Goal: Use online tool/utility: Utilize a website feature to perform a specific function

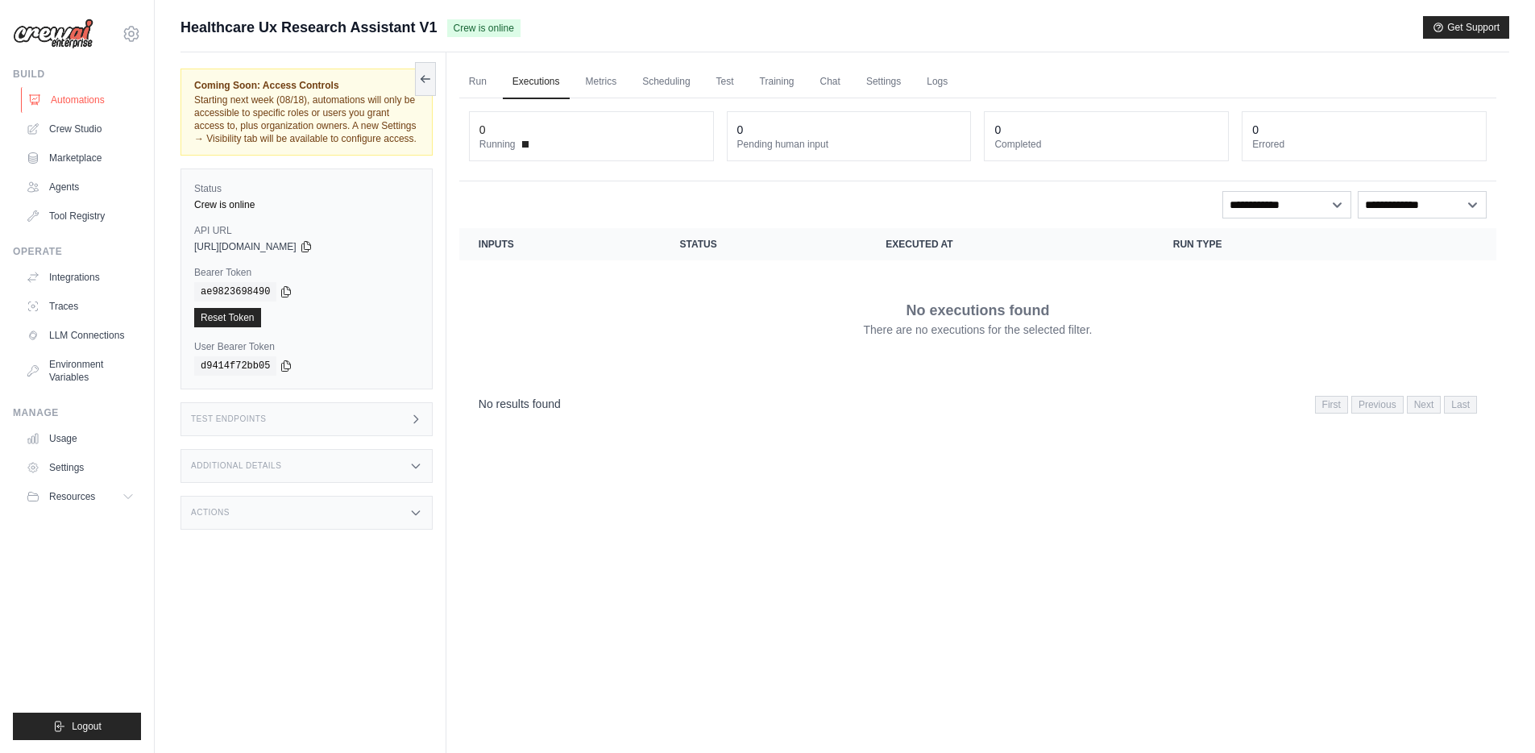
click at [79, 98] on link "Automations" at bounding box center [82, 100] width 122 height 26
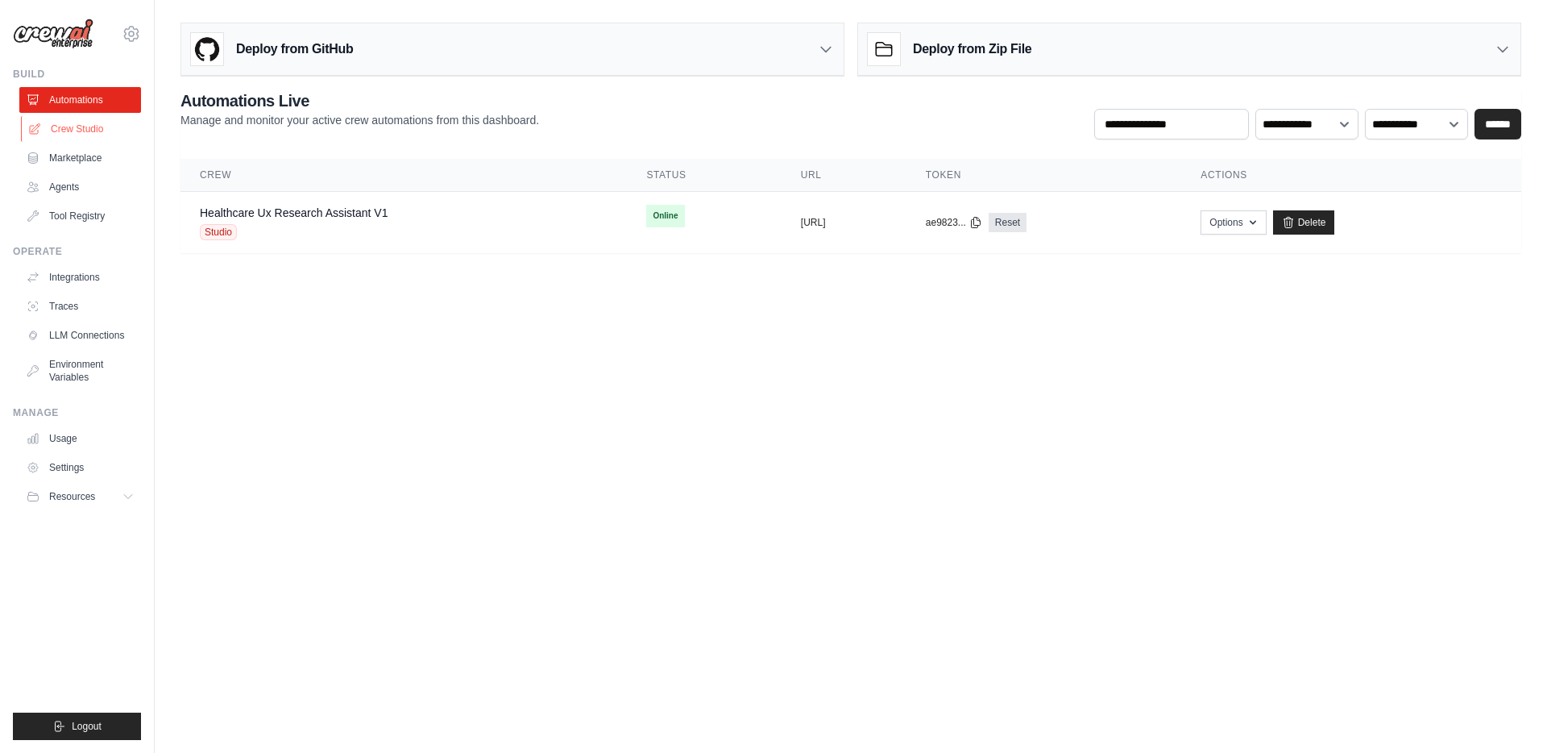
click at [75, 131] on link "Crew Studio" at bounding box center [82, 129] width 122 height 26
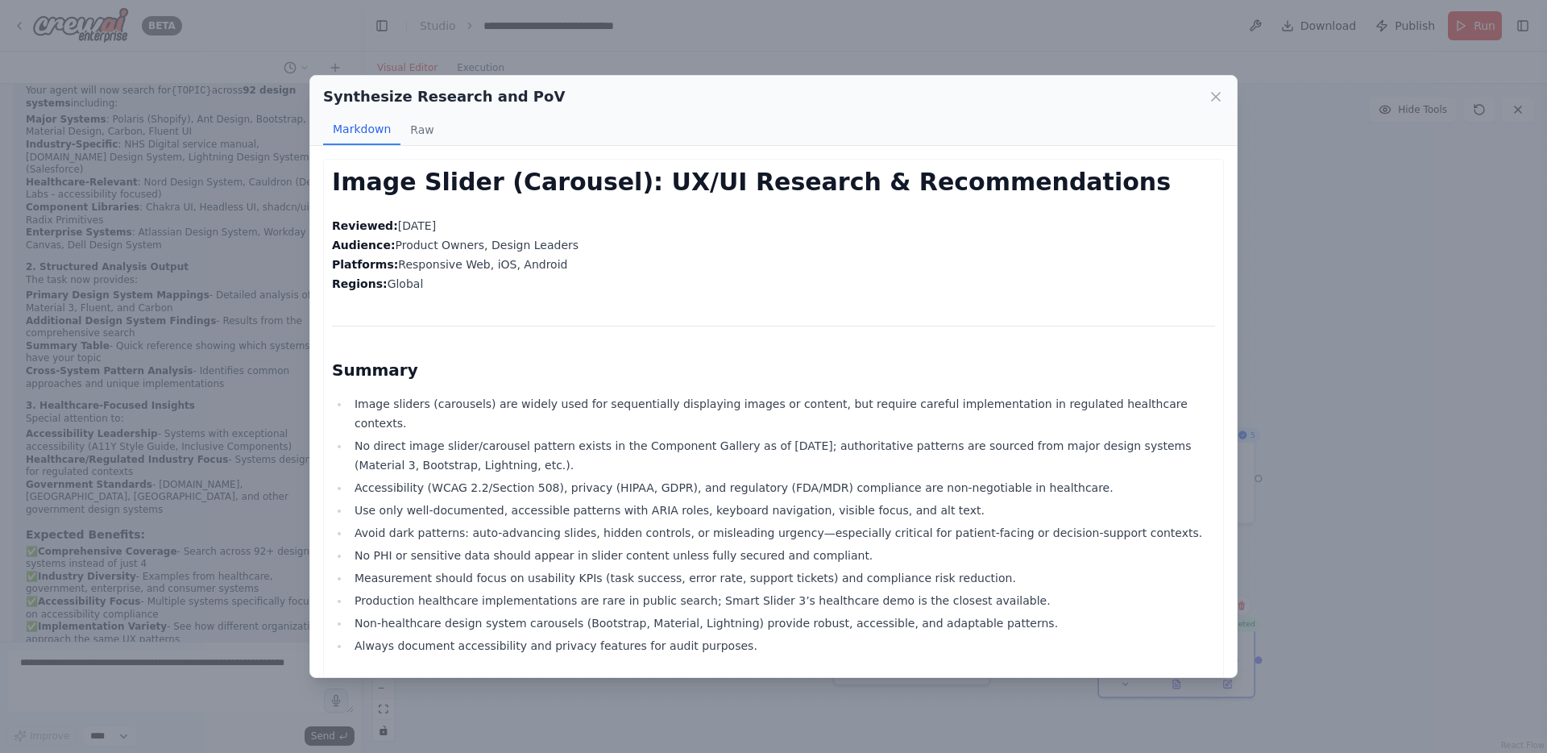
click at [677, 233] on p "Reviewed: 2025-08-11 Audience: Product Owners, Design Leaders Platforms: Respon…" at bounding box center [773, 254] width 883 height 77
click at [1210, 90] on icon at bounding box center [1216, 97] width 16 height 16
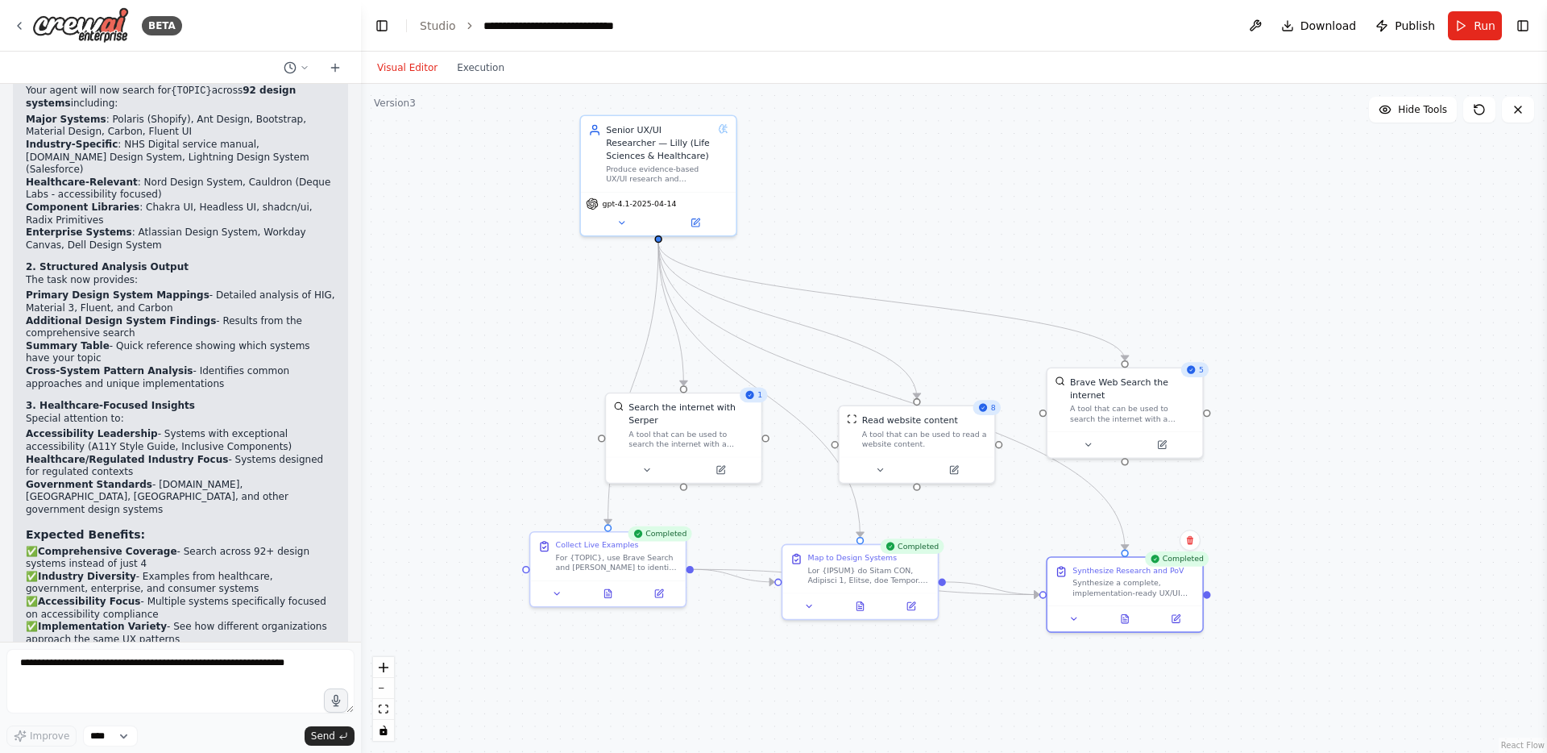
drag, startPoint x: 985, startPoint y: 195, endPoint x: 967, endPoint y: 175, distance: 26.8
click at [967, 175] on div ".deletable-edge-delete-btn { width: 20px; height: 20px; border: 0px solid #ffff…" at bounding box center [954, 418] width 1186 height 669
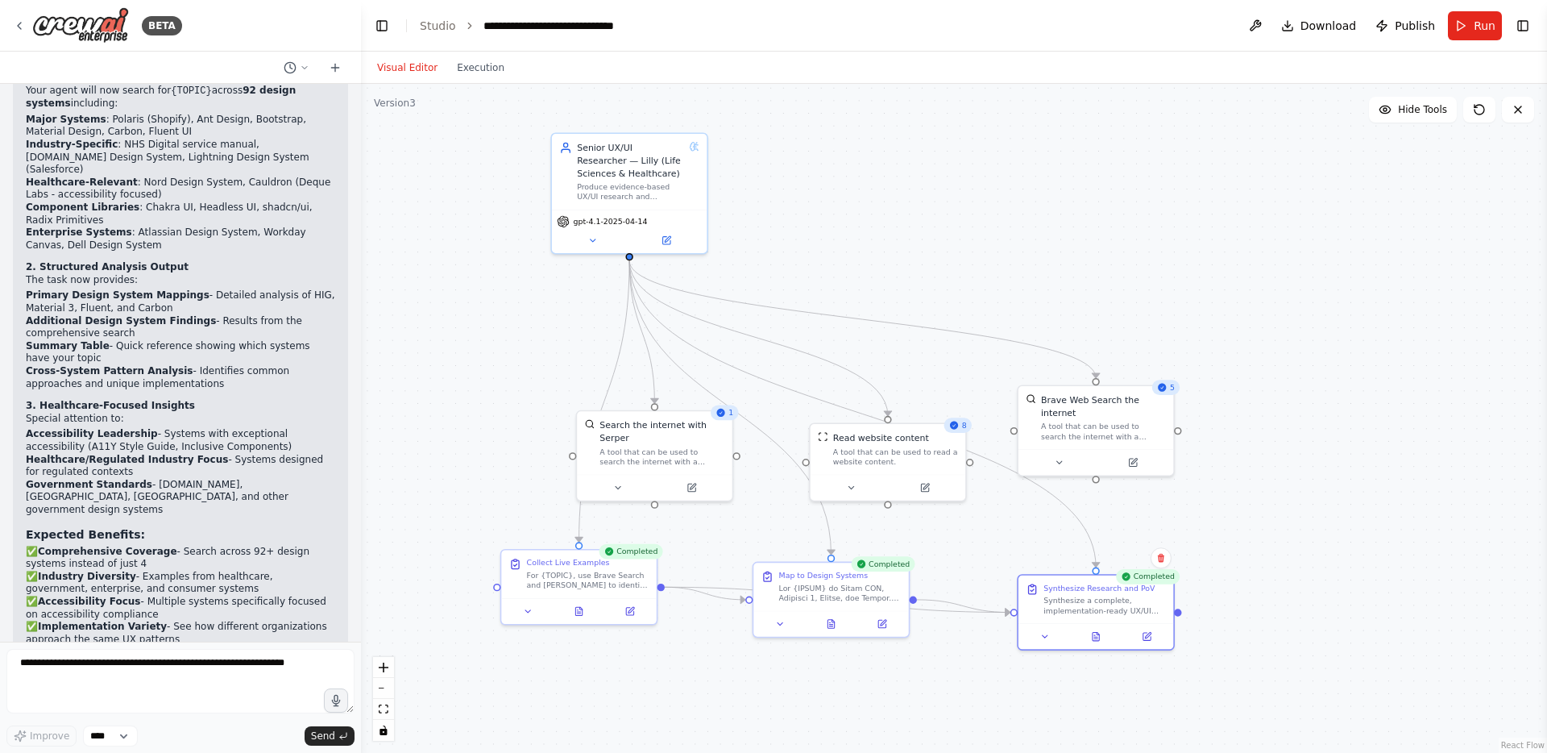
drag, startPoint x: 911, startPoint y: 147, endPoint x: 875, endPoint y: 158, distance: 37.0
click at [875, 158] on div ".deletable-edge-delete-btn { width: 20px; height: 20px; border: 0px solid #ffff…" at bounding box center [954, 418] width 1186 height 669
click at [1481, 24] on span "Run" at bounding box center [1485, 26] width 22 height 16
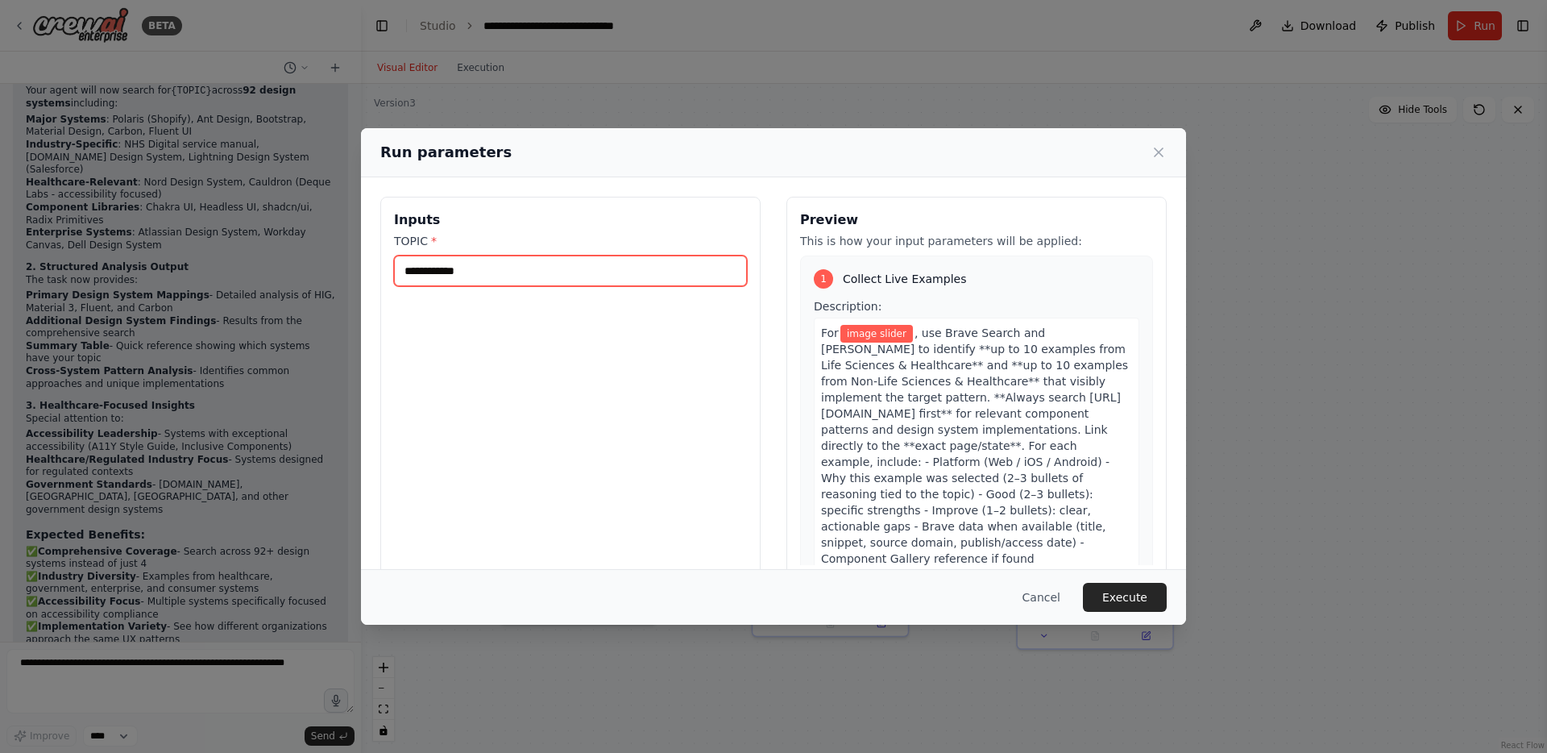
click at [532, 265] on input "**********" at bounding box center [570, 270] width 353 height 31
drag, startPoint x: 532, startPoint y: 265, endPoint x: 313, endPoint y: 258, distance: 218.5
click at [313, 258] on div "**********" at bounding box center [773, 376] width 1547 height 753
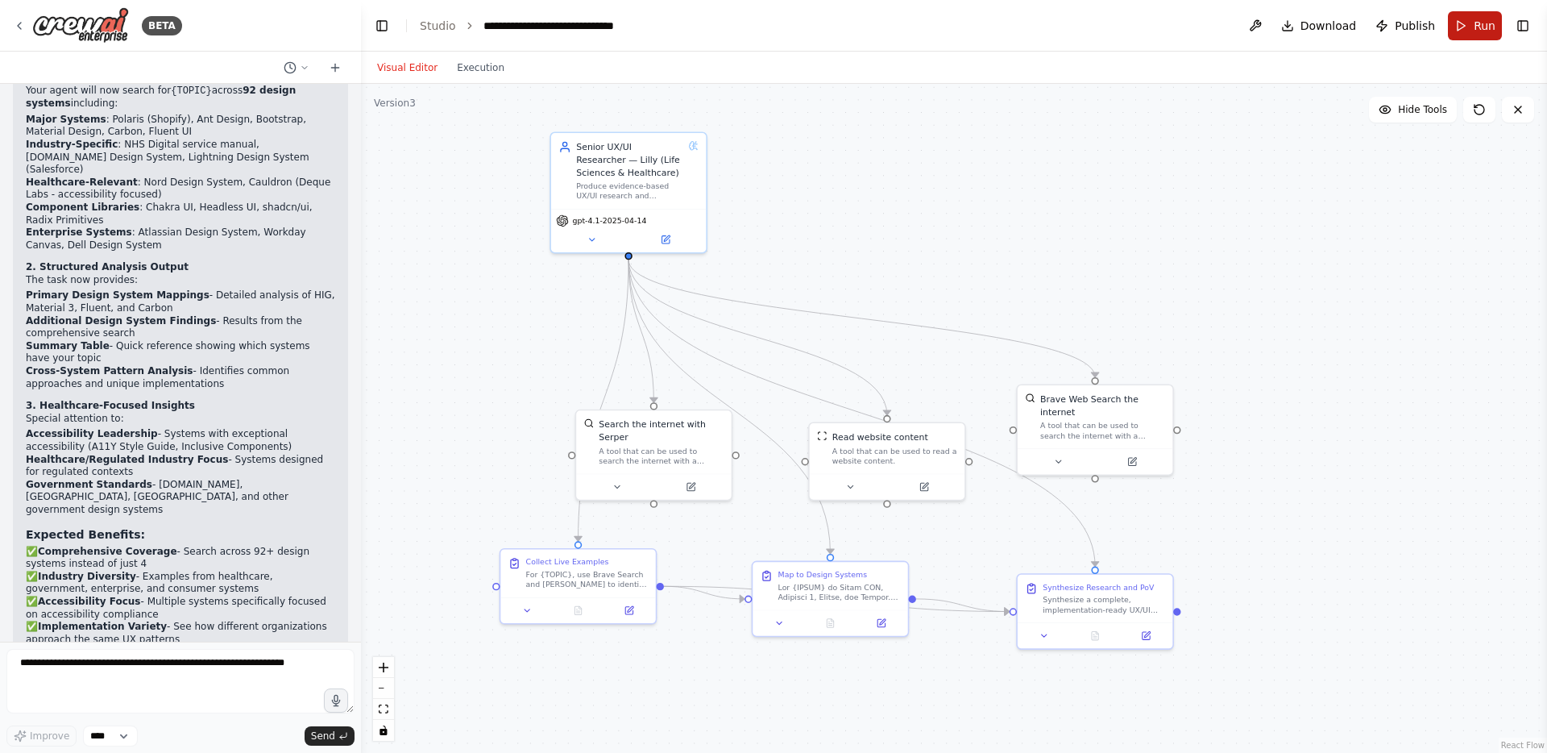
click at [1477, 23] on span "Run" at bounding box center [1485, 26] width 22 height 16
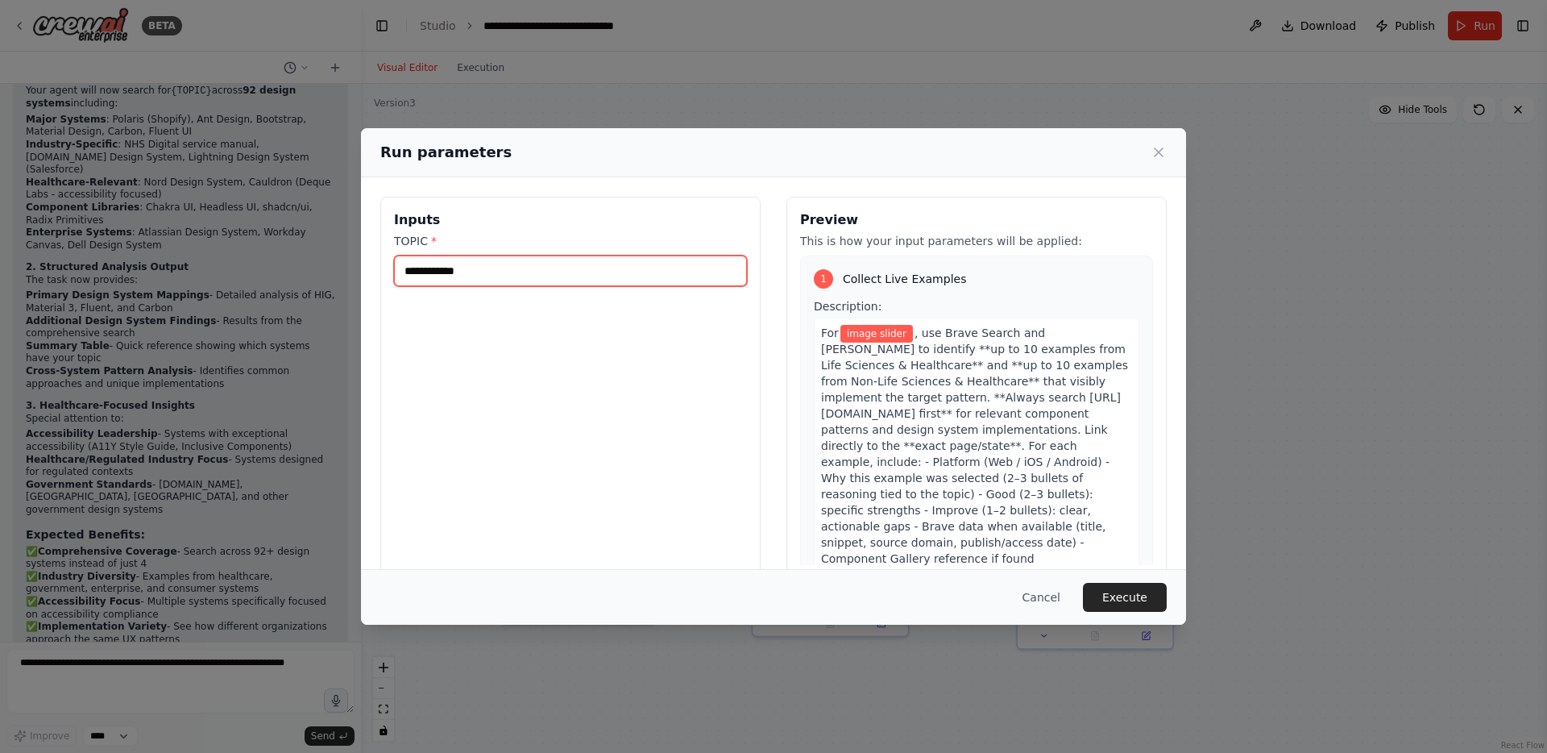
drag, startPoint x: 494, startPoint y: 277, endPoint x: 379, endPoint y: 268, distance: 115.6
click at [379, 268] on div "**********" at bounding box center [773, 387] width 825 height 421
type input "**********"
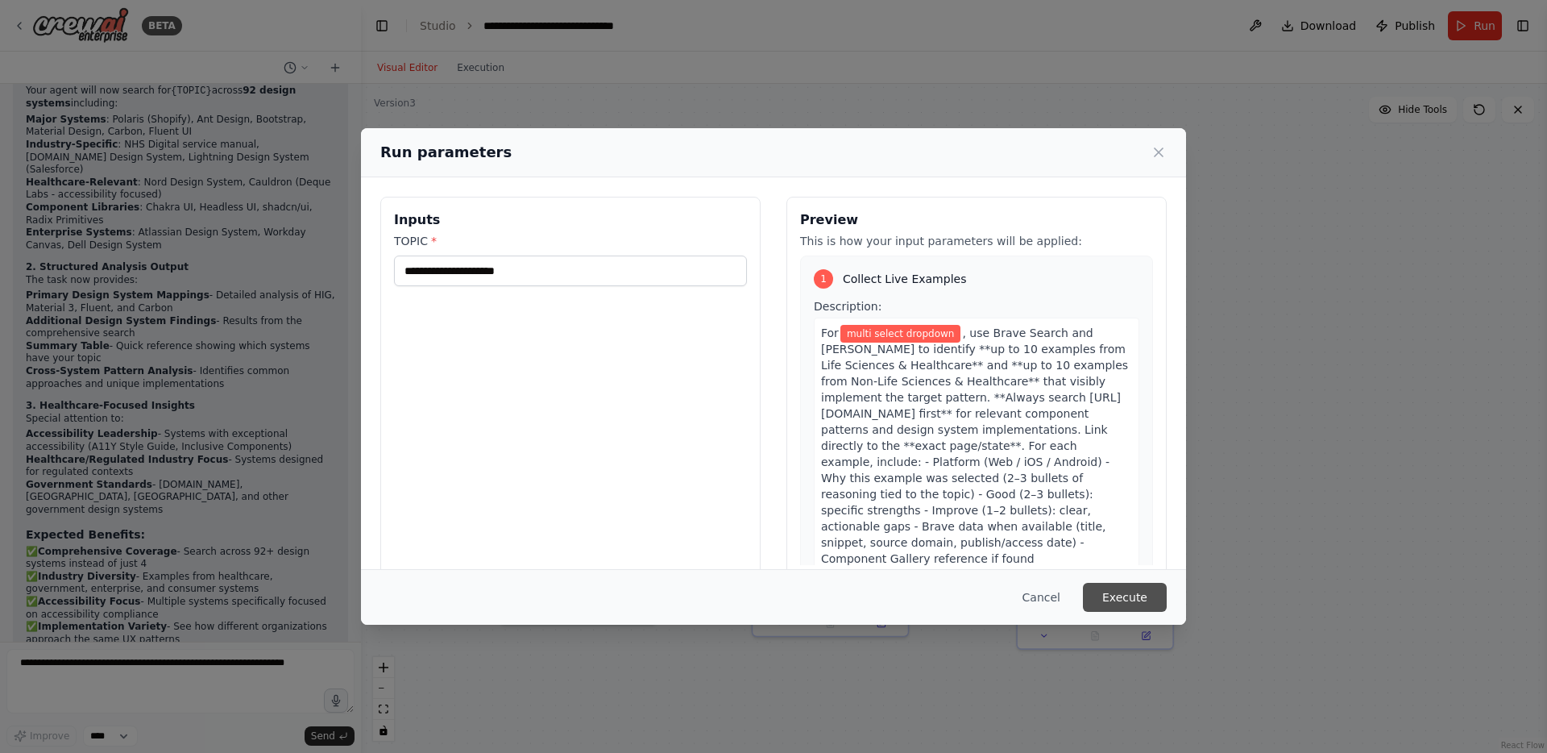
click at [1138, 595] on button "Execute" at bounding box center [1125, 597] width 84 height 29
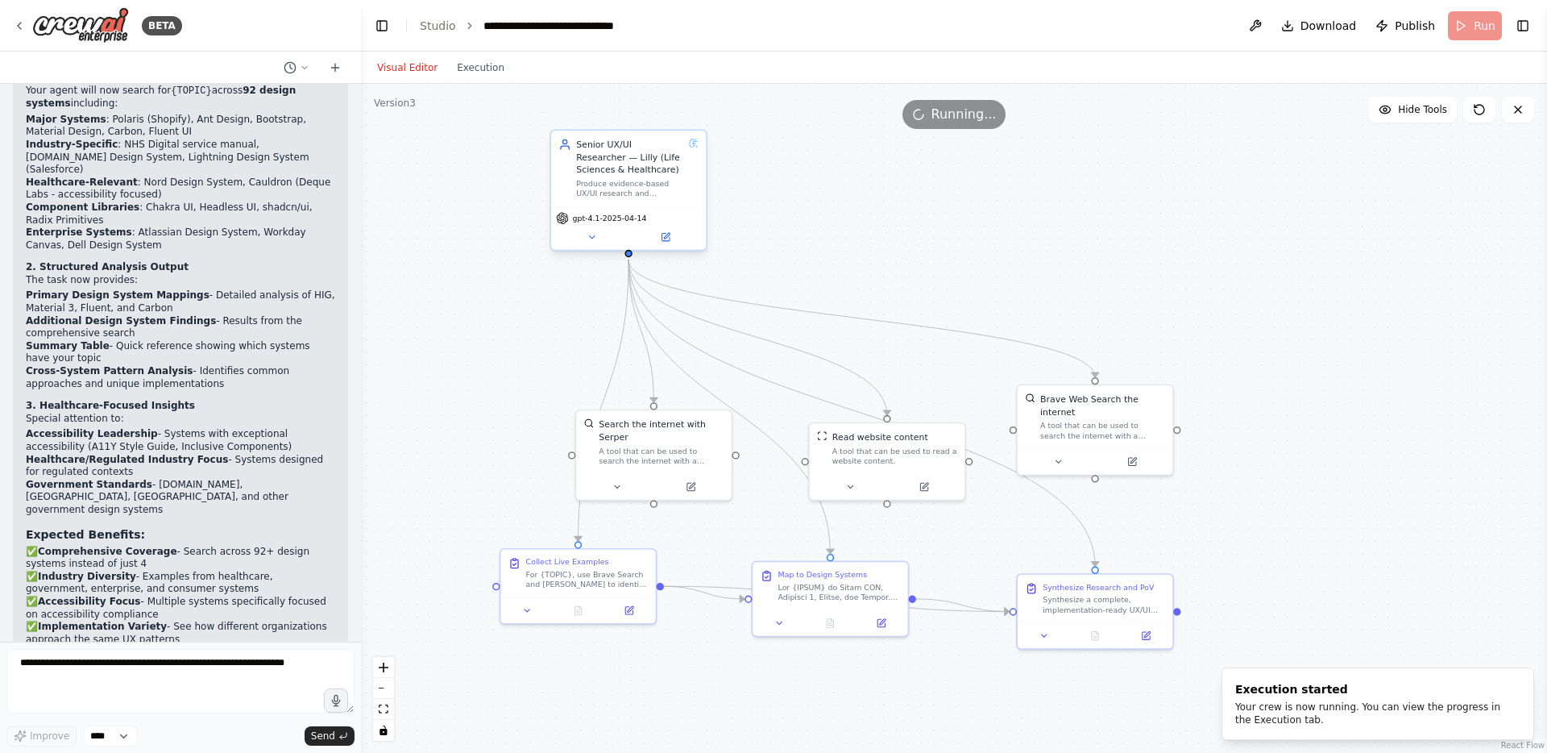
click at [648, 169] on div "Senior UX/UI Researcher — Lilly (Life Sciences & Healthcare)" at bounding box center [629, 157] width 107 height 38
click at [666, 233] on icon at bounding box center [666, 237] width 10 height 10
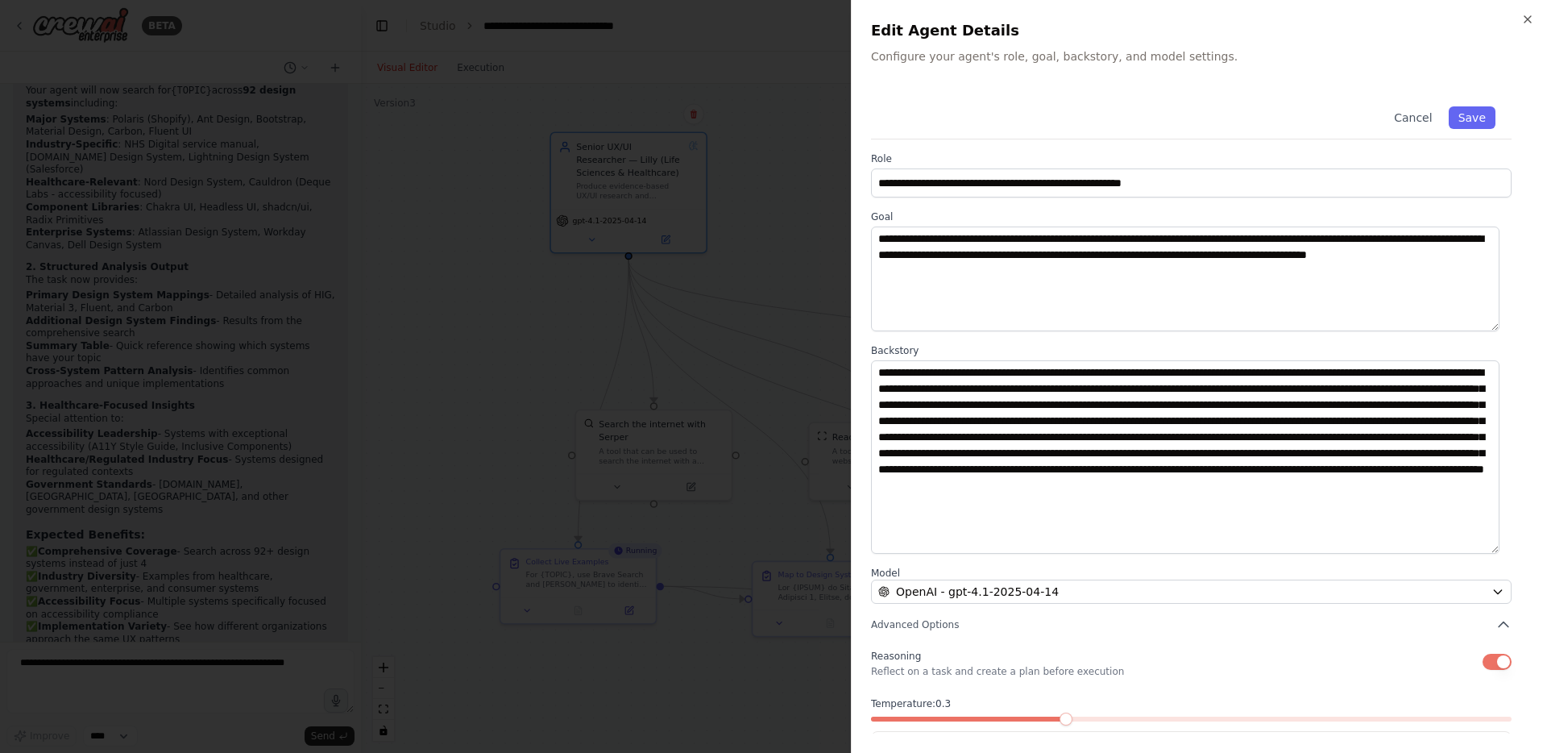
drag, startPoint x: 1503, startPoint y: 458, endPoint x: 1458, endPoint y: 488, distance: 53.0
click at [1482, 546] on textarea at bounding box center [1185, 456] width 629 height 193
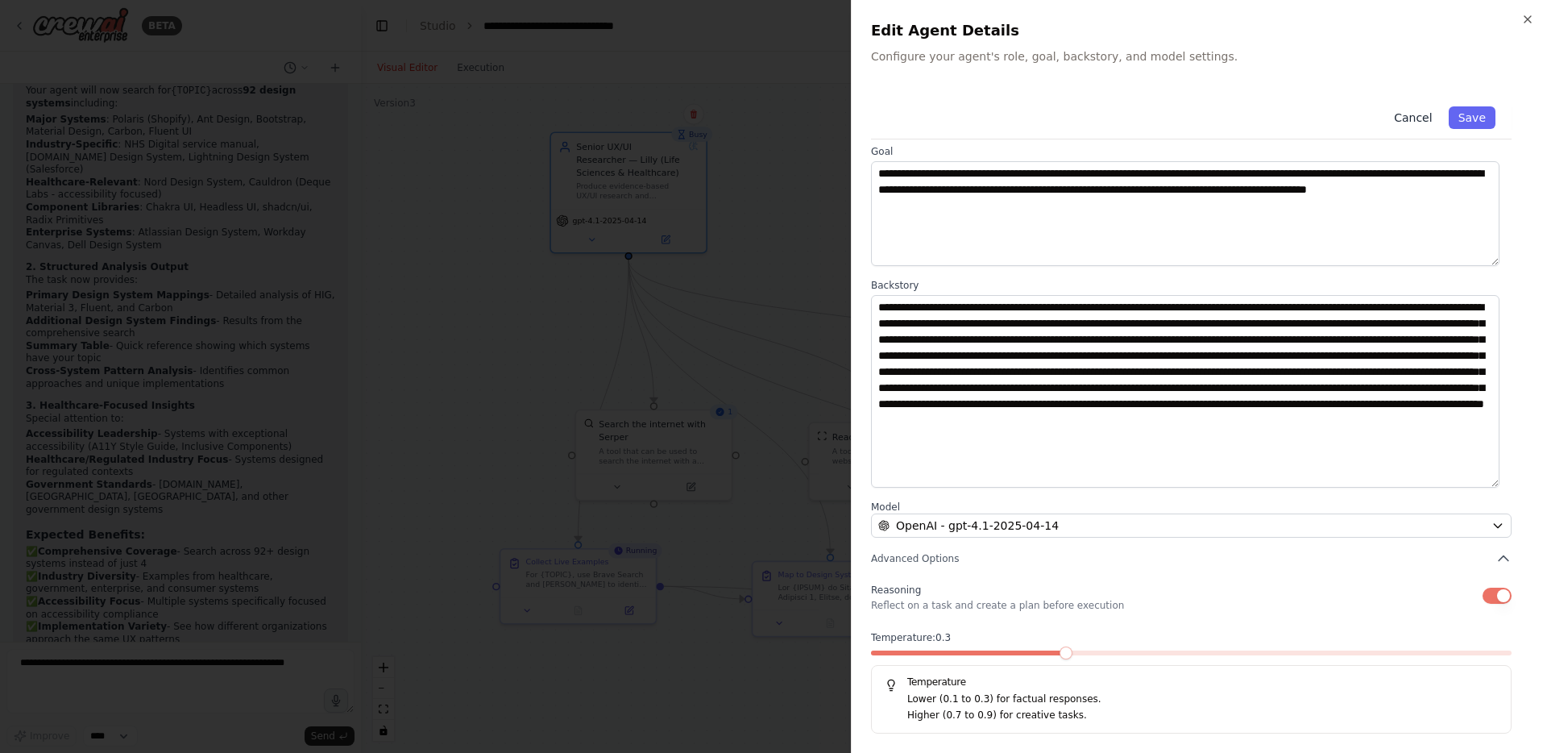
click at [1407, 118] on button "Cancel" at bounding box center [1412, 117] width 57 height 23
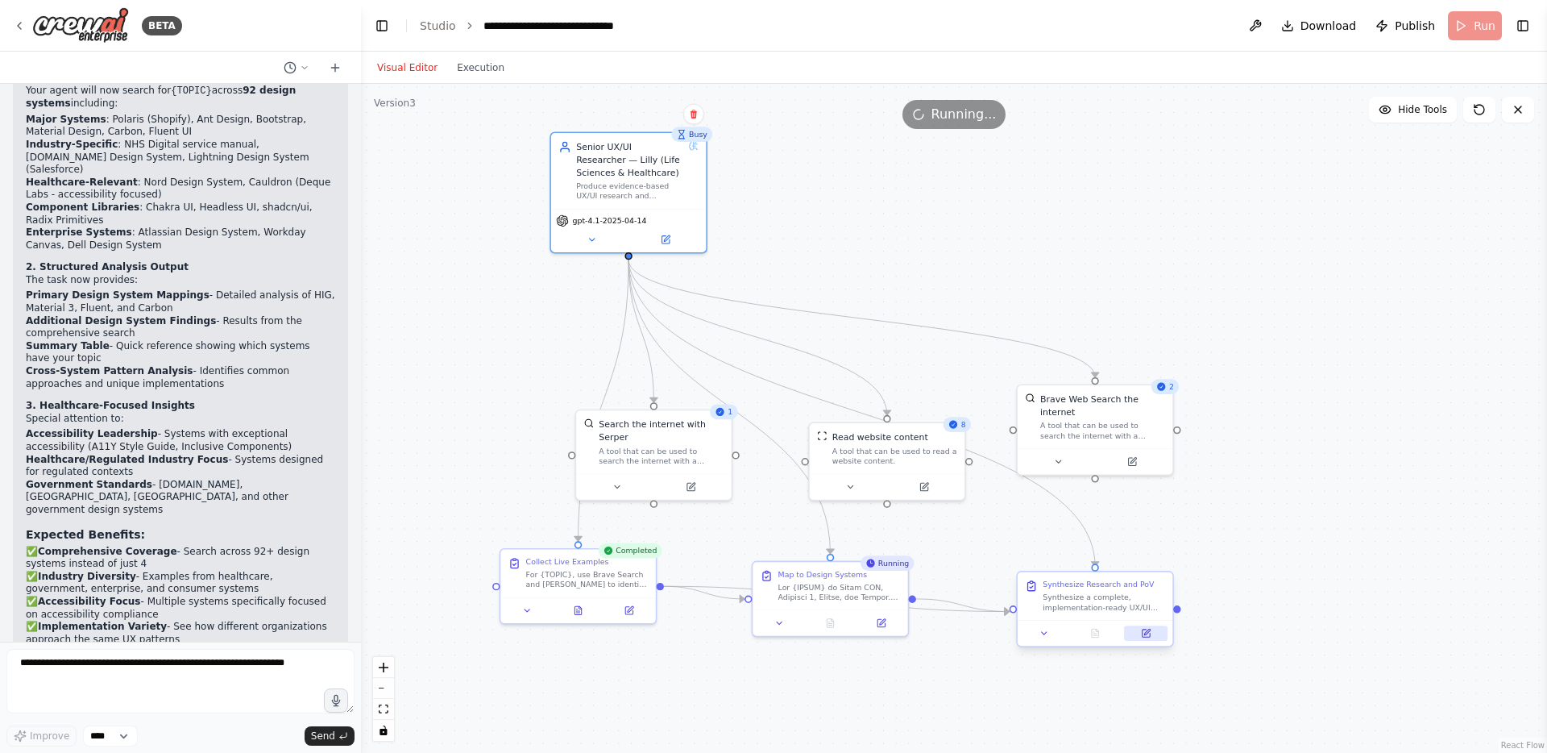
click at [1139, 631] on button at bounding box center [1146, 632] width 44 height 15
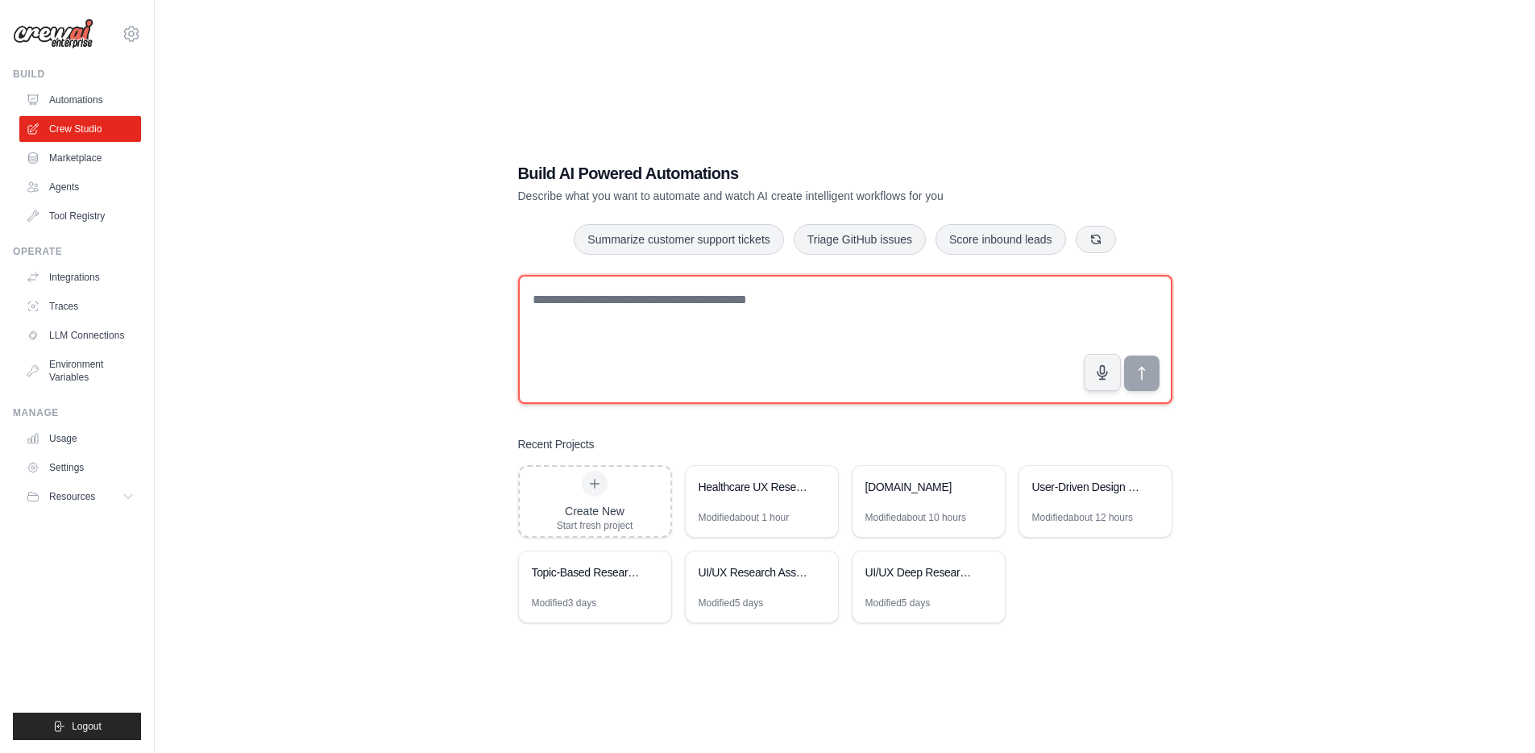
click at [718, 311] on textarea at bounding box center [845, 339] width 654 height 129
type textarea "*"
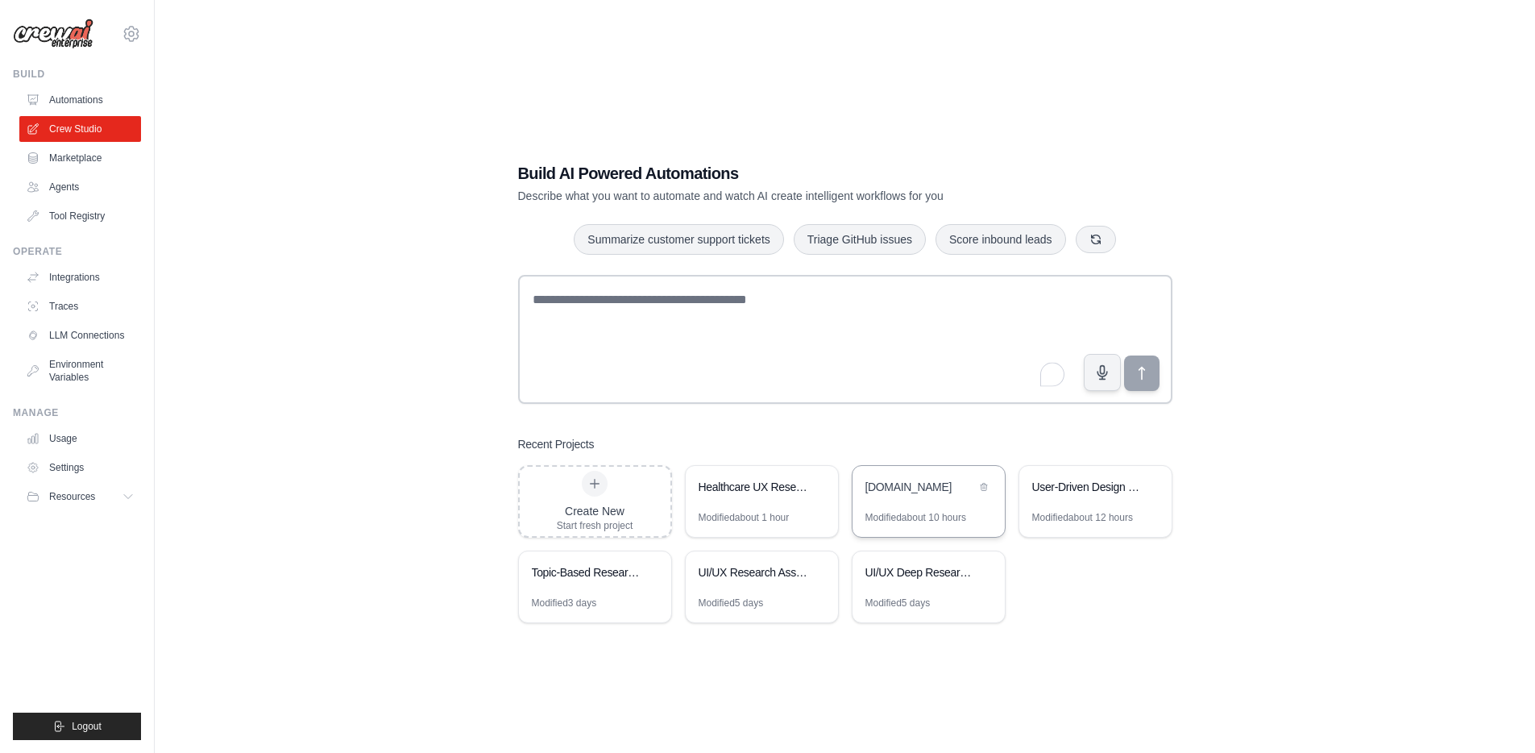
click at [928, 492] on div "component.gallery" at bounding box center [920, 487] width 110 height 16
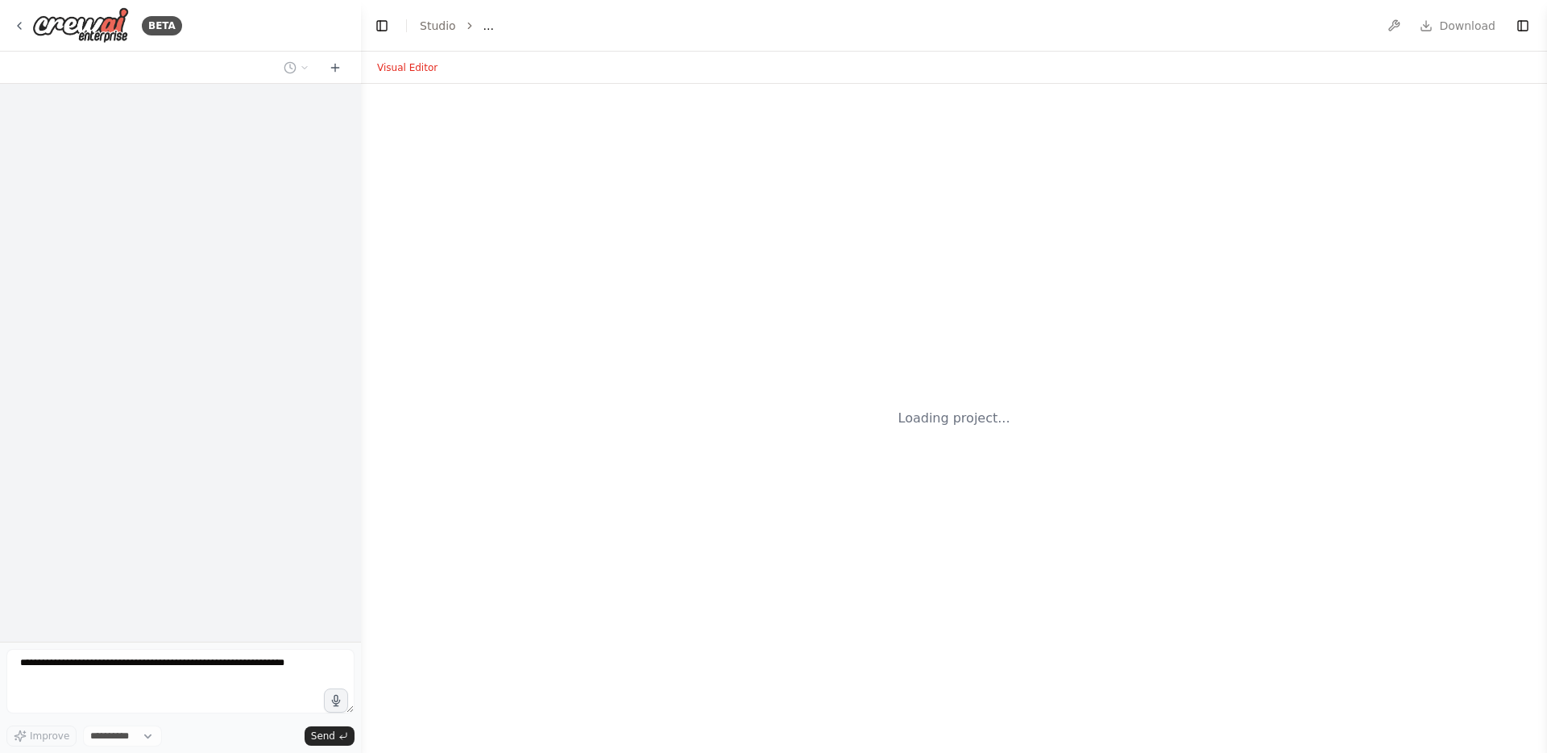
select select "****"
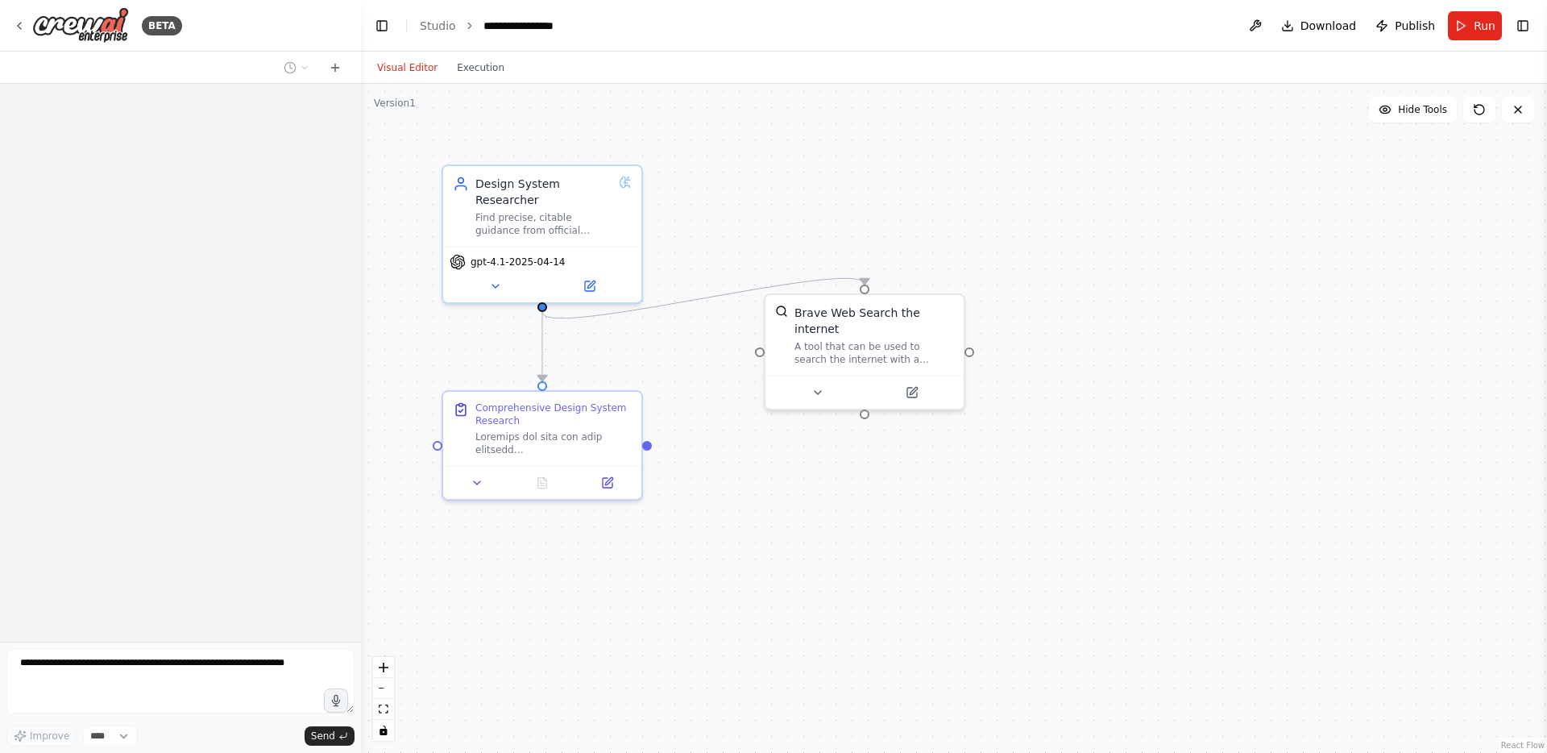
scroll to position [3505, 0]
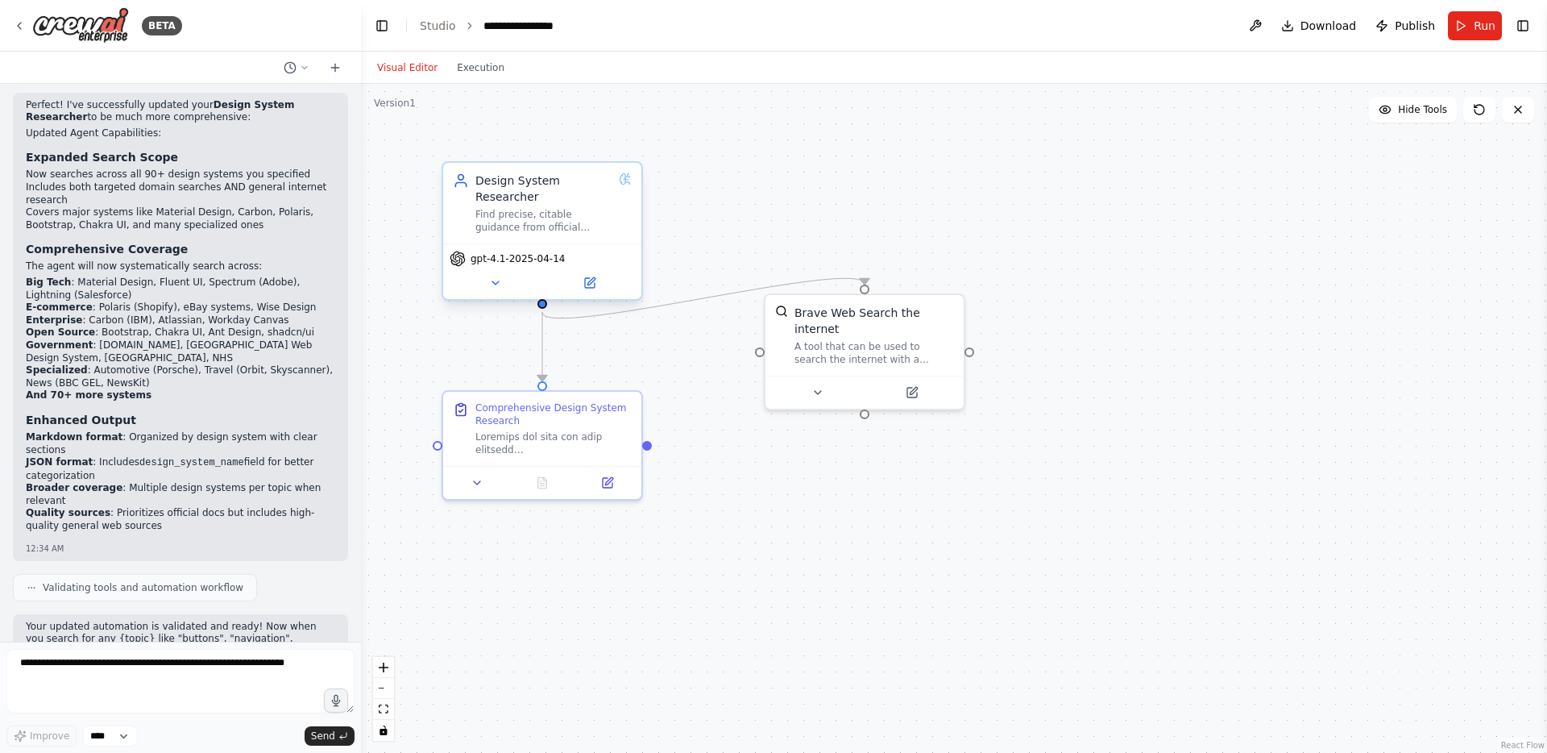
click at [571, 223] on div "Find precise, citable guidance from official design system documentation and th…" at bounding box center [543, 221] width 137 height 26
click at [604, 285] on button at bounding box center [589, 282] width 91 height 19
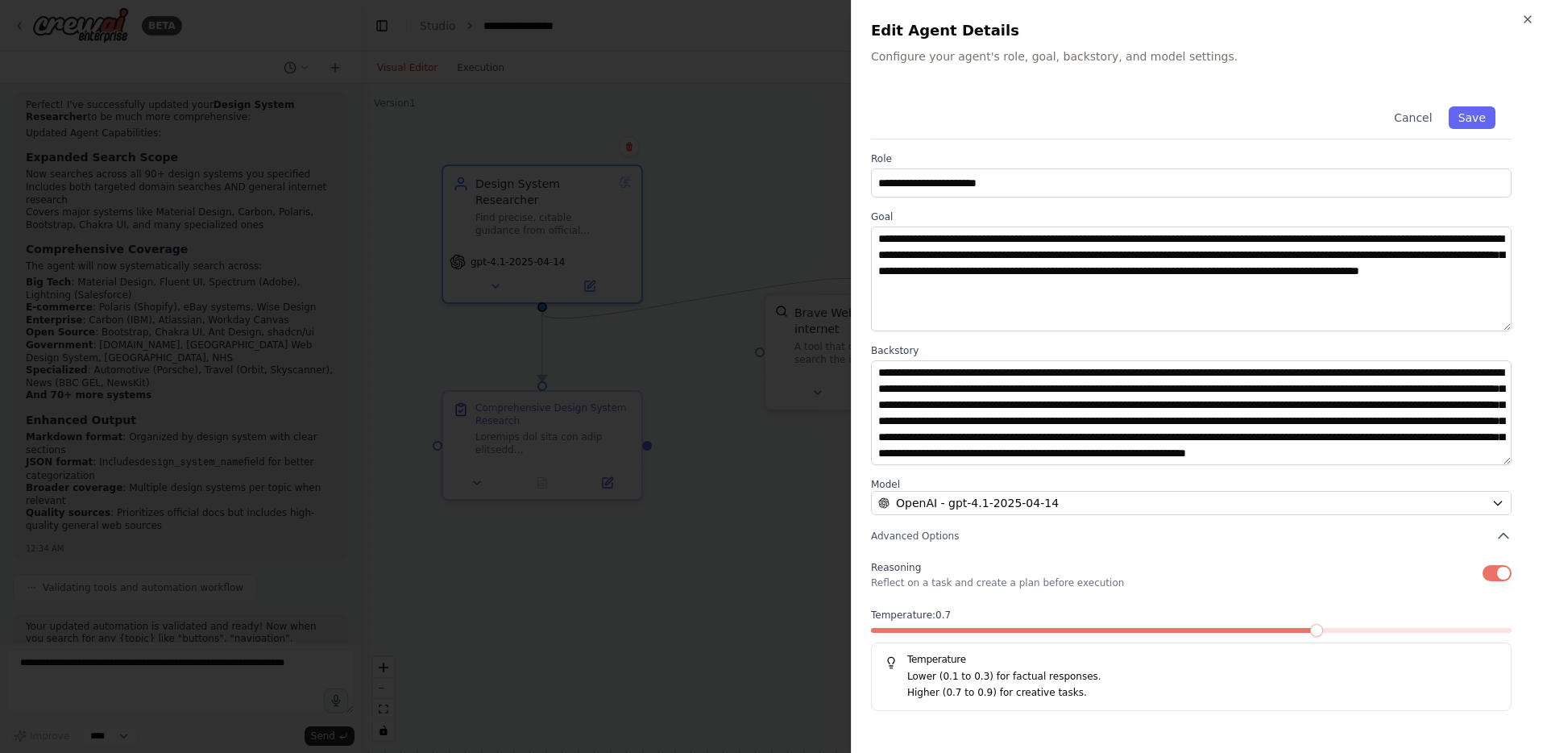
scroll to position [32, 0]
click at [708, 389] on div at bounding box center [773, 376] width 1547 height 753
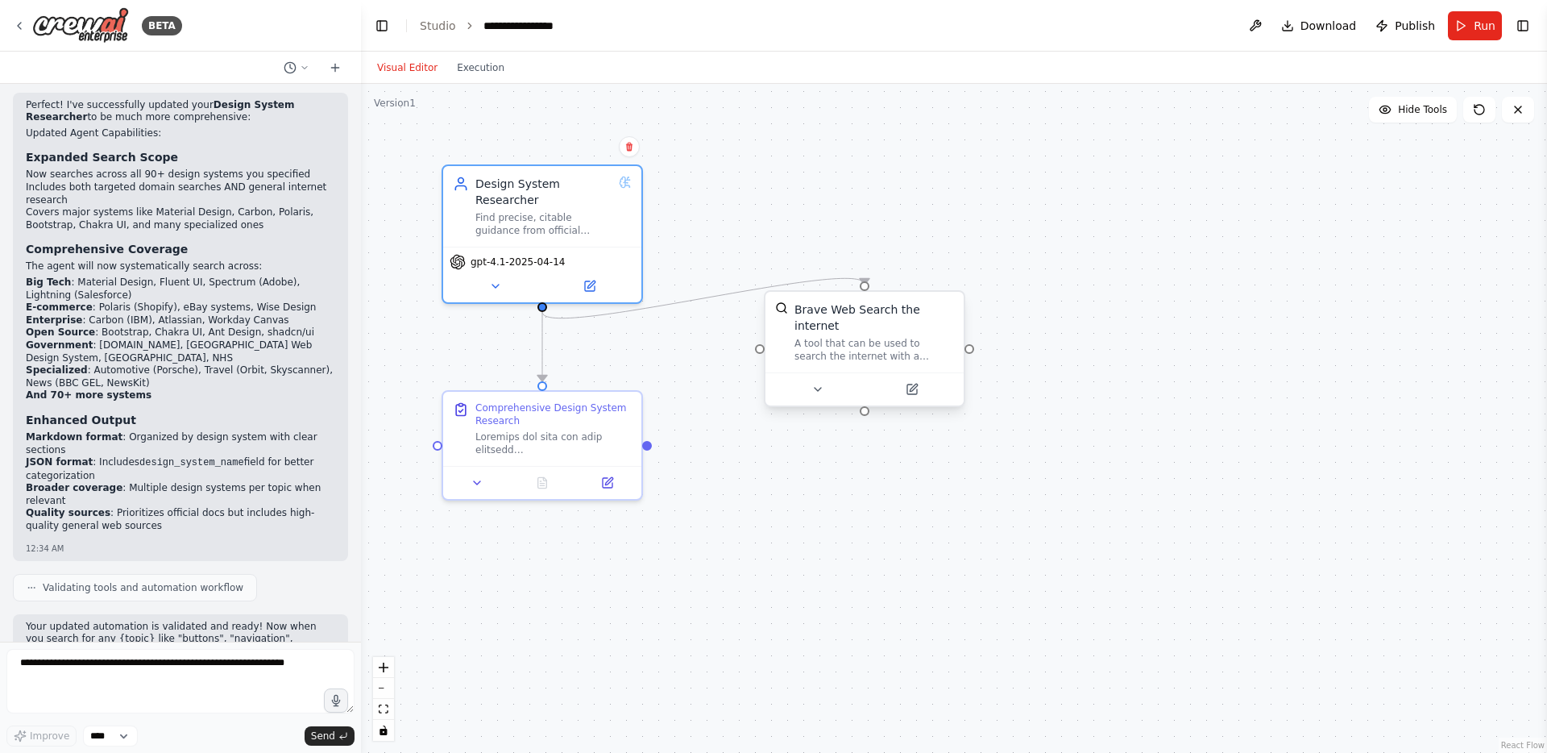
click at [832, 339] on div "A tool that can be used to search the internet with a search_query." at bounding box center [875, 350] width 160 height 26
click at [589, 421] on div "Comprehensive Design System Research" at bounding box center [553, 411] width 156 height 26
click at [604, 473] on icon at bounding box center [607, 479] width 13 height 13
click at [603, 483] on icon at bounding box center [608, 480] width 10 height 10
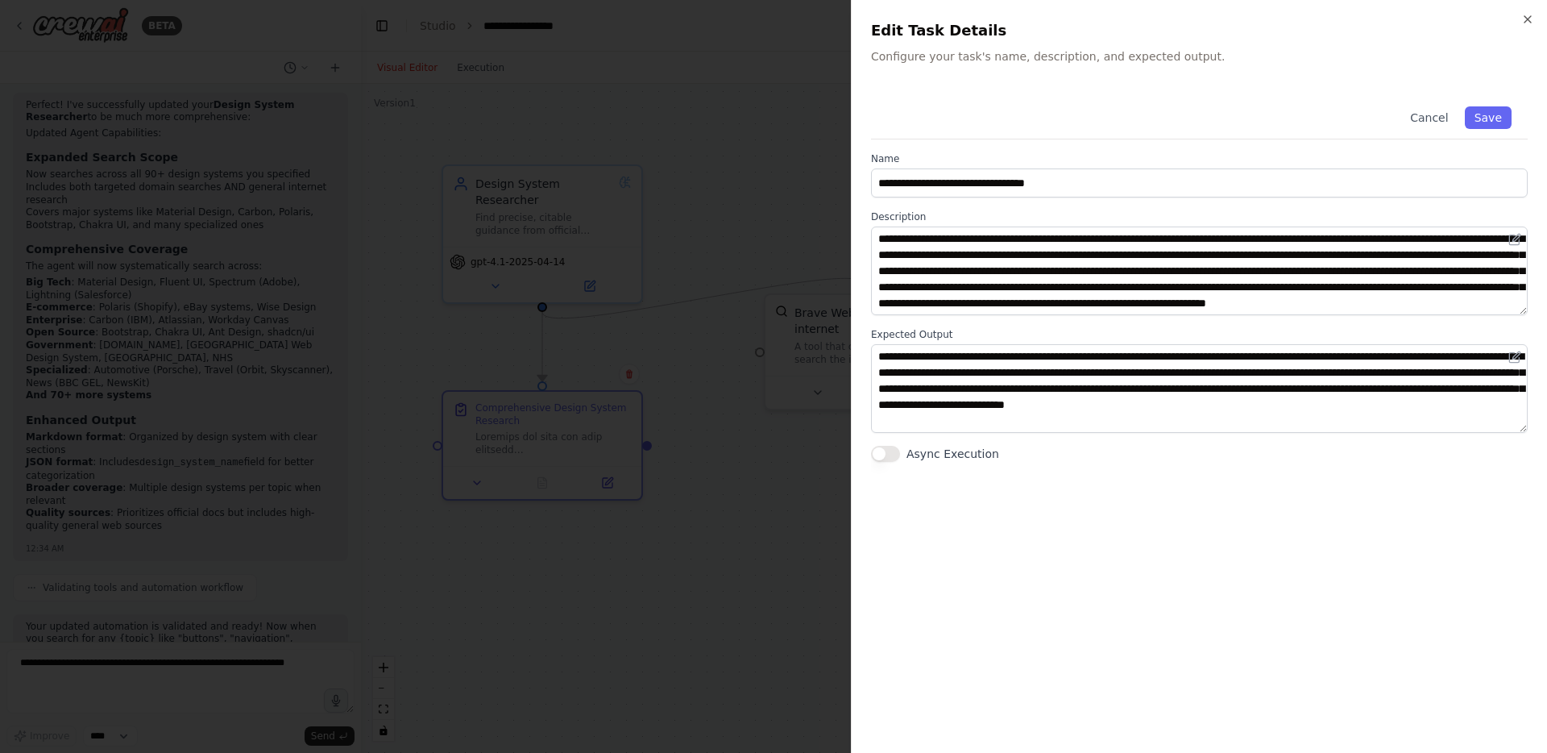
scroll to position [113, 0]
click at [428, 225] on div at bounding box center [773, 376] width 1547 height 753
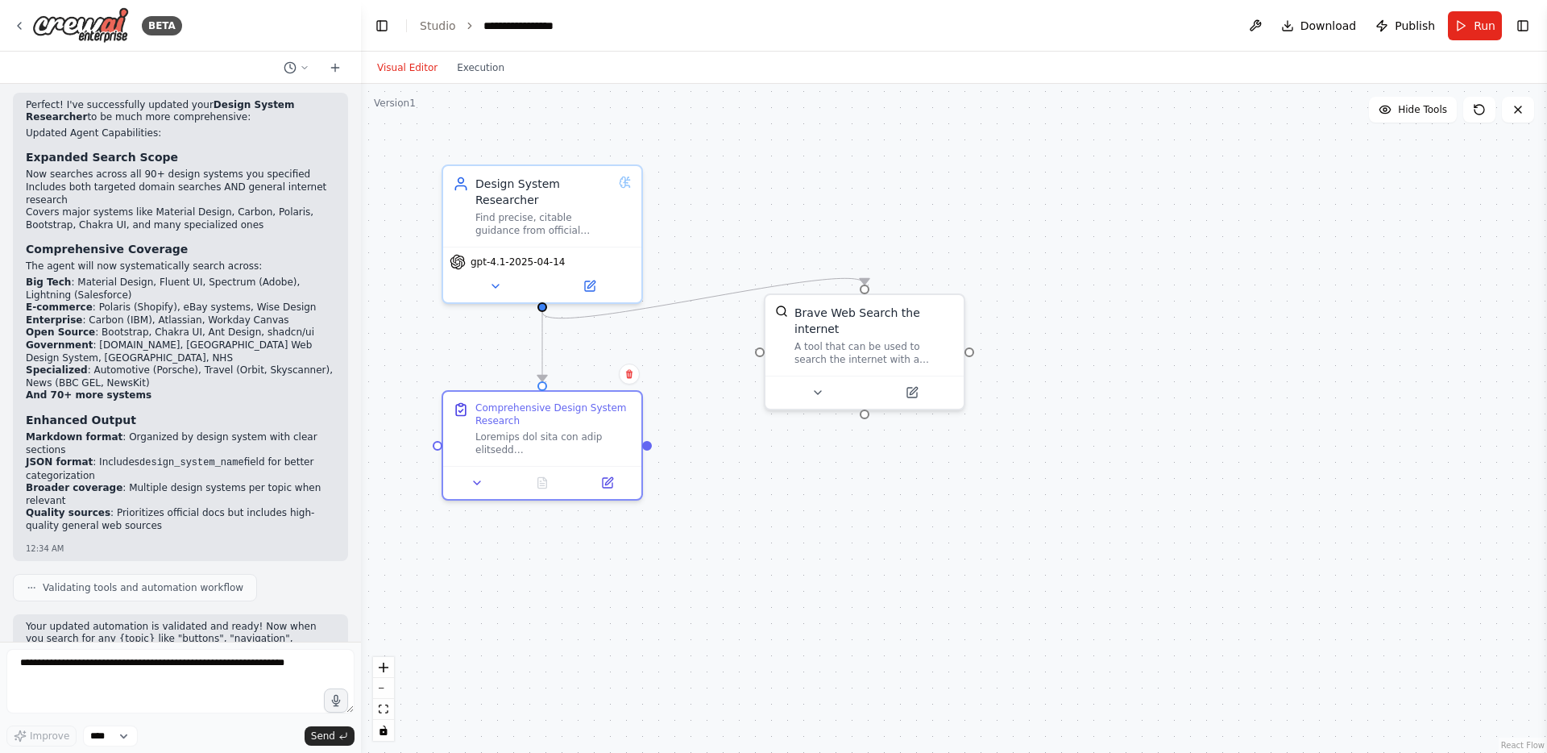
click at [1505, 27] on header "**********" at bounding box center [954, 26] width 1186 height 52
click at [1479, 25] on span "Run" at bounding box center [1485, 26] width 22 height 16
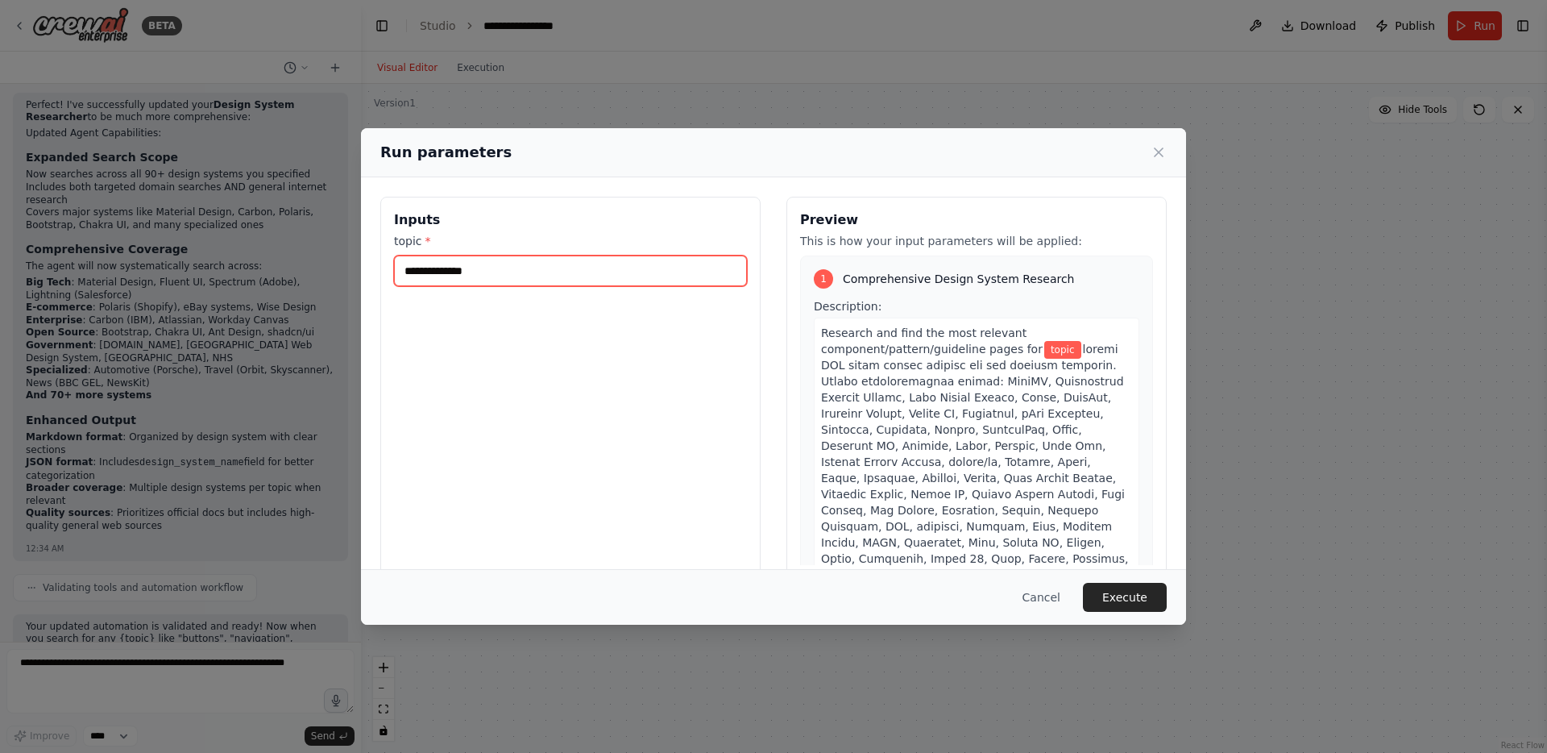
click at [575, 268] on input "topic *" at bounding box center [570, 270] width 353 height 31
type input "**********"
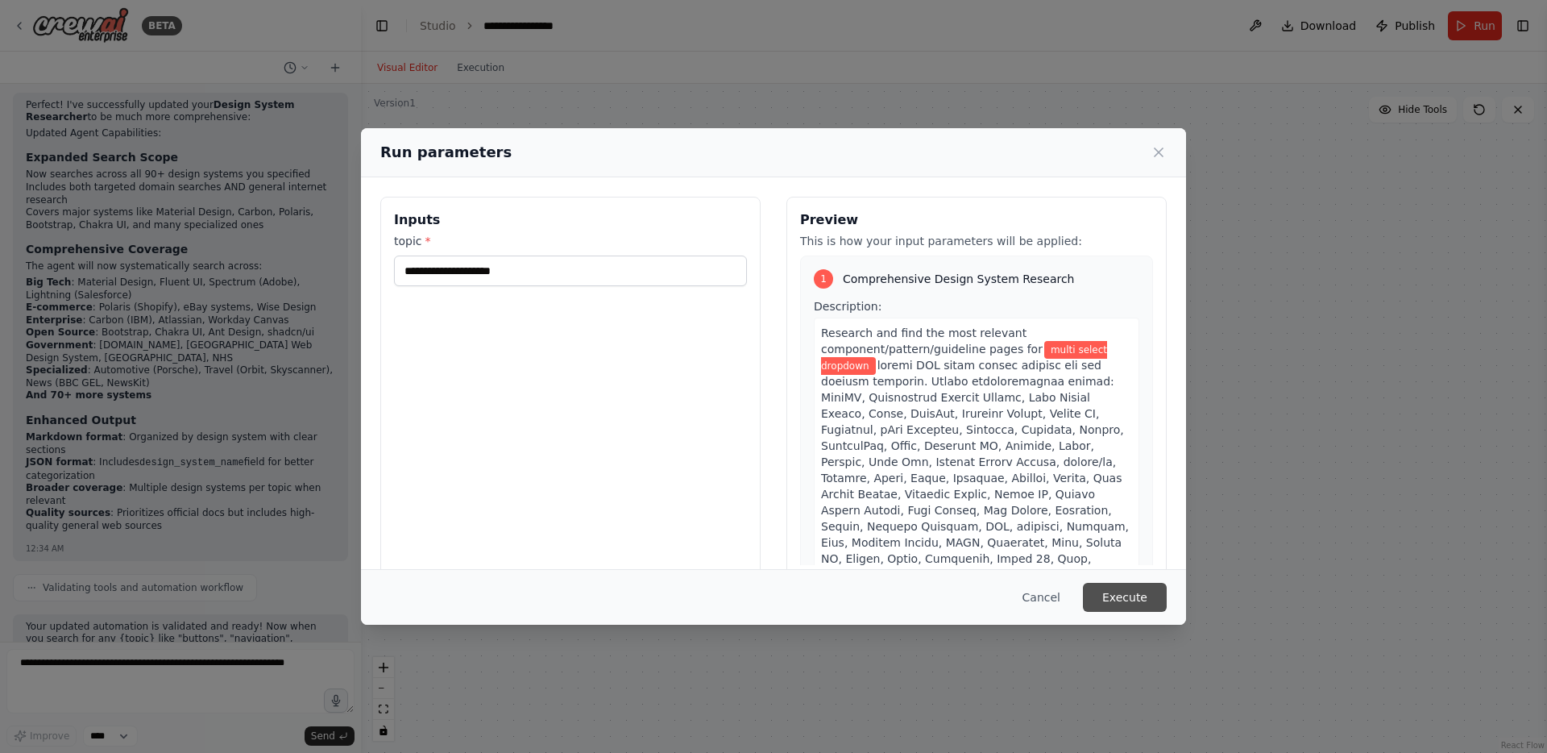
click at [1132, 598] on button "Execute" at bounding box center [1125, 597] width 84 height 29
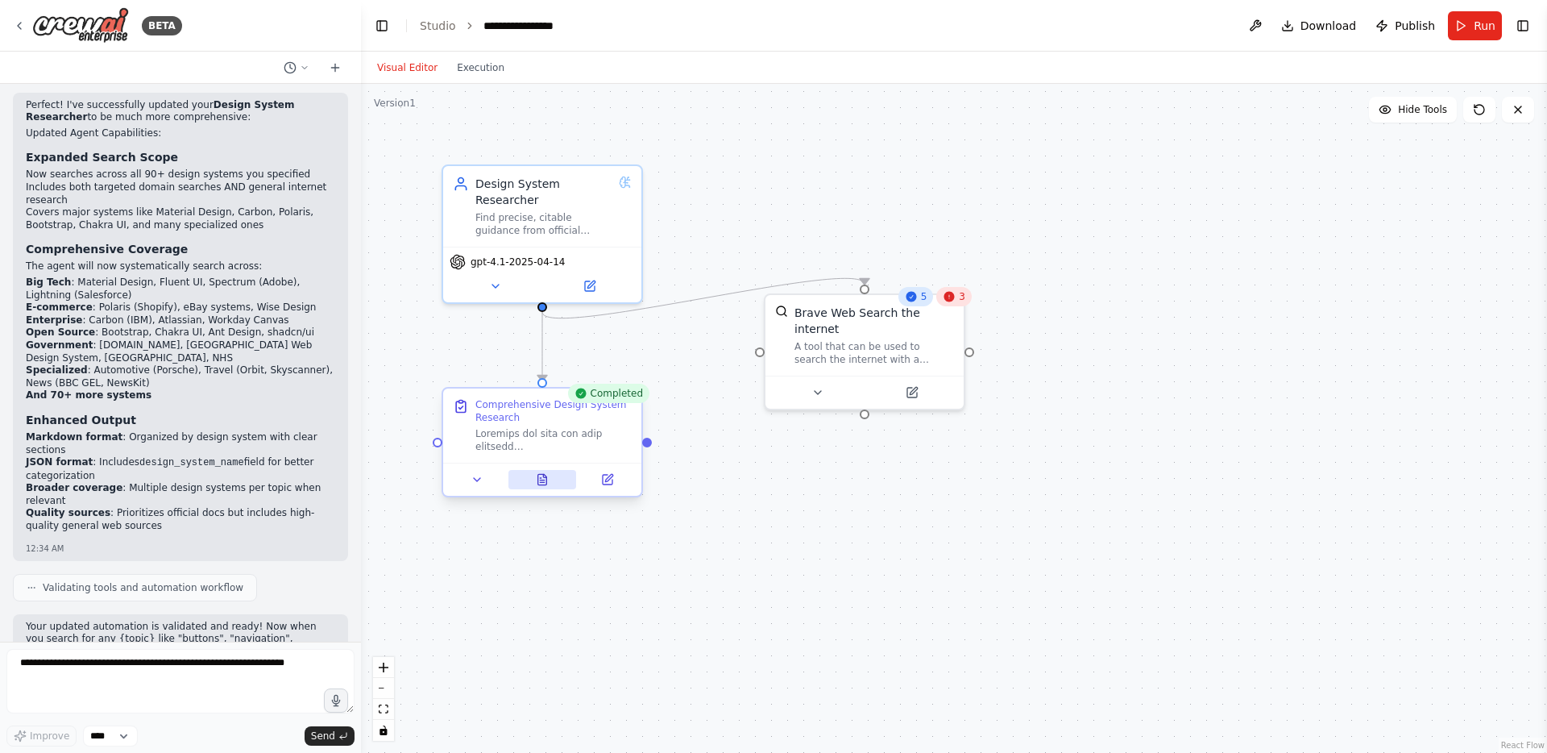
click at [536, 478] on icon at bounding box center [542, 479] width 13 height 13
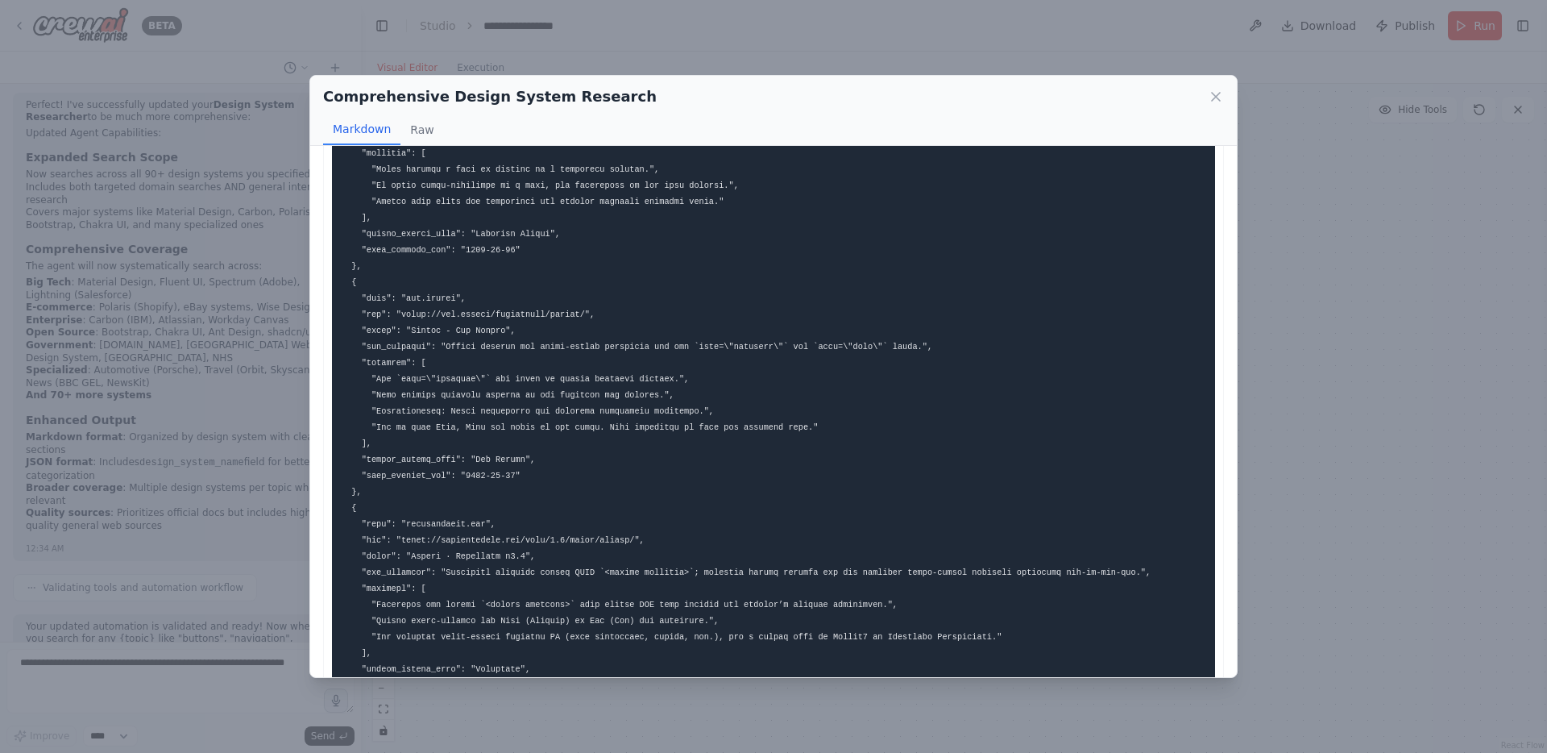
scroll to position [1741, 0]
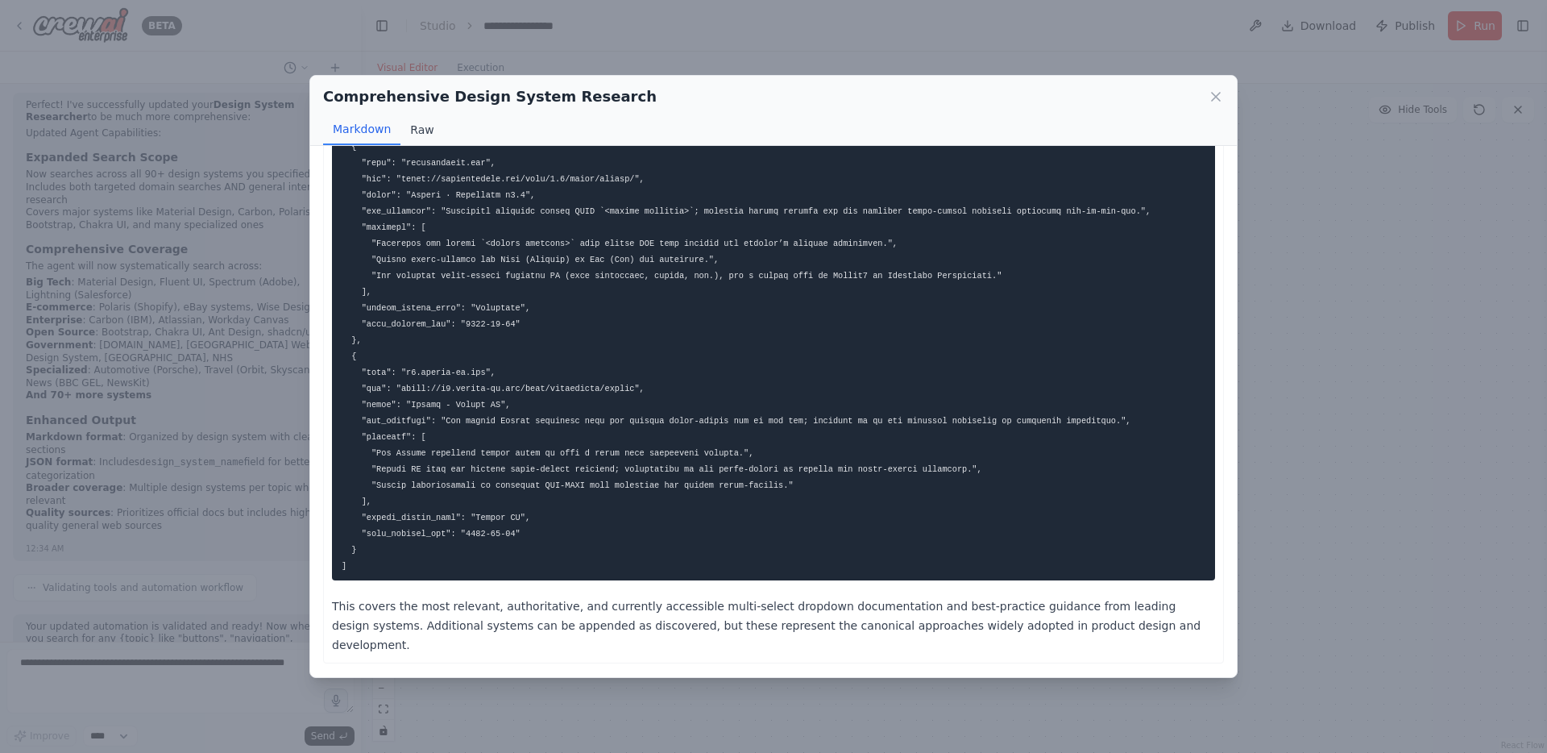
click at [421, 127] on button "Raw" at bounding box center [421, 129] width 43 height 31
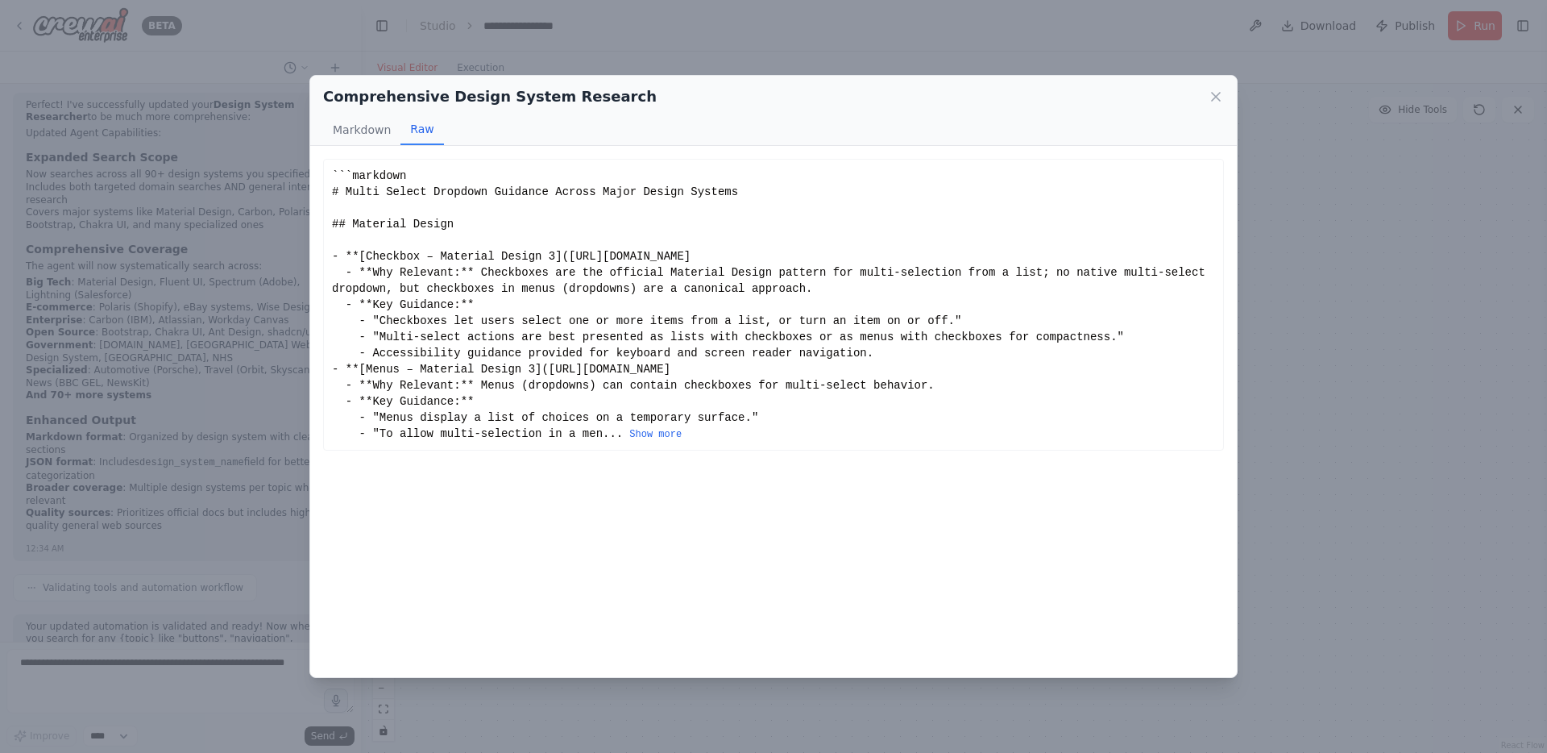
scroll to position [0, 0]
click at [650, 434] on button "Show more" at bounding box center [655, 434] width 52 height 13
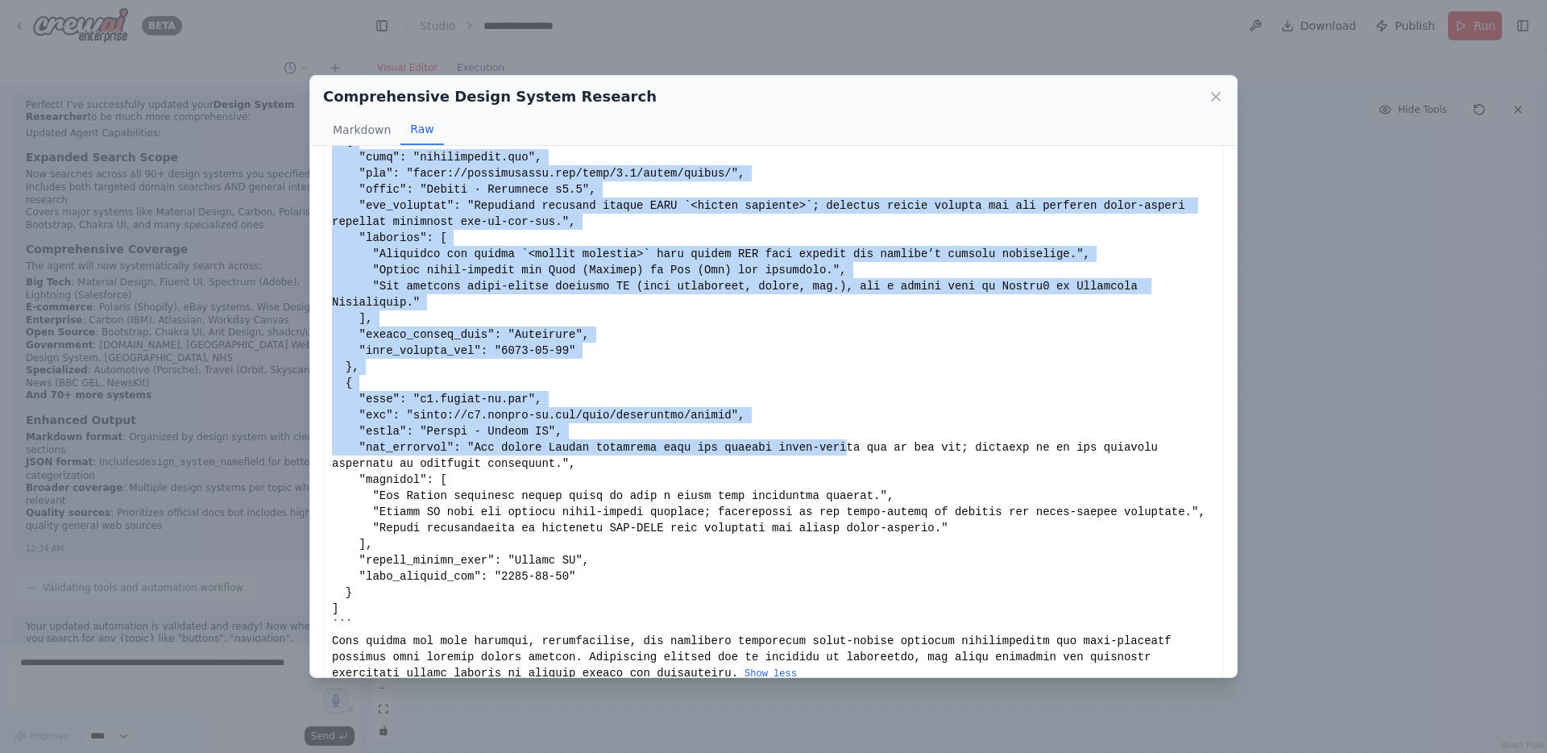
scroll to position [1946, 0]
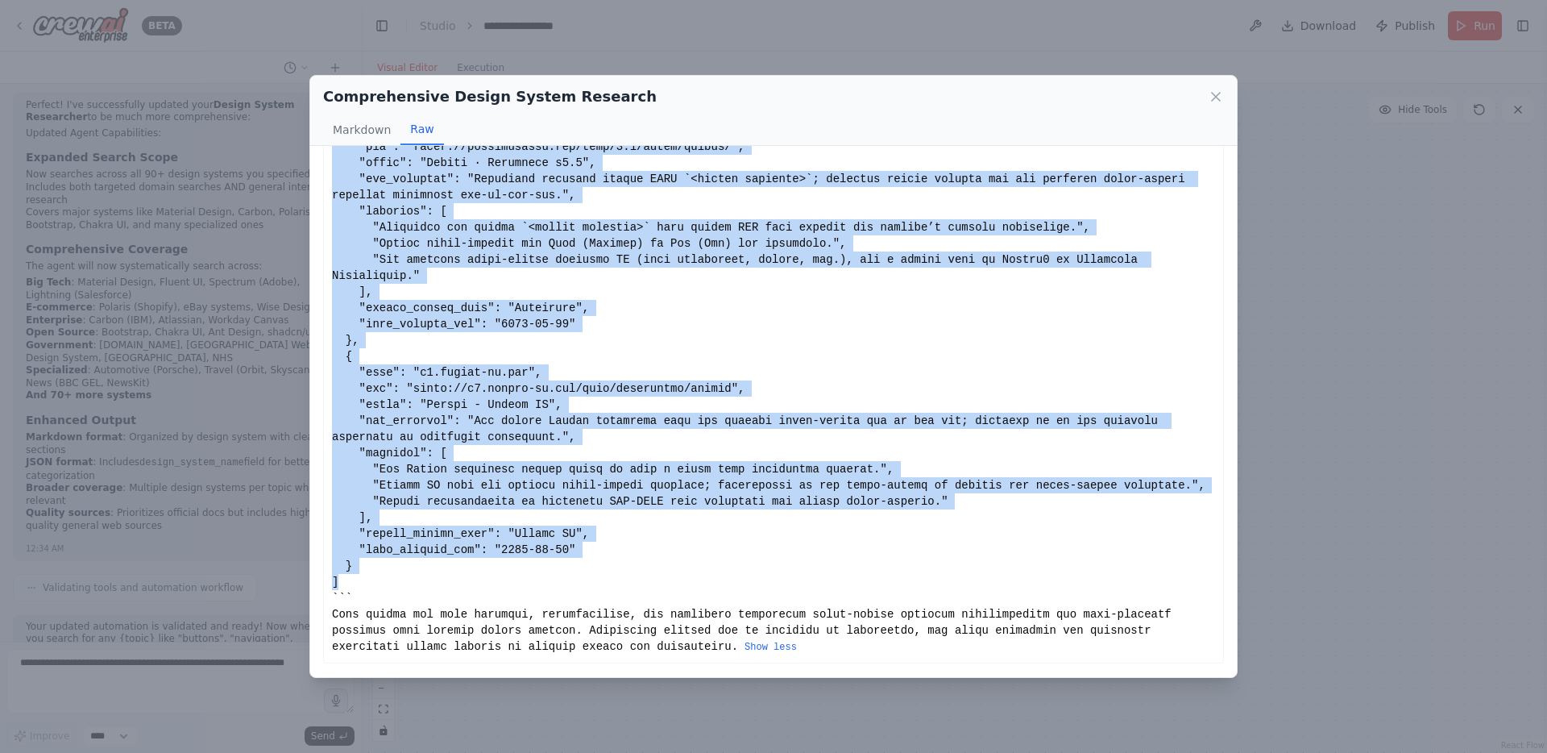
drag, startPoint x: 332, startPoint y: 172, endPoint x: 911, endPoint y: 586, distance: 711.1
copy div "```markdown # Multi Select Dropdown Guidance Across Major Design Systems ## Mat…"
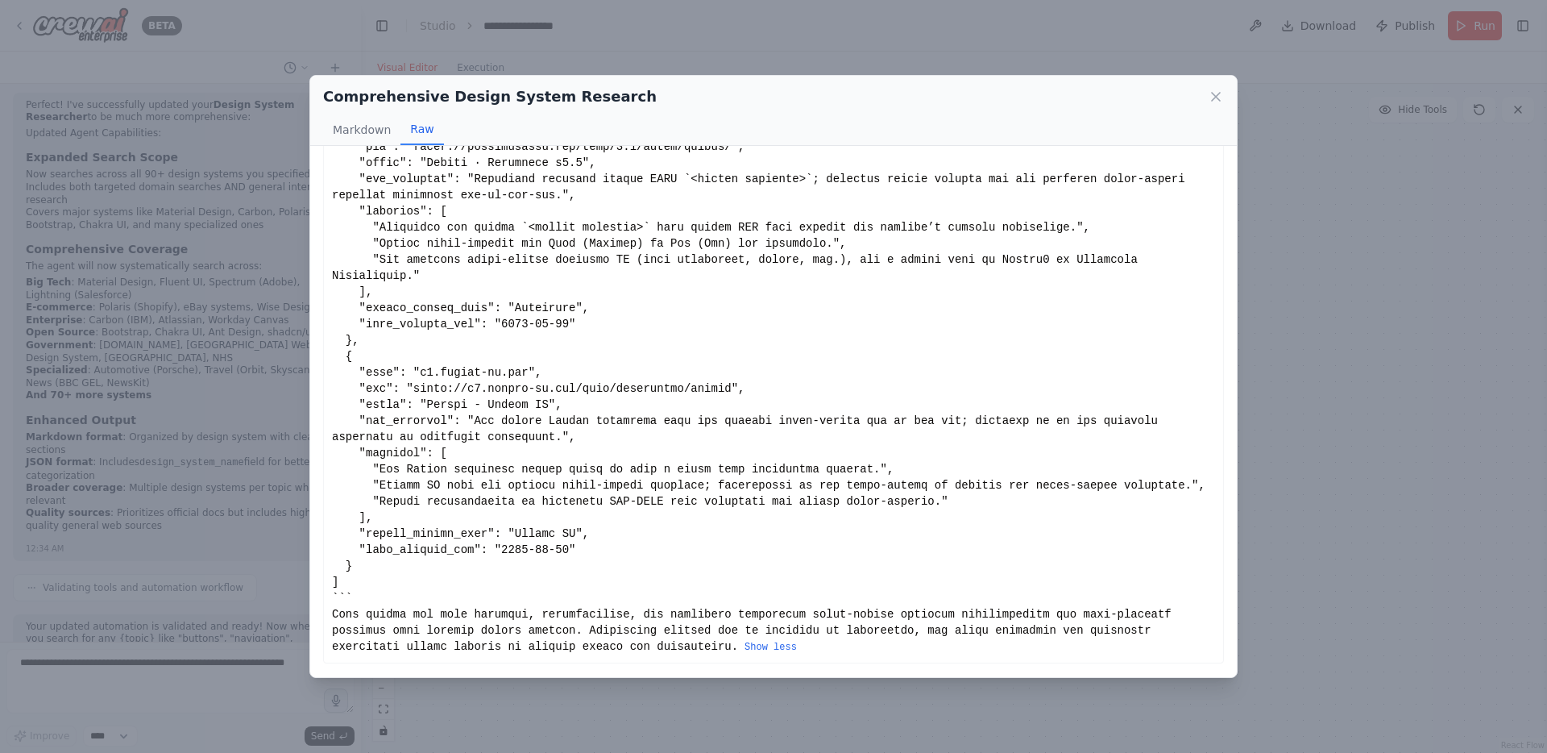
drag, startPoint x: 728, startPoint y: 33, endPoint x: 672, endPoint y: 31, distance: 55.6
click at [728, 33] on div "Comprehensive Design System Research Markdown Raw This covers the most relevant…" at bounding box center [773, 376] width 1547 height 753
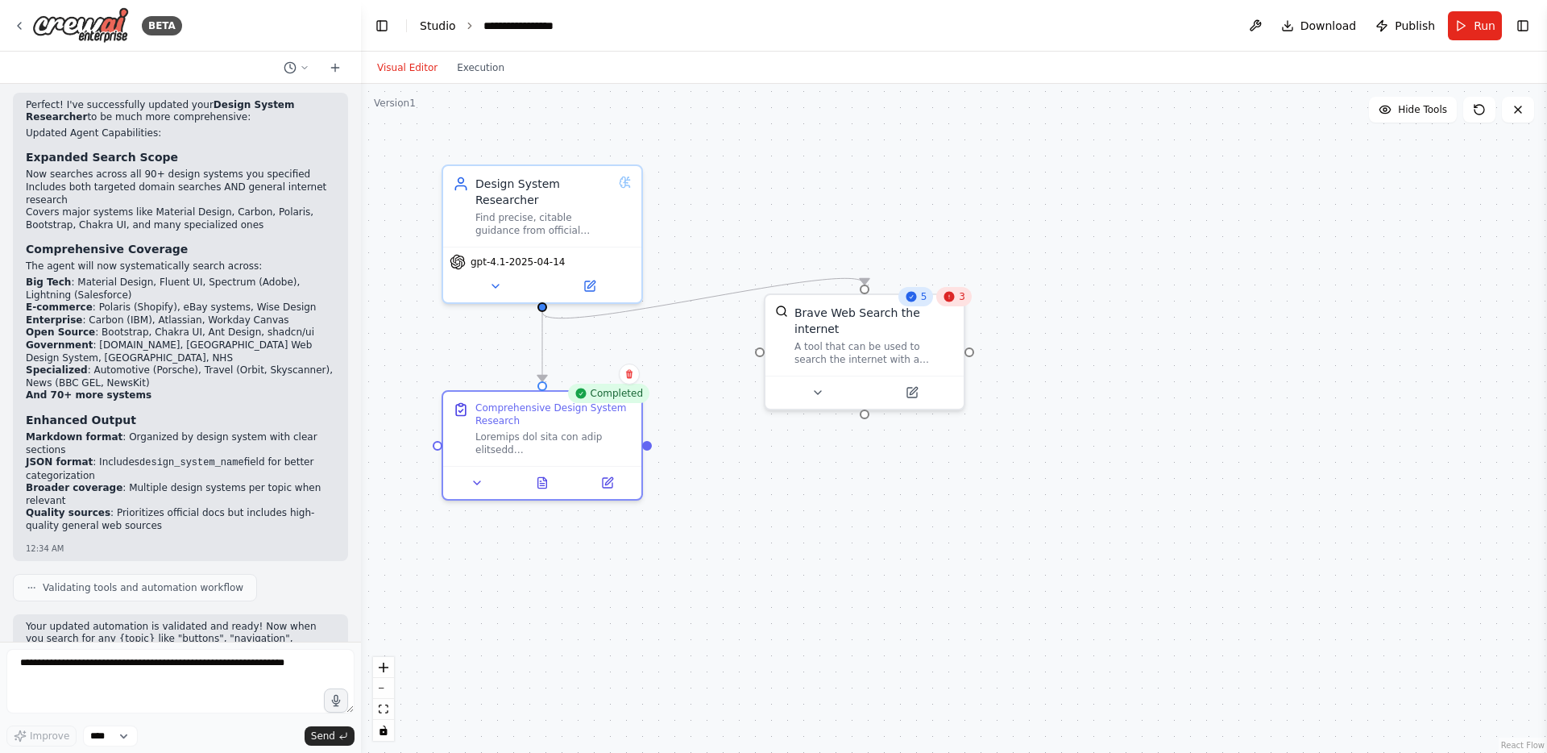
click at [444, 24] on link "Studio" at bounding box center [438, 25] width 36 height 13
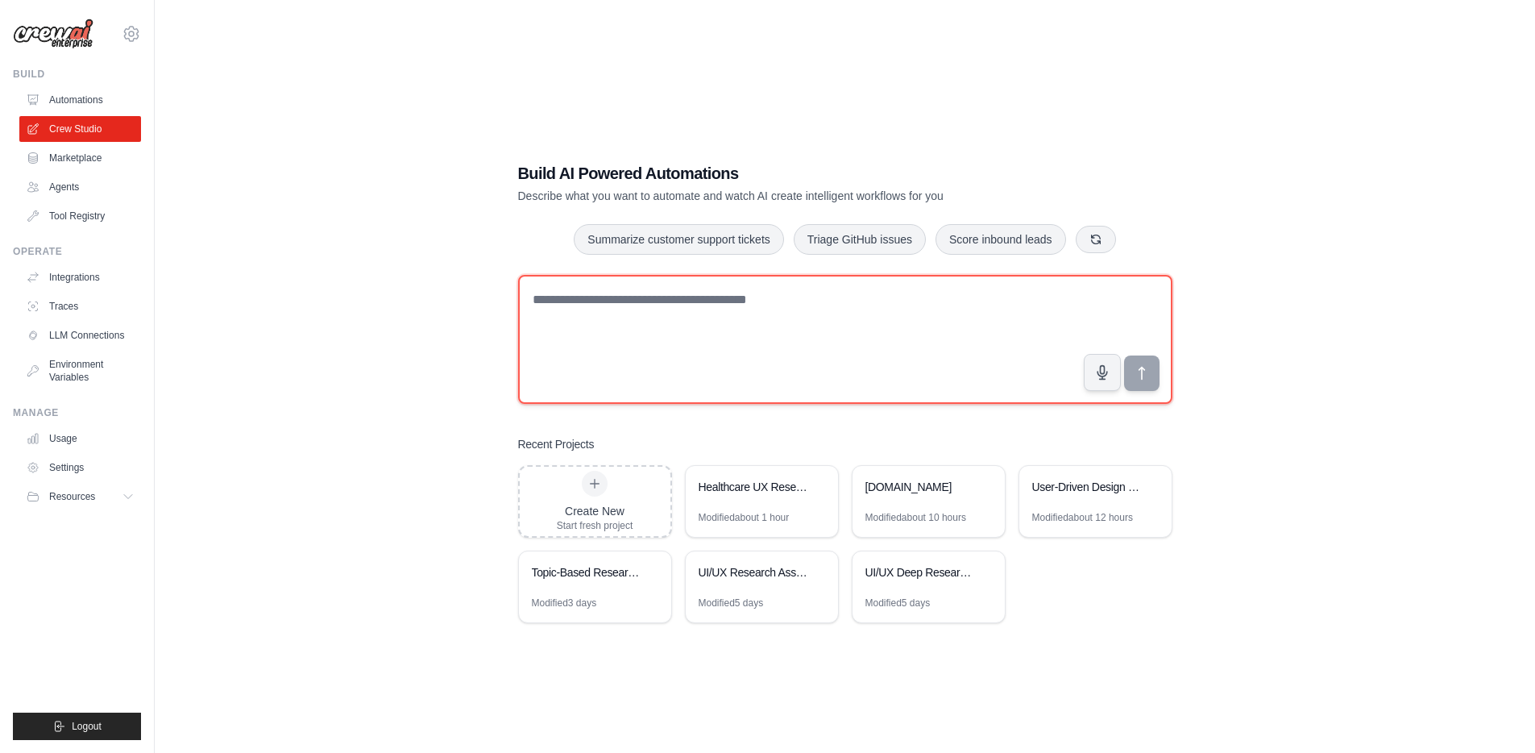
click at [589, 331] on textarea at bounding box center [845, 339] width 654 height 129
paste textarea "**********"
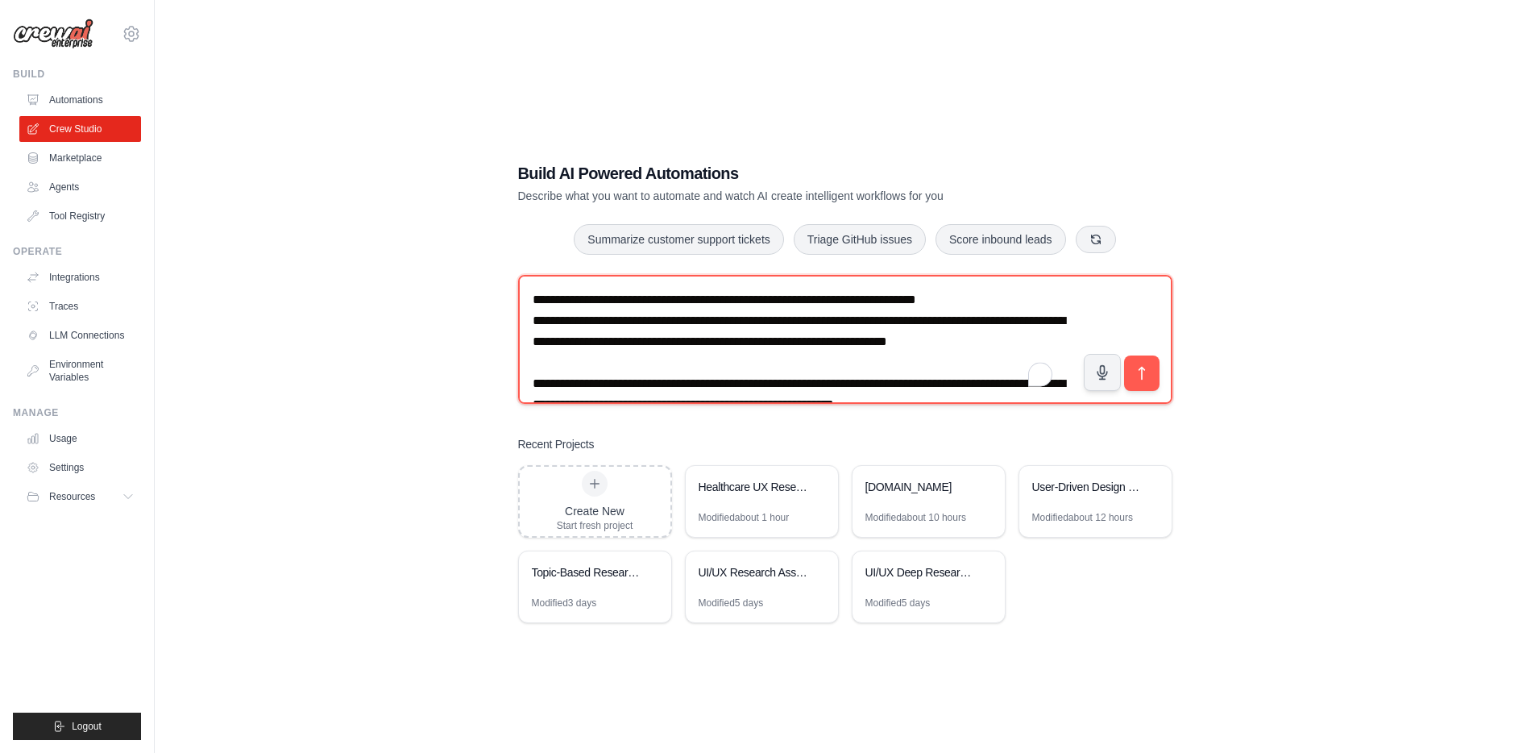
click at [678, 297] on textarea "To enrich screen reader interactions, please activate Accessibility in Grammarl…" at bounding box center [845, 339] width 654 height 129
drag, startPoint x: 1050, startPoint y: 301, endPoint x: 470, endPoint y: 277, distance: 580.7
click at [470, 277] on div "Build AI Powered Automations Describe what you want to automate and watch AI cr…" at bounding box center [844, 392] width 1329 height 753
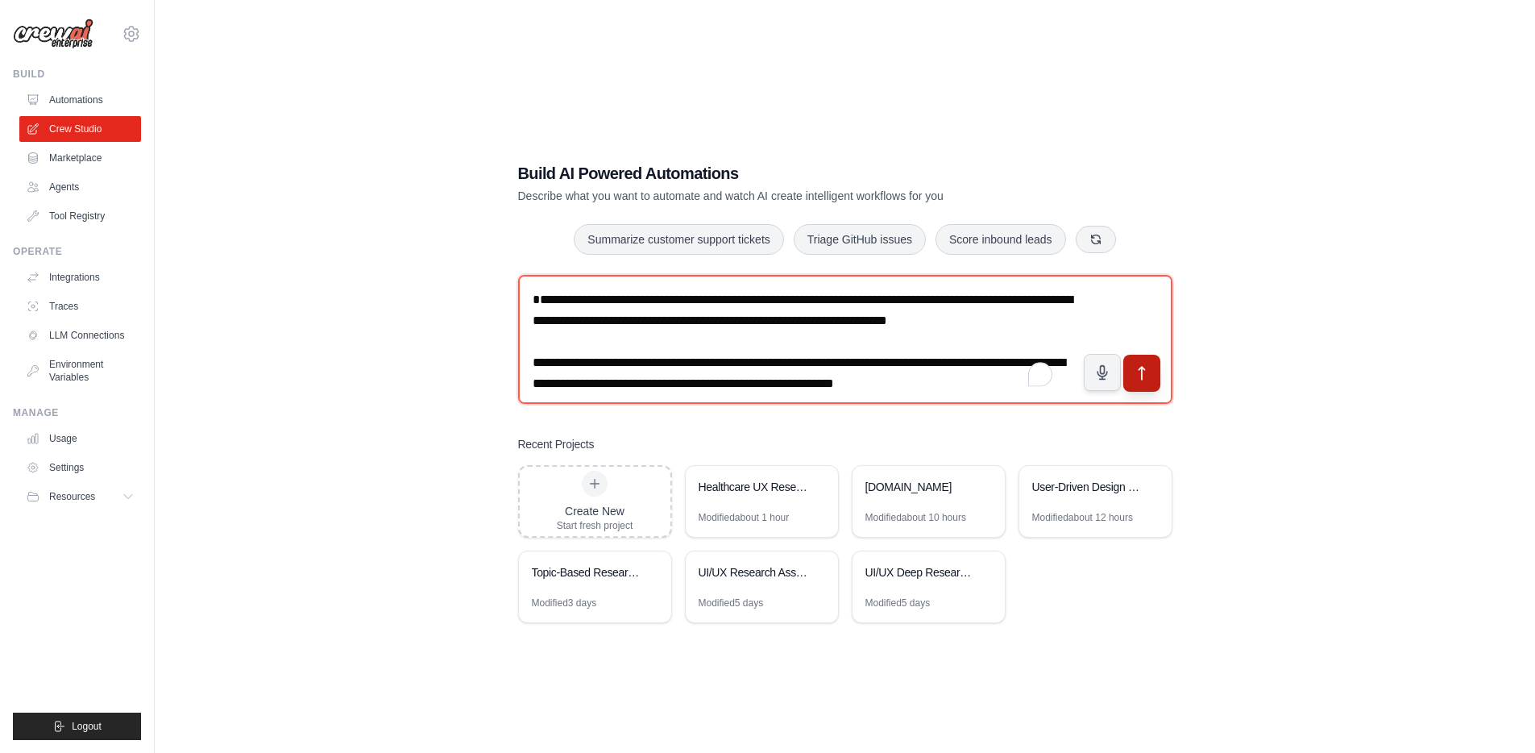
type textarea "**********"
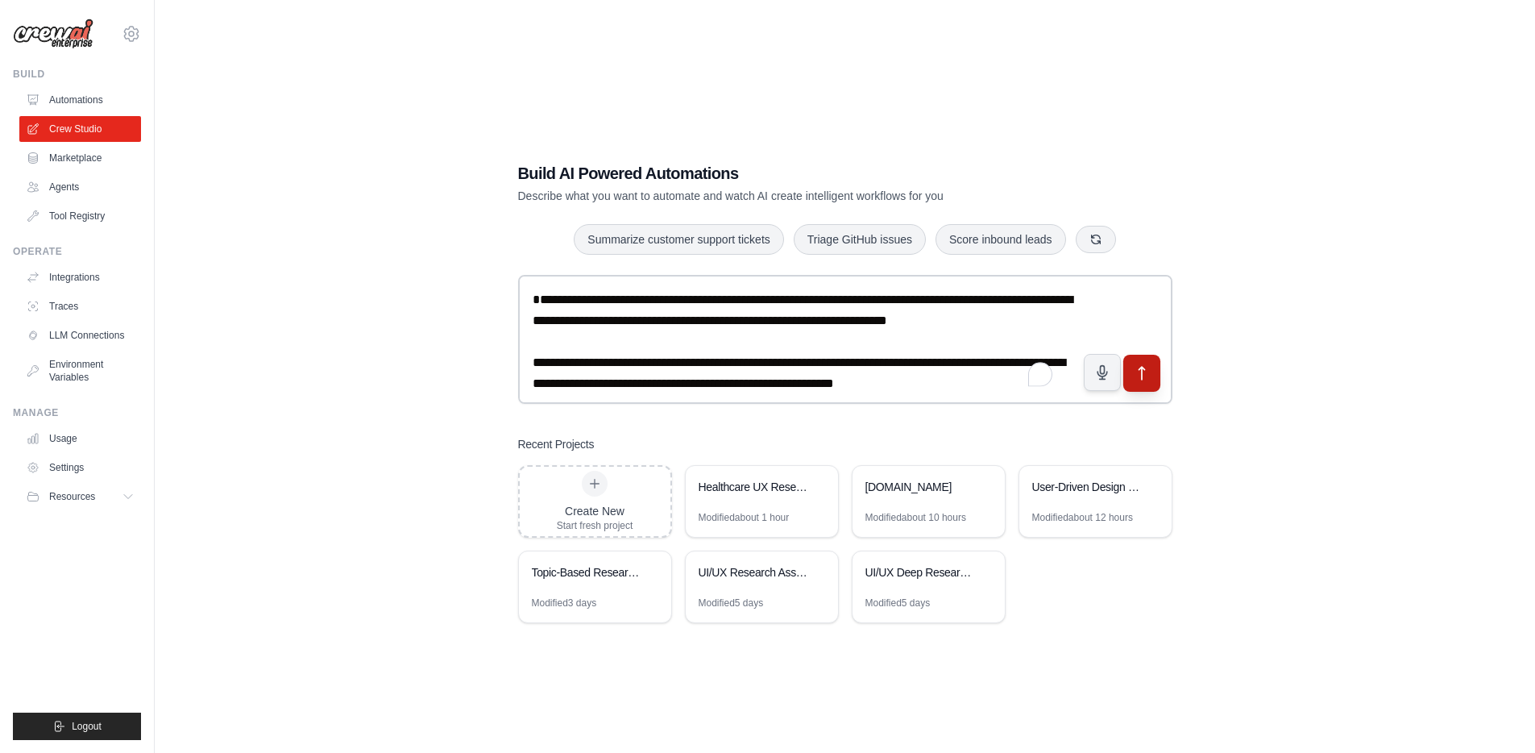
click at [1144, 373] on icon "submit" at bounding box center [1141, 373] width 17 height 17
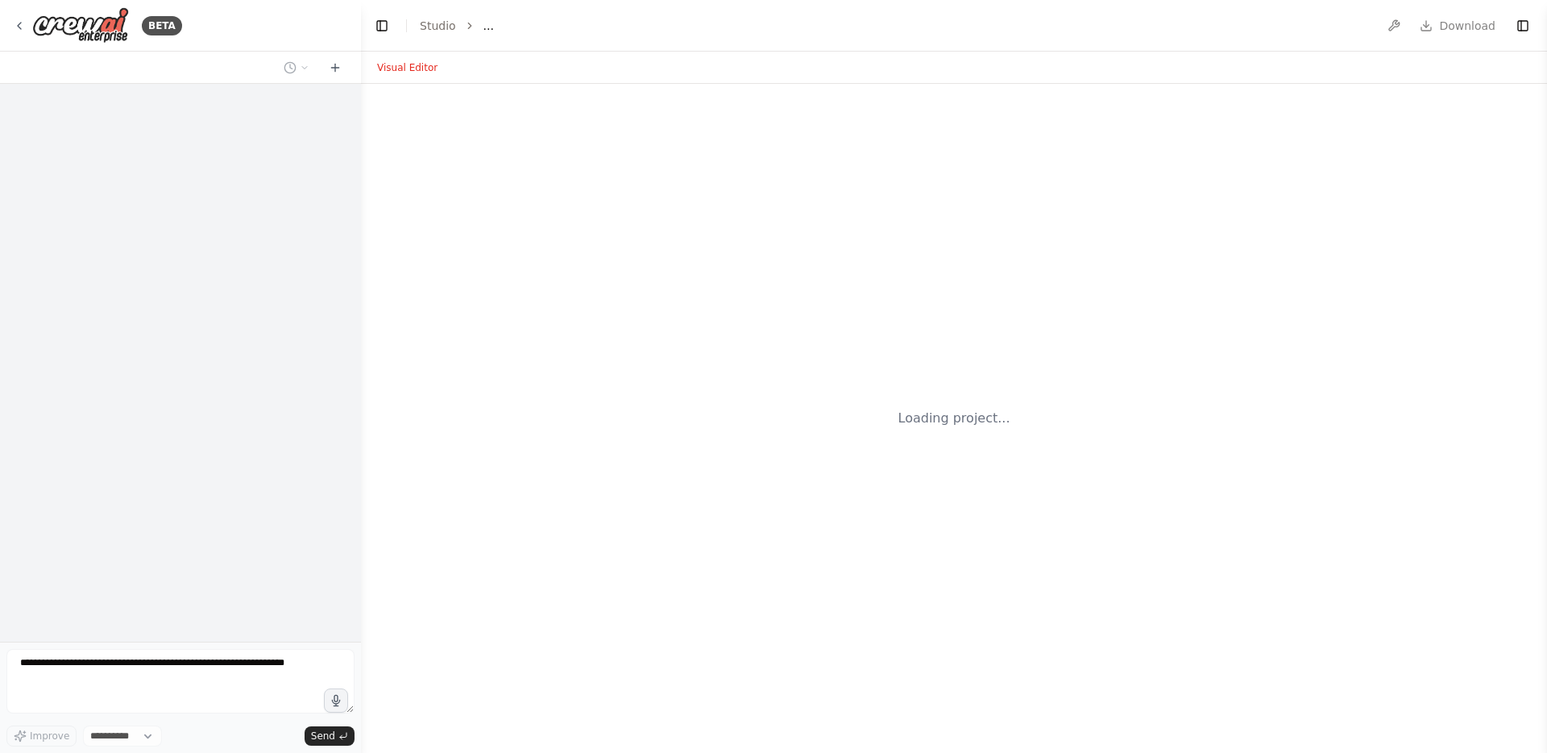
select select "****"
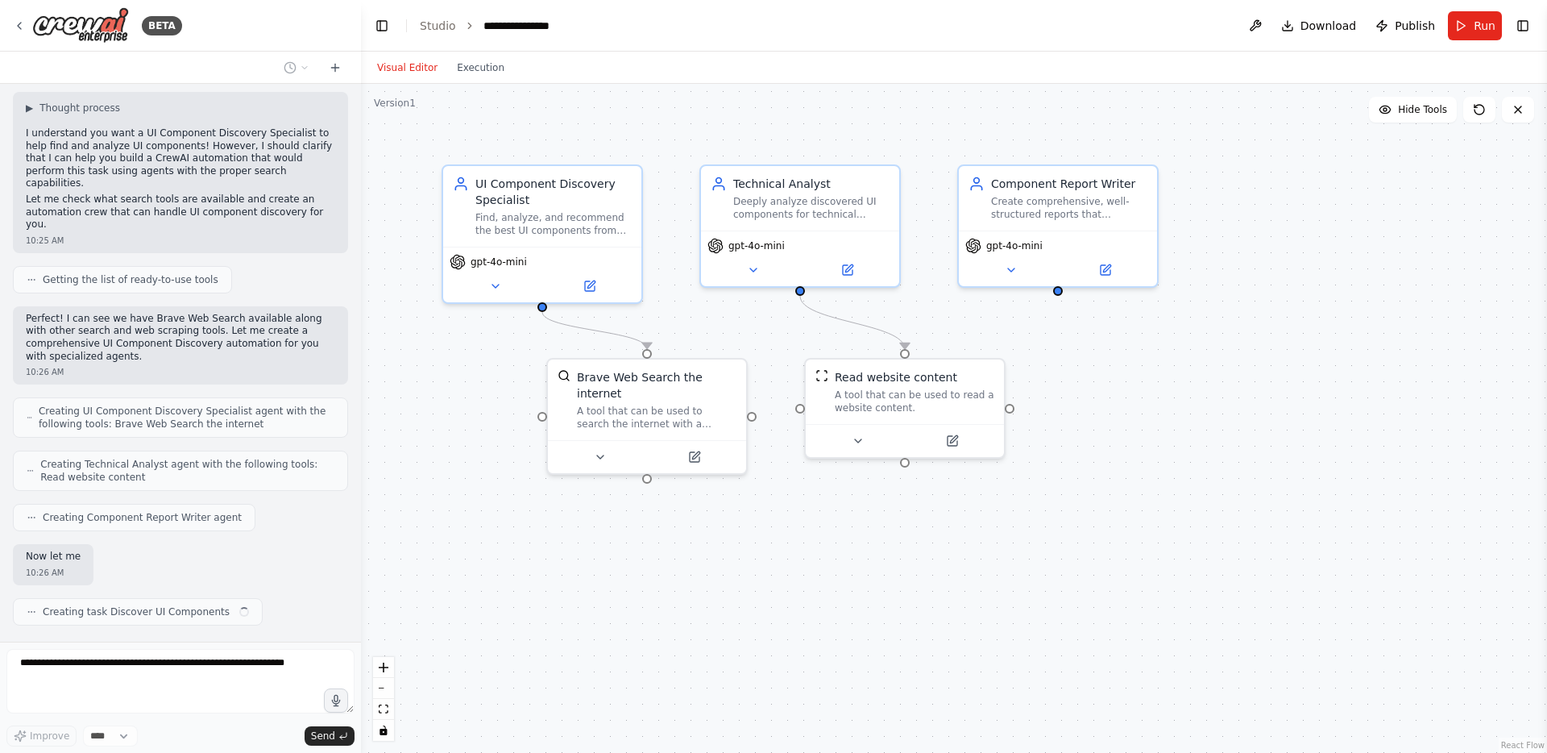
scroll to position [898, 0]
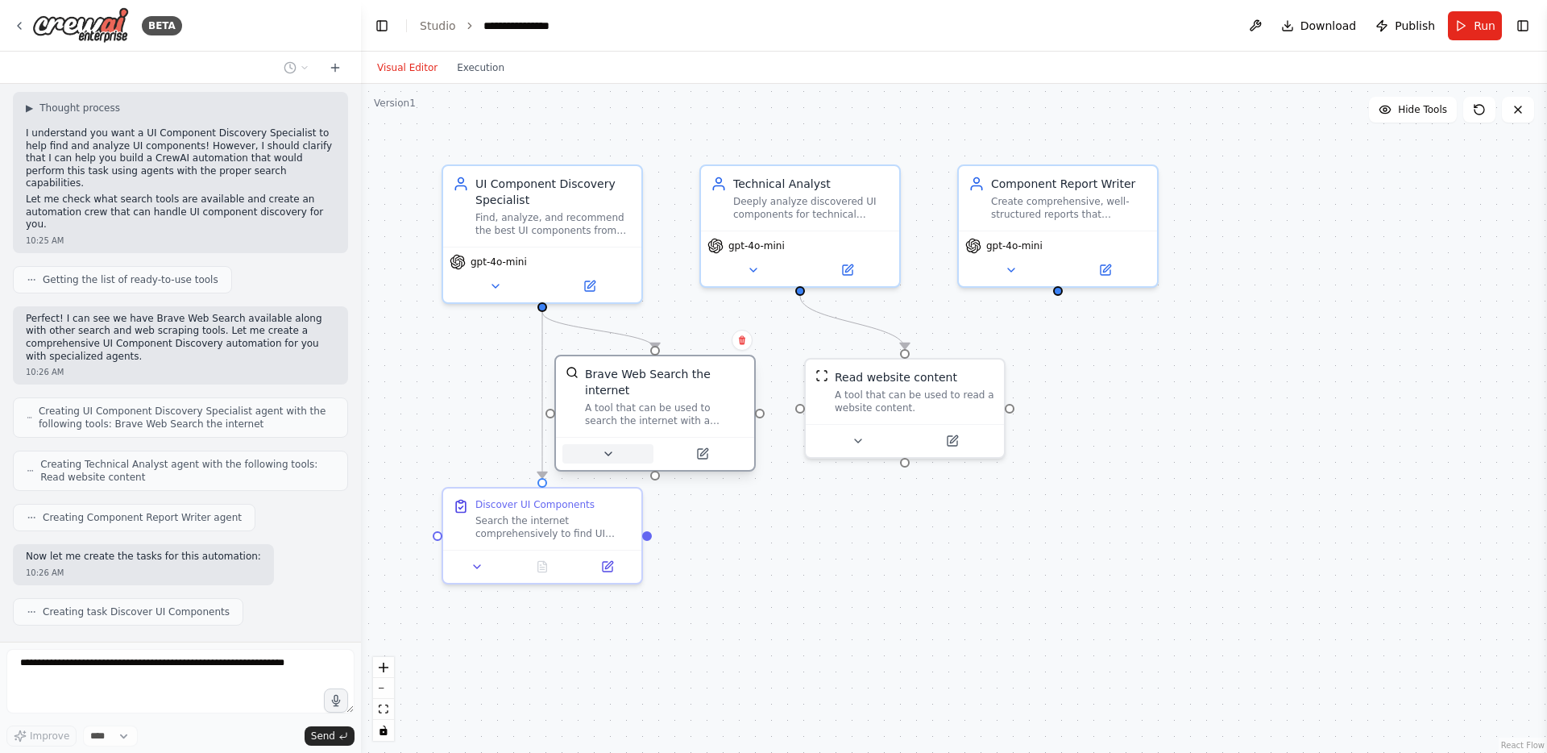
drag, startPoint x: 593, startPoint y: 452, endPoint x: 600, endPoint y: 458, distance: 9.2
click at [594, 452] on button at bounding box center [607, 453] width 91 height 19
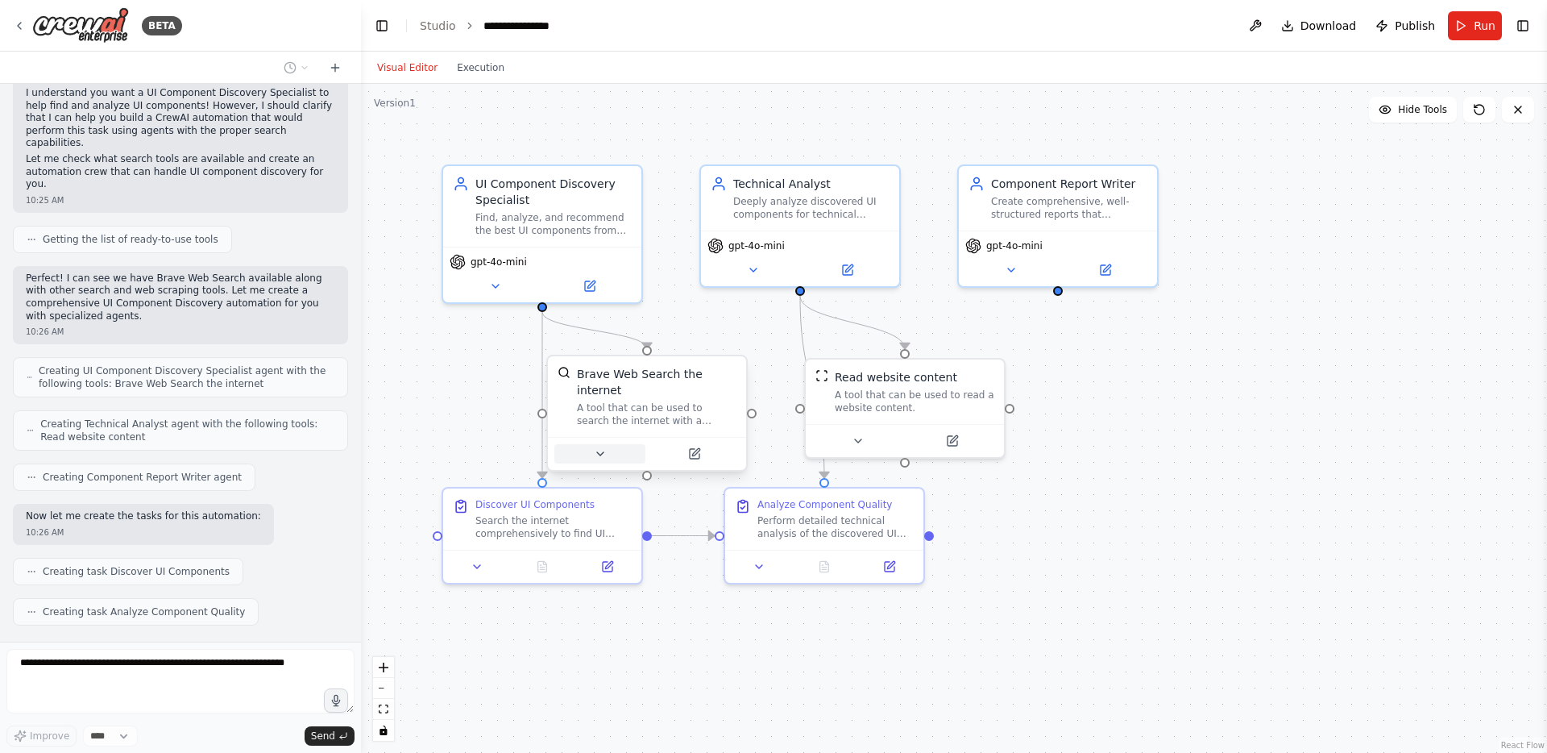
click at [593, 448] on button at bounding box center [599, 453] width 91 height 19
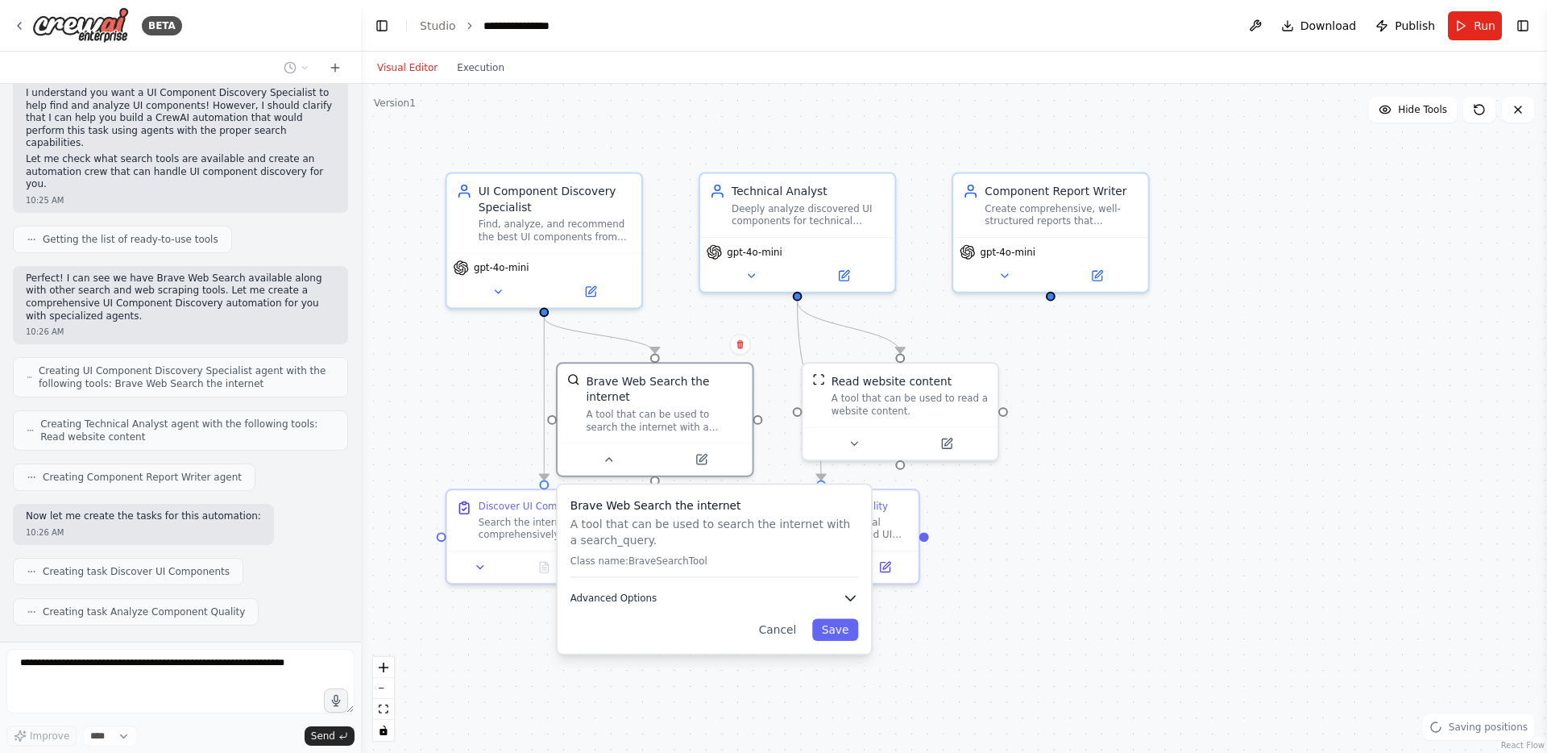
click at [648, 594] on span "Advanced Options" at bounding box center [614, 597] width 86 height 13
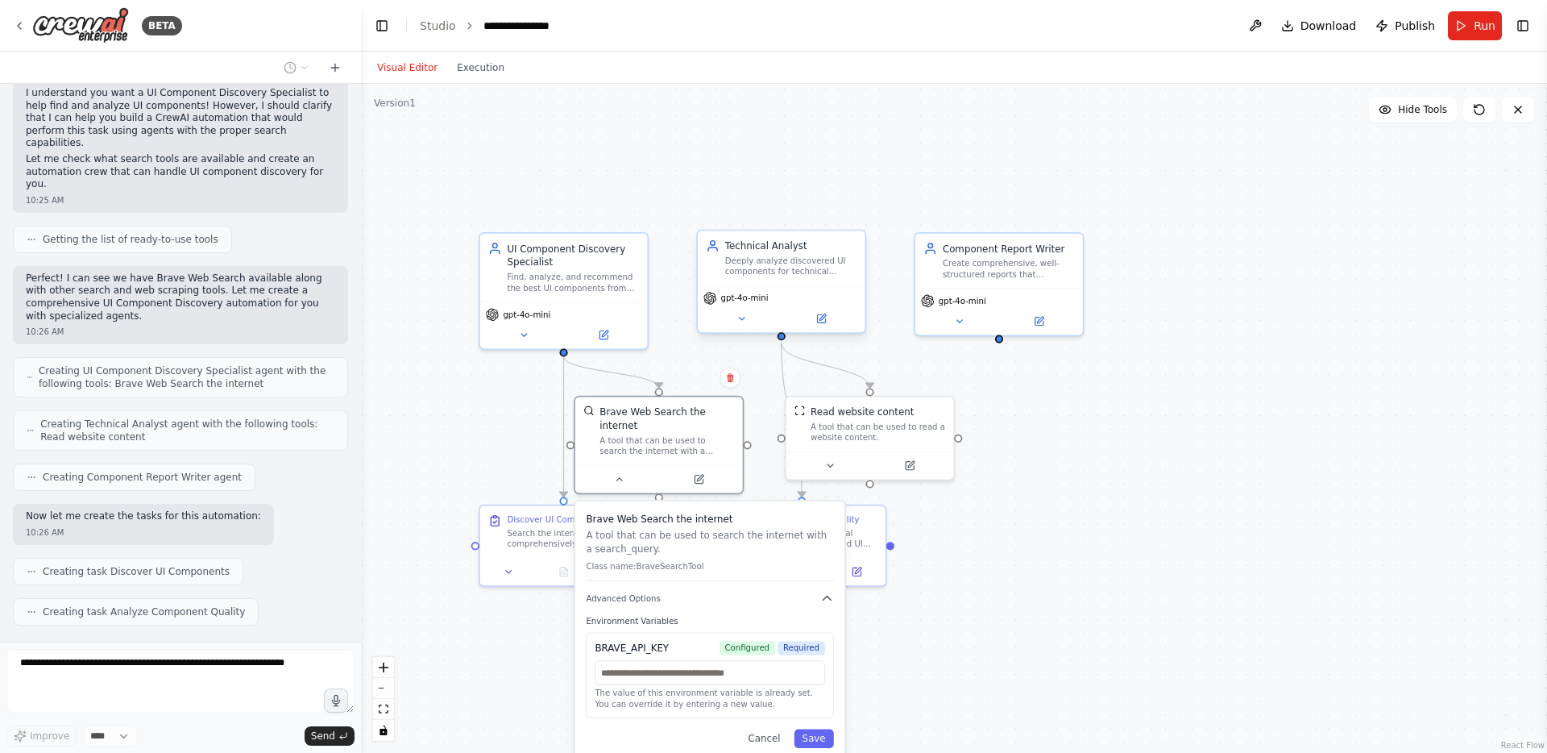
scroll to position [992, 0]
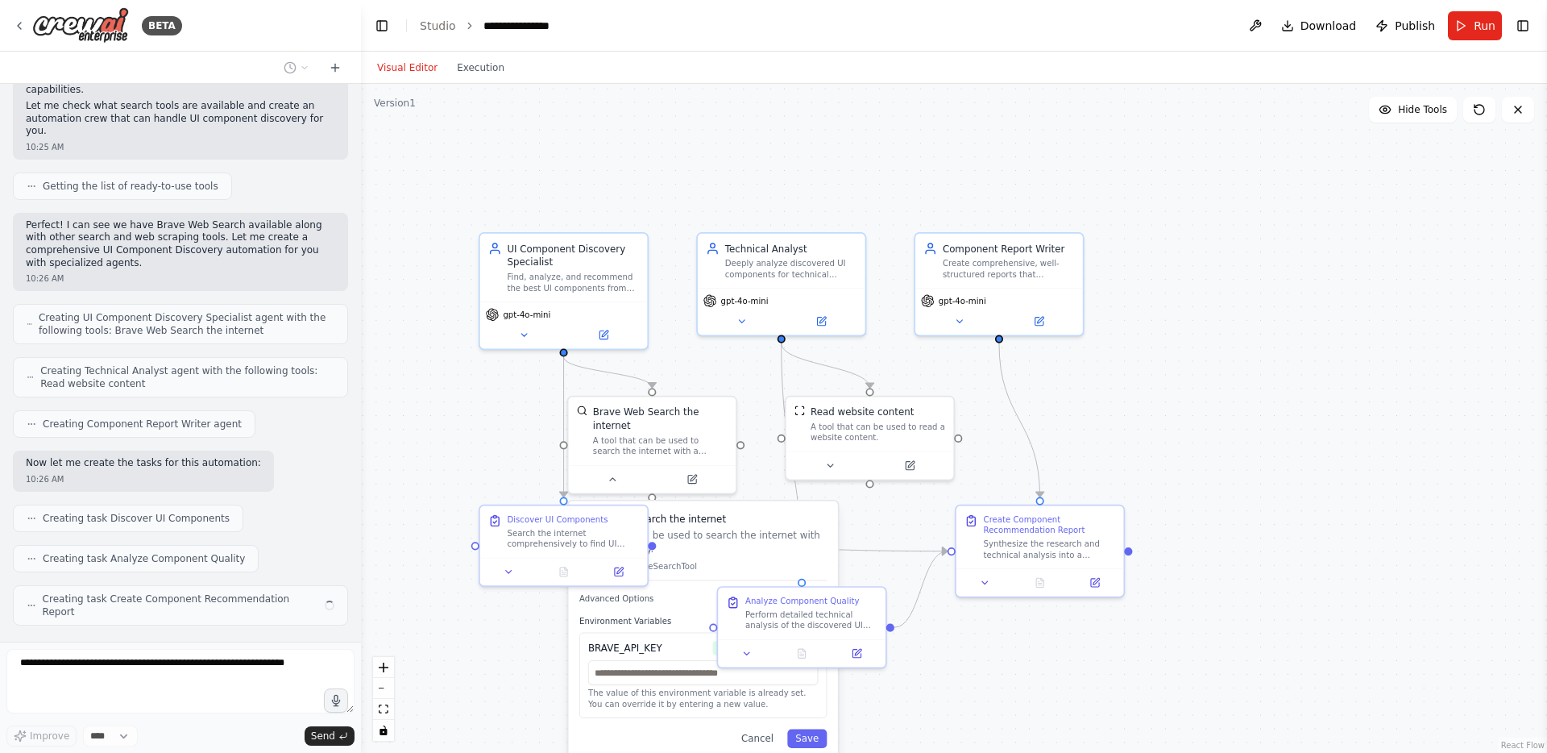
click at [725, 173] on div ".deletable-edge-delete-btn { width: 20px; height: 20px; border: 0px solid #ffff…" at bounding box center [954, 418] width 1186 height 669
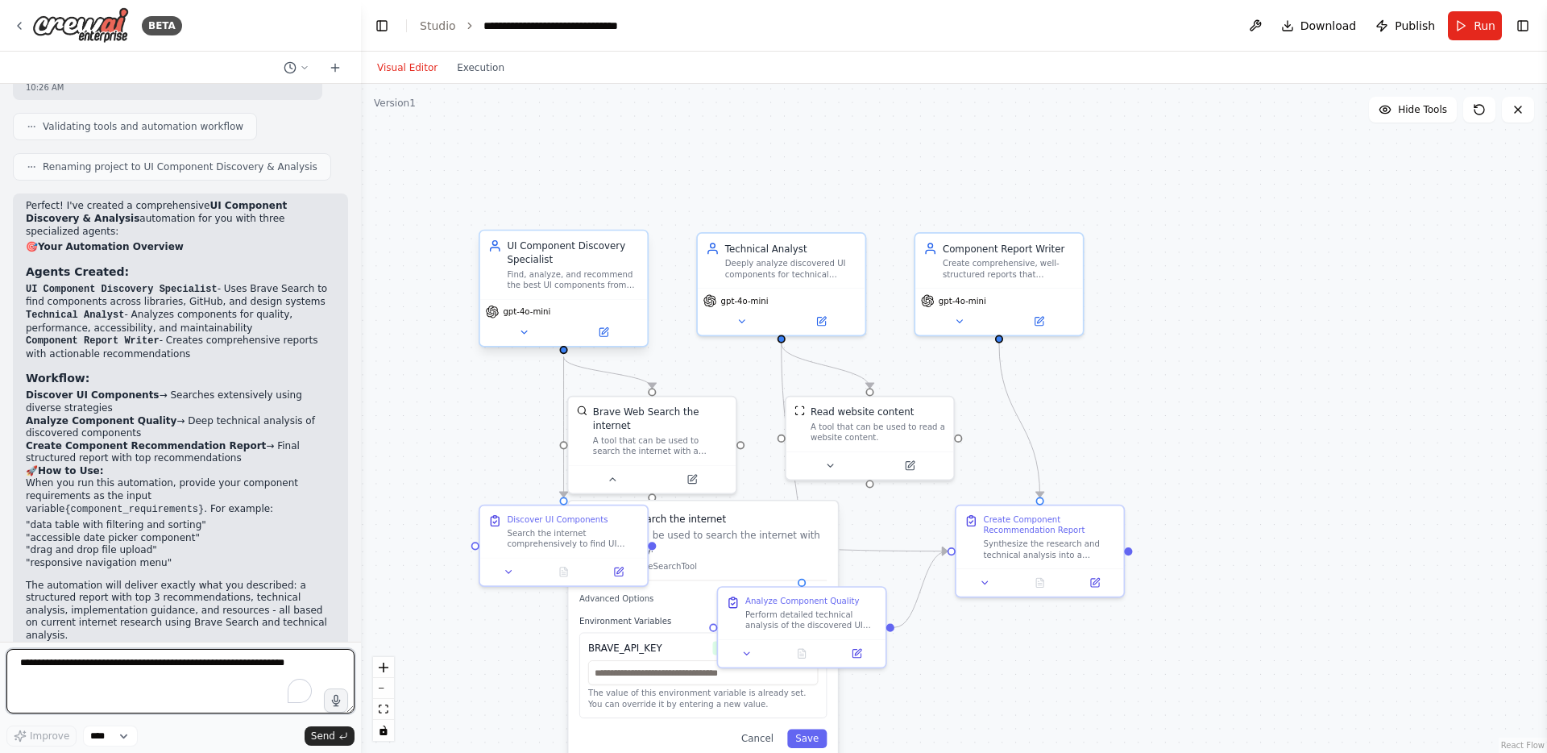
scroll to position [1570, 0]
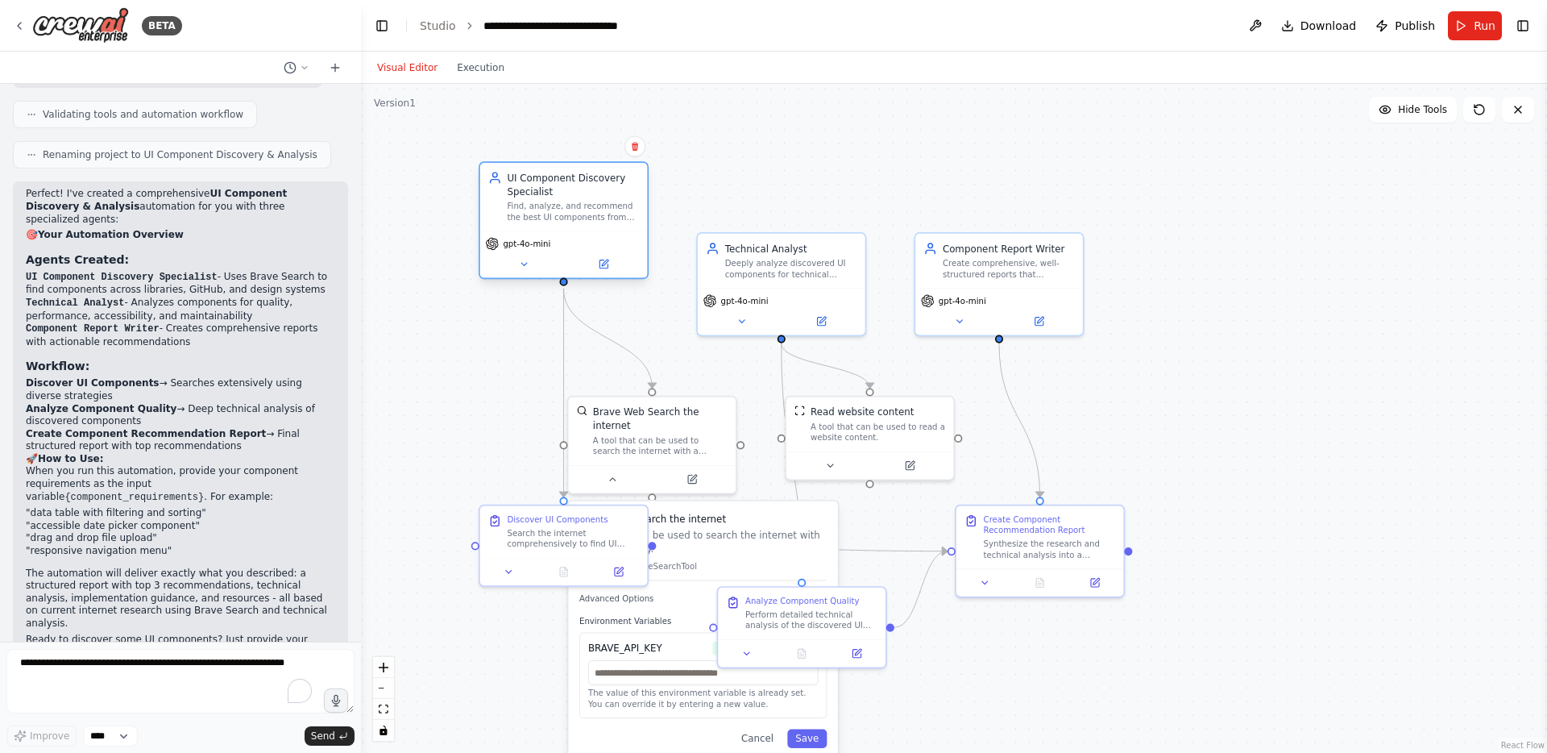
drag, startPoint x: 533, startPoint y: 272, endPoint x: 546, endPoint y: 232, distance: 41.3
click at [545, 222] on div "Find, analyze, and recommend the best UI components from the internet based on …" at bounding box center [573, 212] width 132 height 22
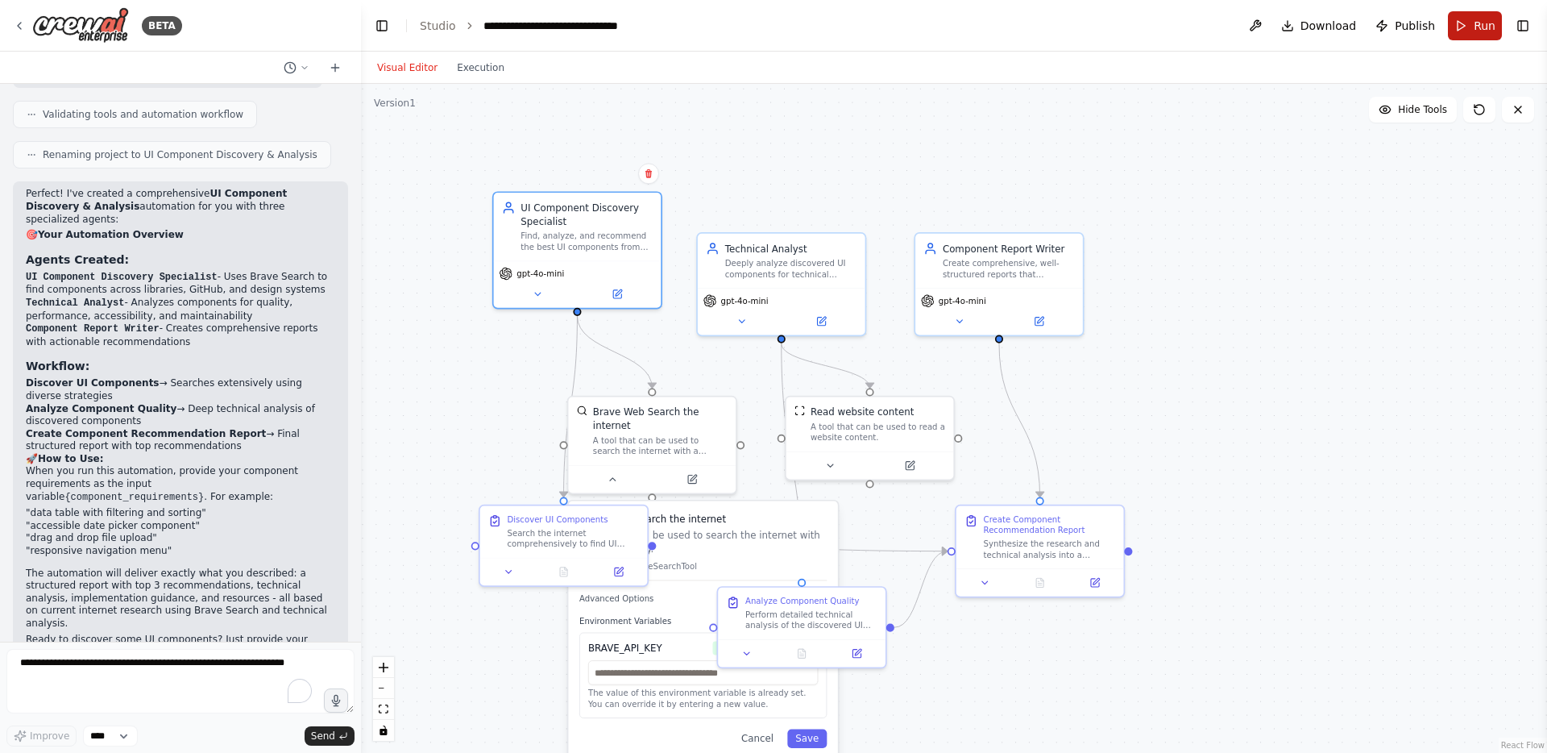
click at [1471, 21] on button "Run" at bounding box center [1475, 25] width 54 height 29
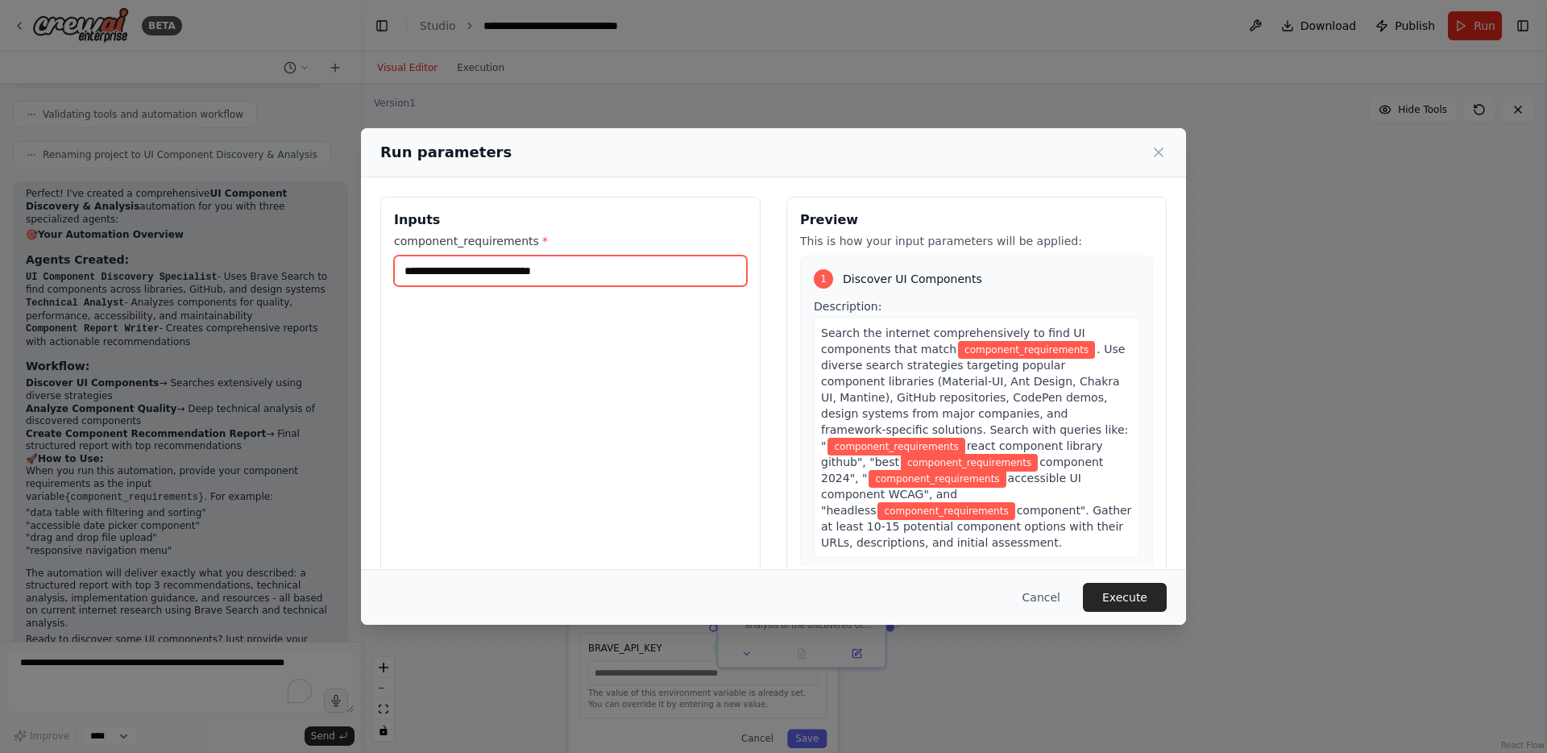
click at [595, 278] on input "component_requirements *" at bounding box center [570, 270] width 353 height 31
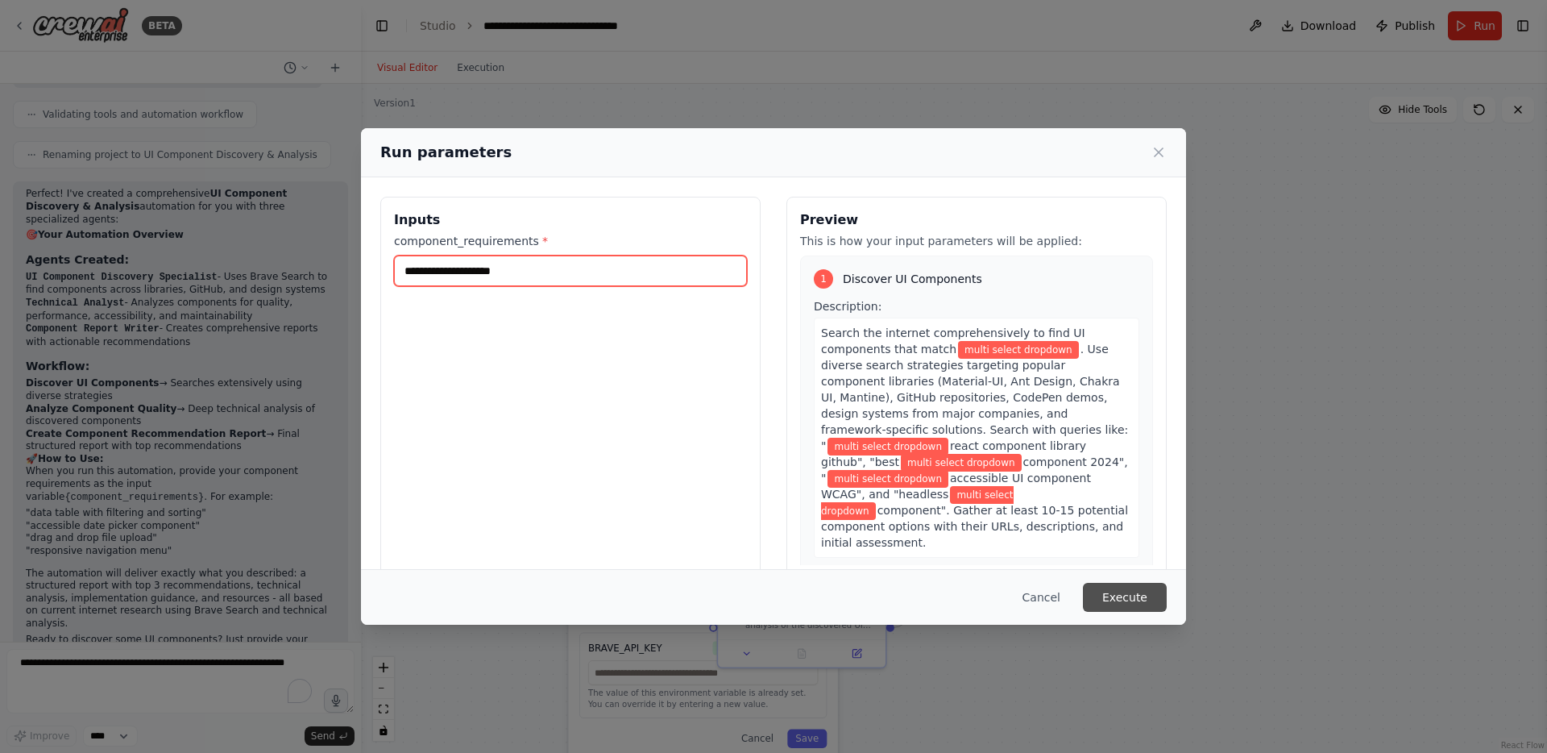
type input "**********"
click at [1150, 600] on button "Execute" at bounding box center [1125, 597] width 84 height 29
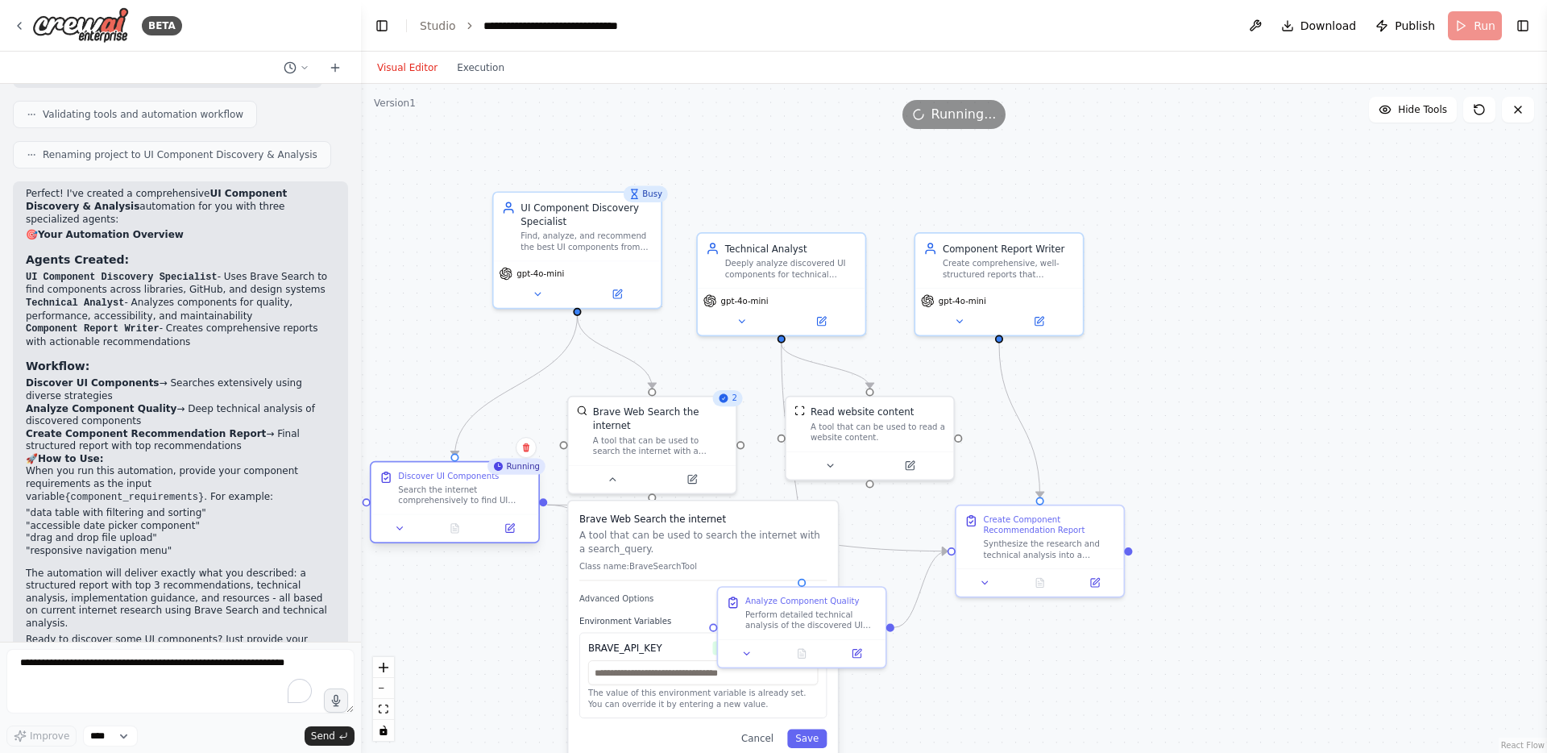
drag, startPoint x: 542, startPoint y: 532, endPoint x: 433, endPoint y: 490, distance: 117.3
click at [433, 490] on div "Search the internet comprehensively to find UI components that match {component…" at bounding box center [464, 494] width 132 height 22
click at [475, 64] on button "Execution" at bounding box center [480, 67] width 67 height 19
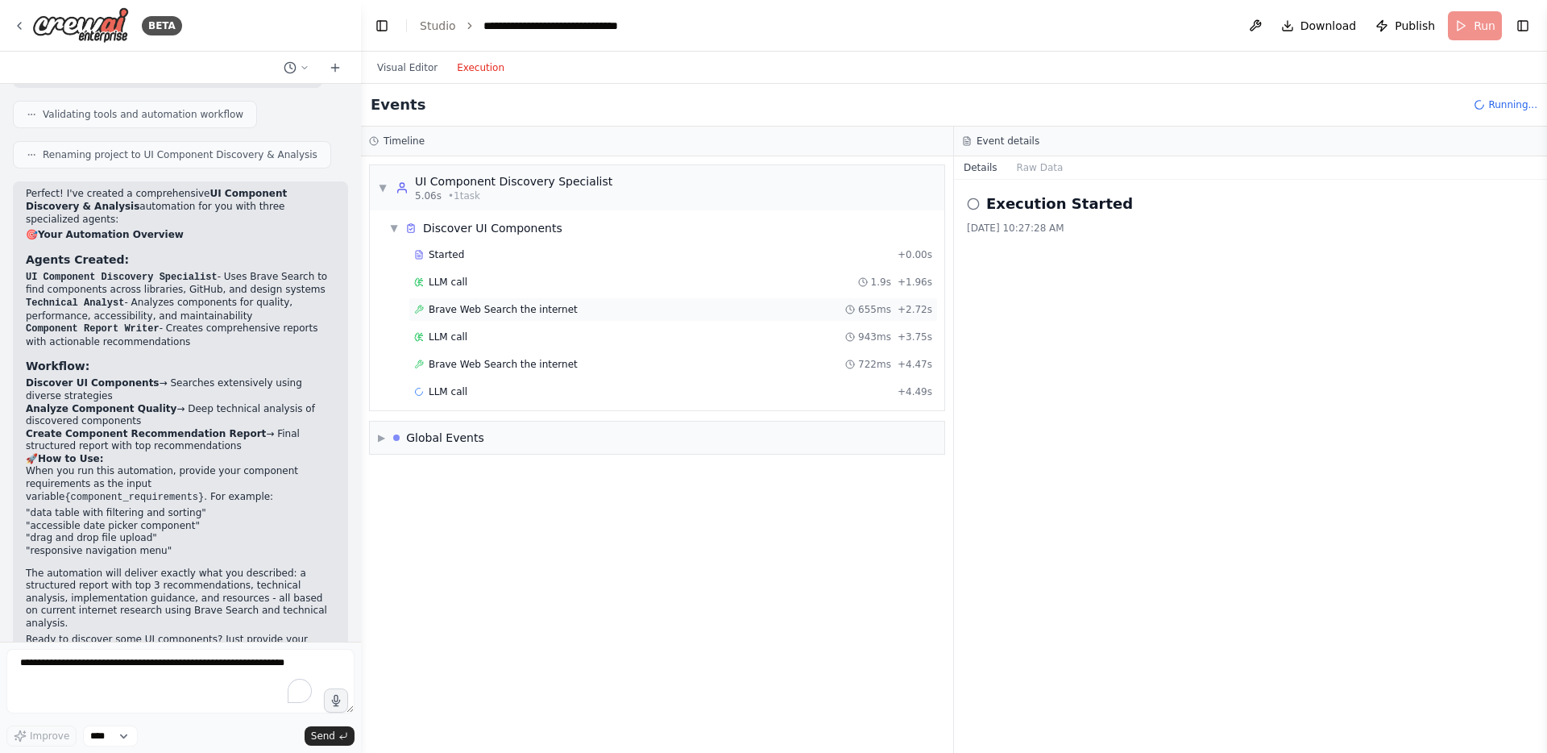
click at [487, 306] on span "Brave Web Search the internet" at bounding box center [503, 309] width 149 height 13
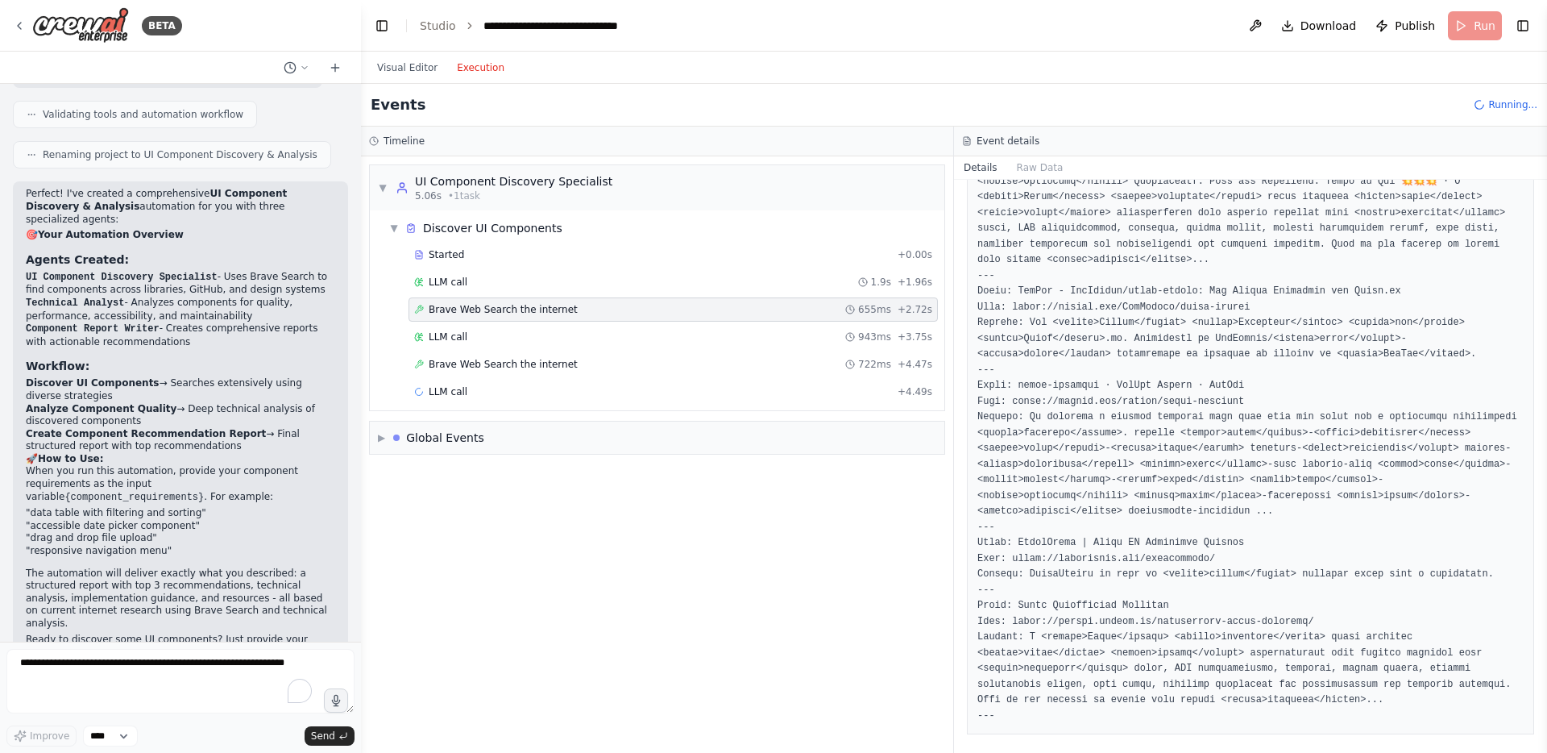
scroll to position [919, 0]
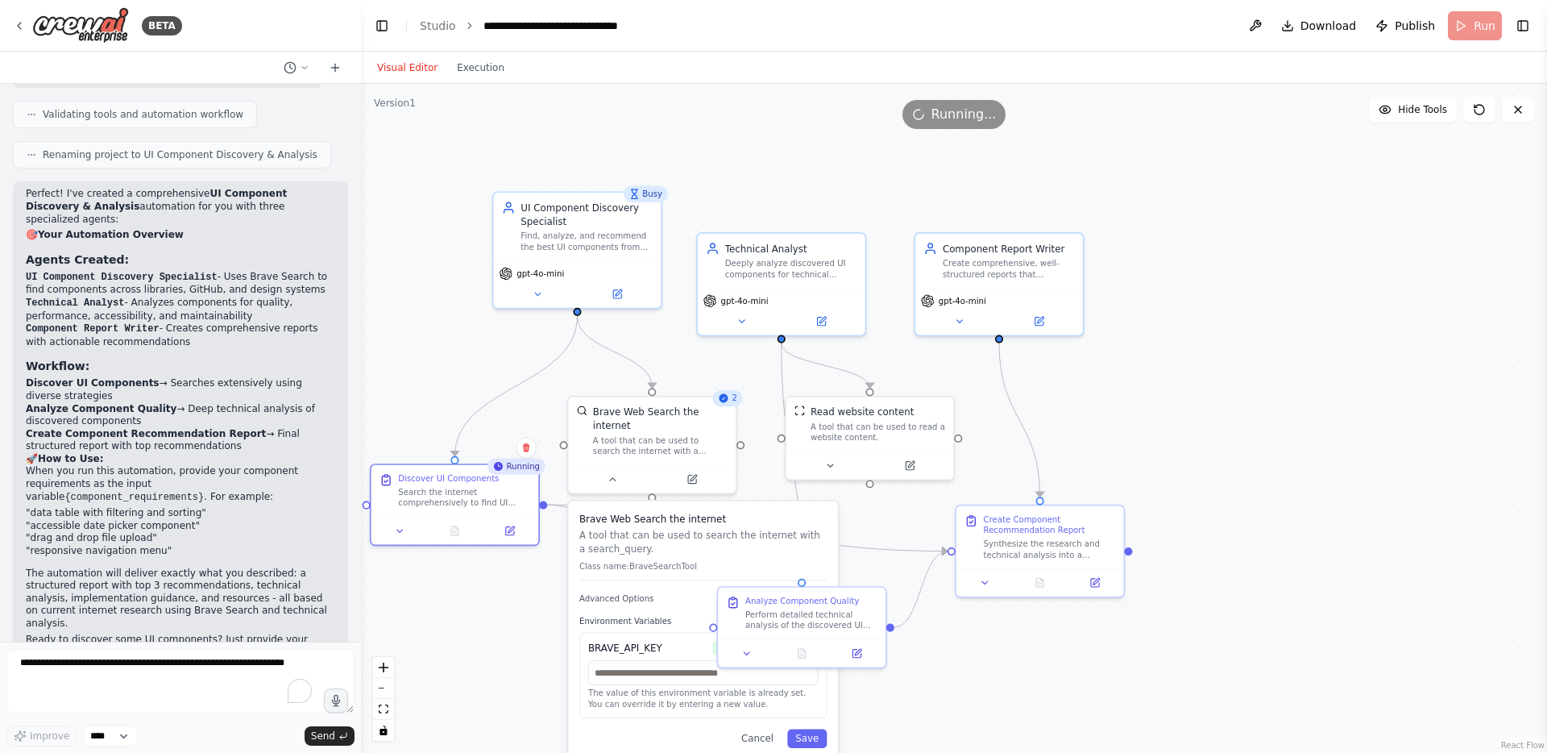
click at [416, 66] on button "Visual Editor" at bounding box center [407, 67] width 80 height 19
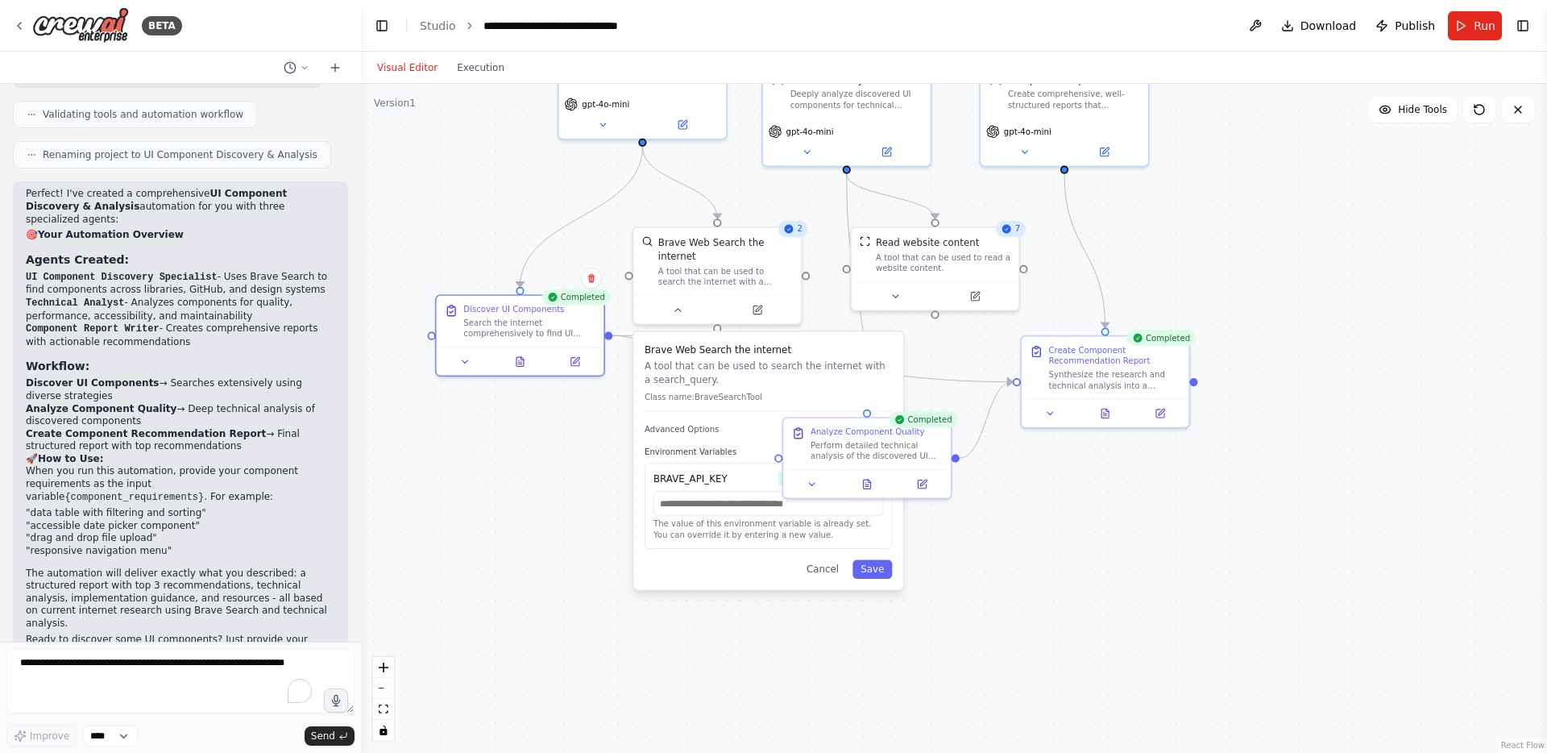
drag, startPoint x: 1085, startPoint y: 658, endPoint x: 1149, endPoint y: 490, distance: 180.3
click at [1149, 490] on div ".deletable-edge-delete-btn { width: 20px; height: 20px; border: 0px solid #ffff…" at bounding box center [954, 418] width 1186 height 669
click at [824, 563] on button "Cancel" at bounding box center [822, 569] width 48 height 19
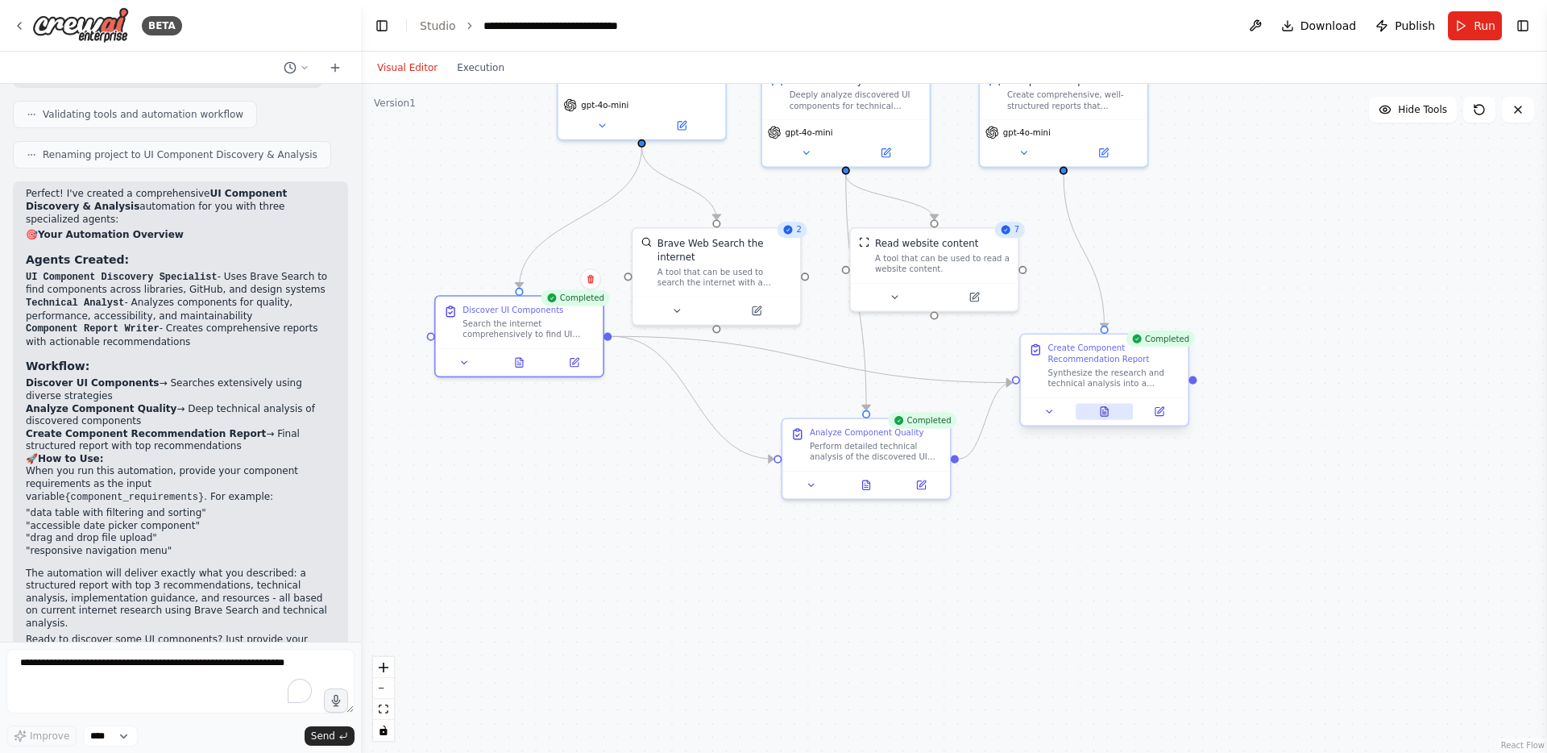
click at [1099, 411] on icon at bounding box center [1104, 411] width 11 height 11
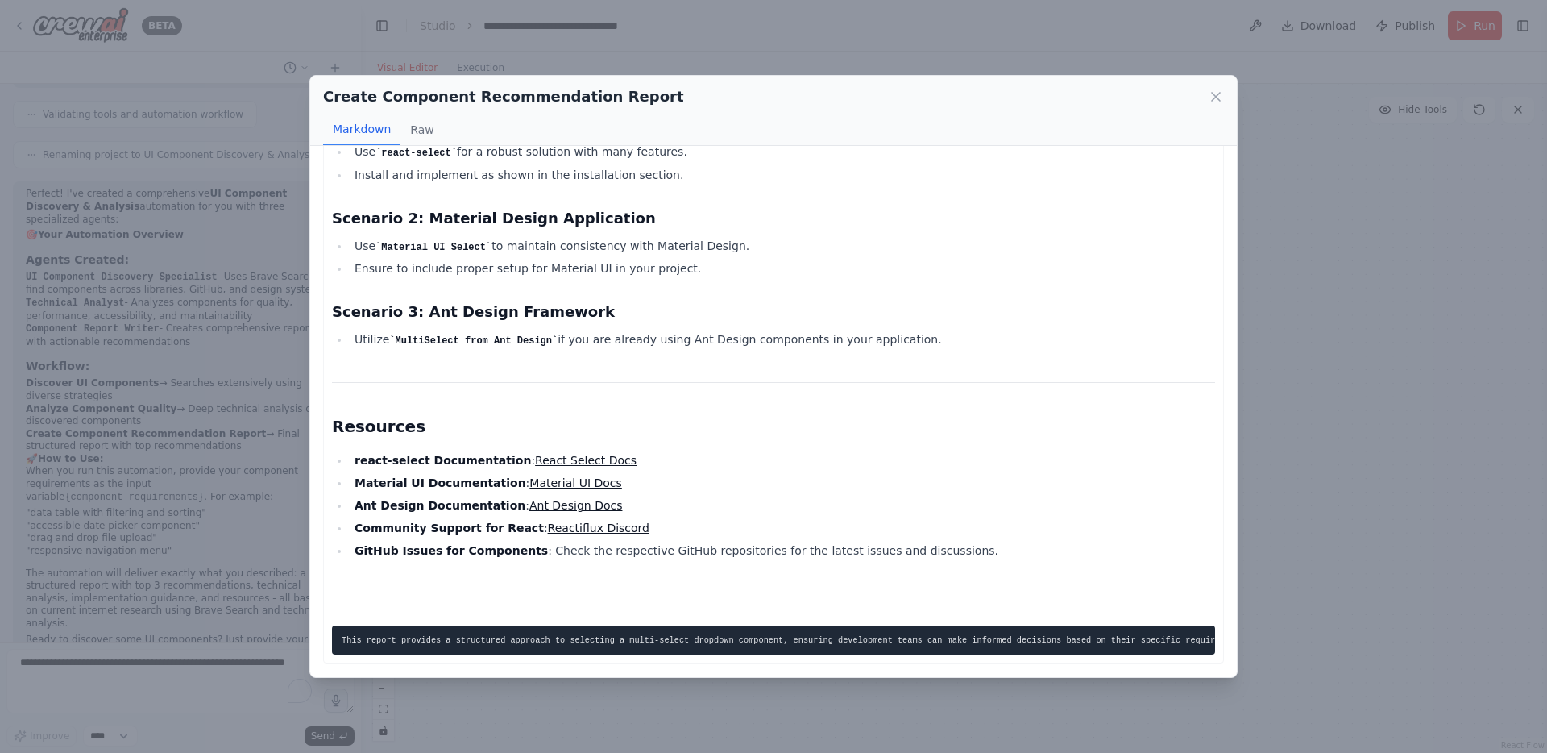
scroll to position [2030, 0]
click at [1103, 22] on div "Create Component Recommendation Report Markdown Raw Demo React Select Demo 2. M…" at bounding box center [773, 376] width 1547 height 753
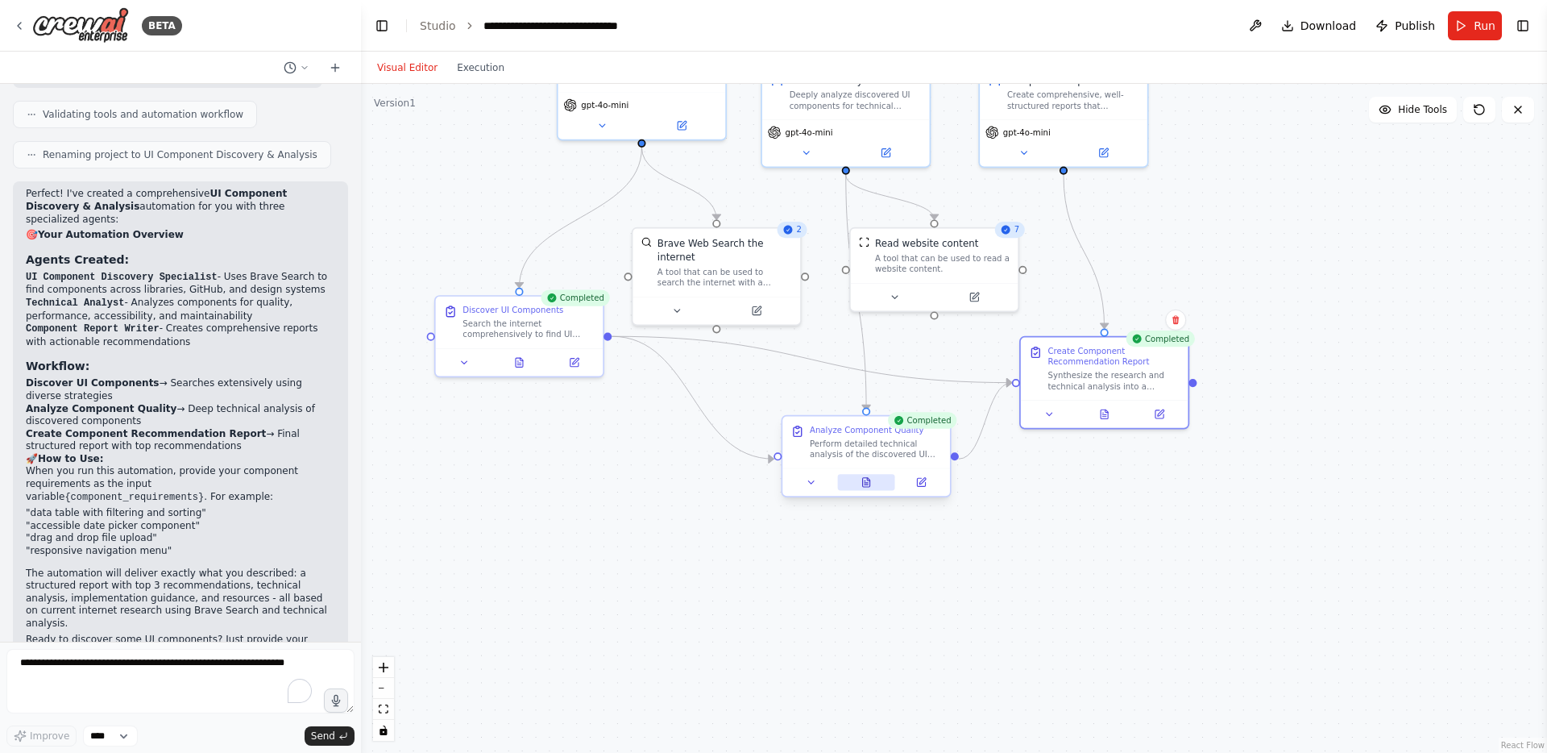
click at [867, 488] on button at bounding box center [865, 482] width 57 height 16
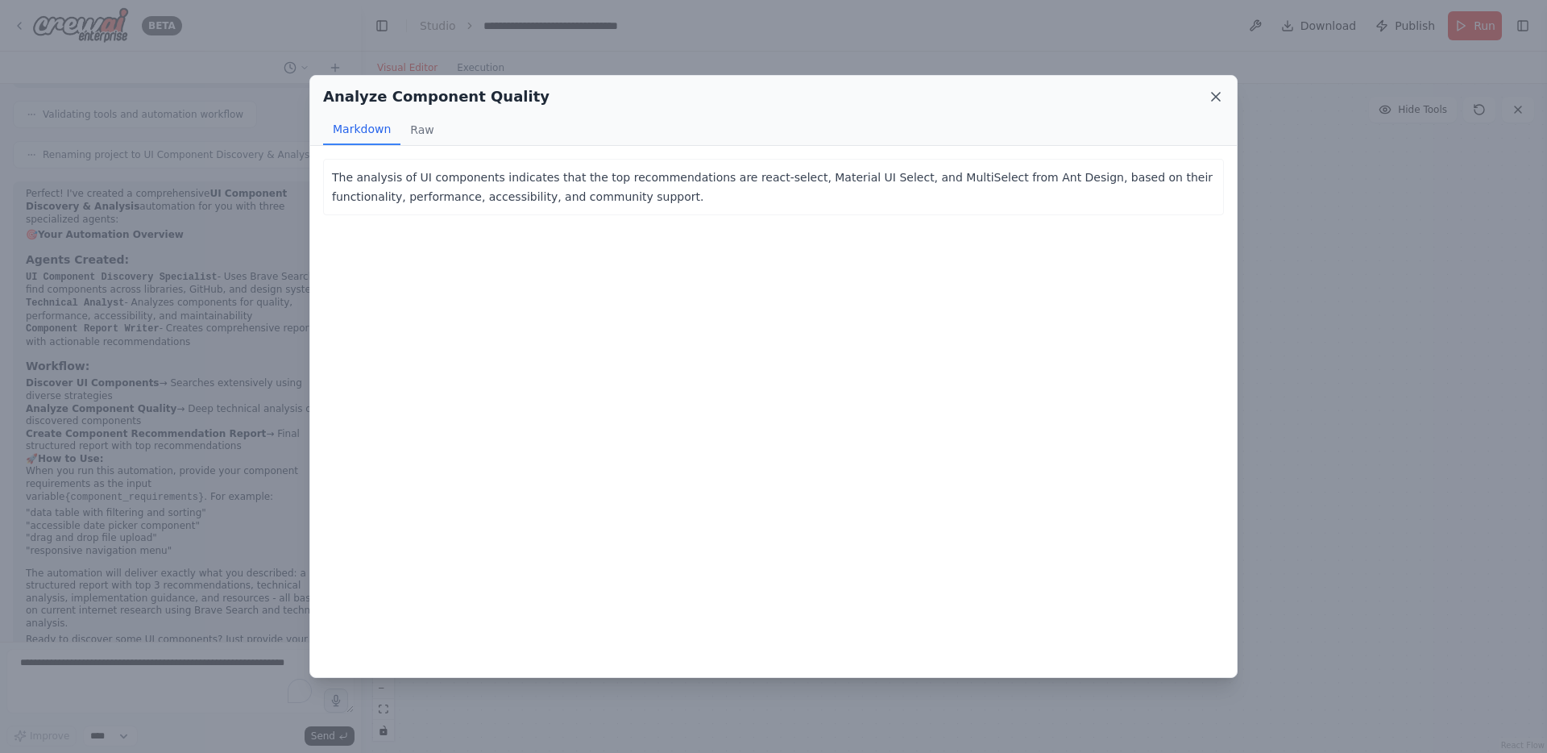
click at [1212, 97] on icon at bounding box center [1216, 97] width 16 height 16
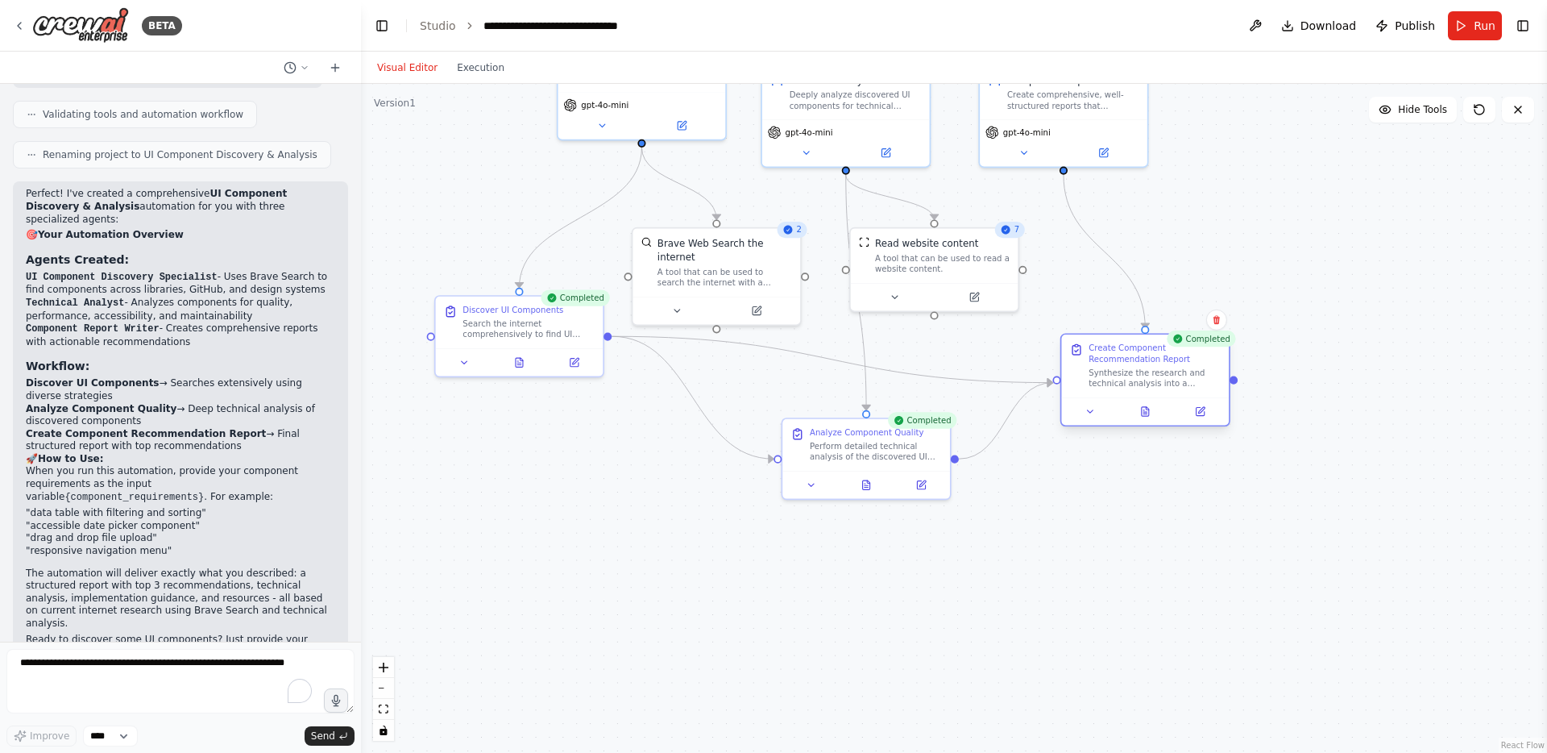
drag, startPoint x: 1093, startPoint y: 382, endPoint x: 1132, endPoint y: 377, distance: 39.0
click at [1132, 377] on div "Synthesize the research and technical analysis into a comprehensive, well-struc…" at bounding box center [1155, 378] width 132 height 22
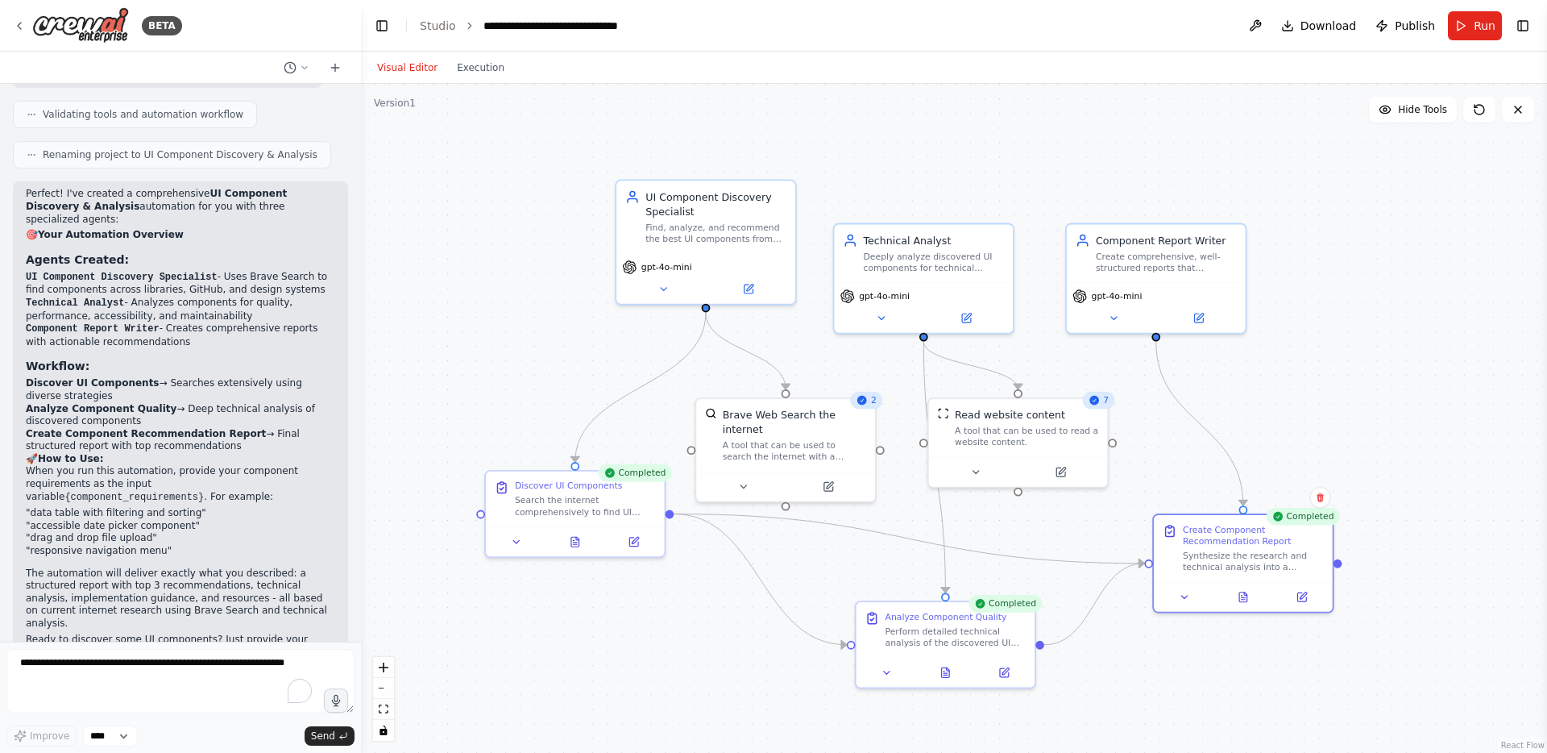
drag, startPoint x: 468, startPoint y: 165, endPoint x: 745, endPoint y: 312, distance: 312.9
click at [558, 339] on div ".deletable-edge-delete-btn { width: 20px; height: 20px; border: 0px solid #ffff…" at bounding box center [954, 418] width 1186 height 669
click at [668, 283] on icon at bounding box center [663, 285] width 11 height 11
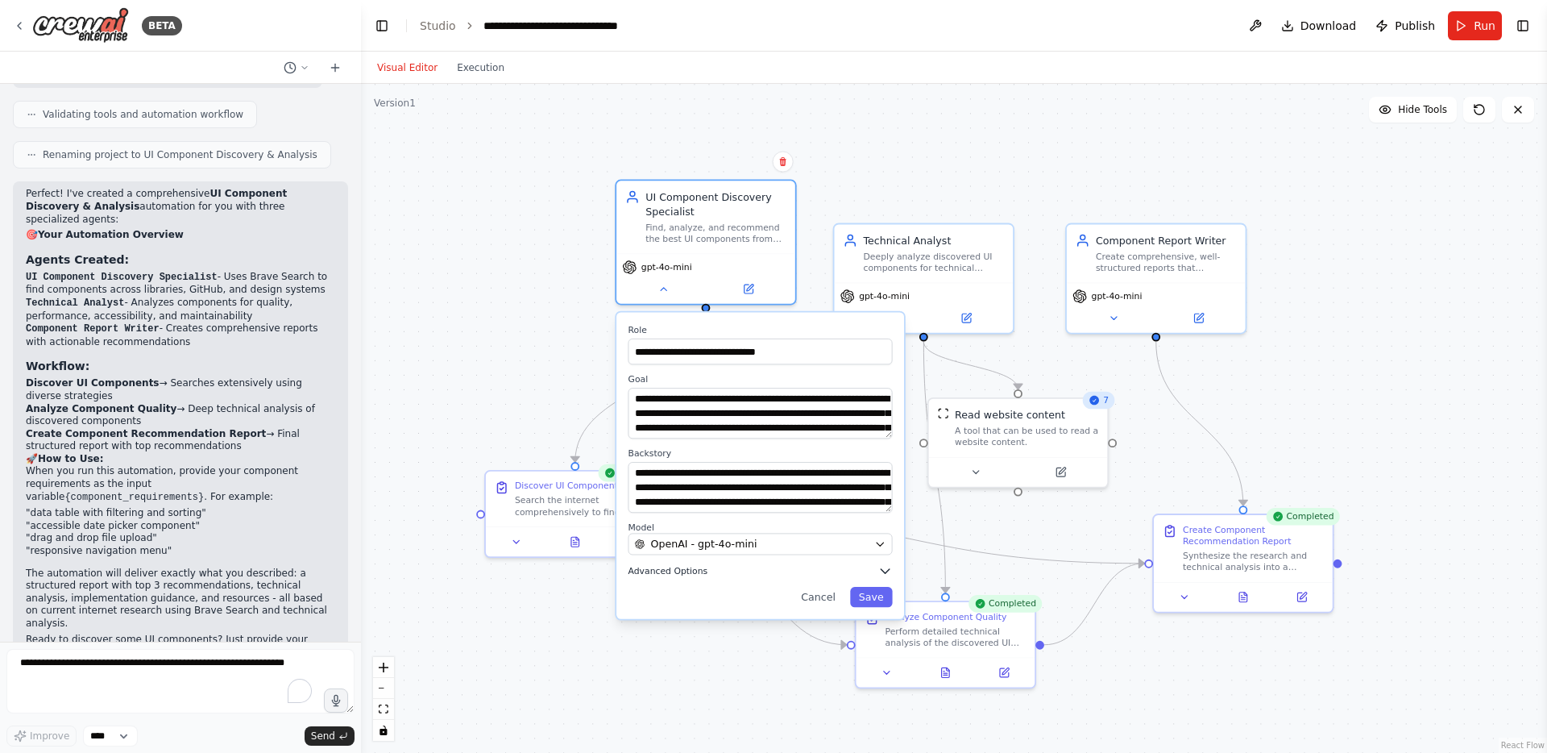
click at [673, 570] on span "Advanced Options" at bounding box center [669, 570] width 80 height 11
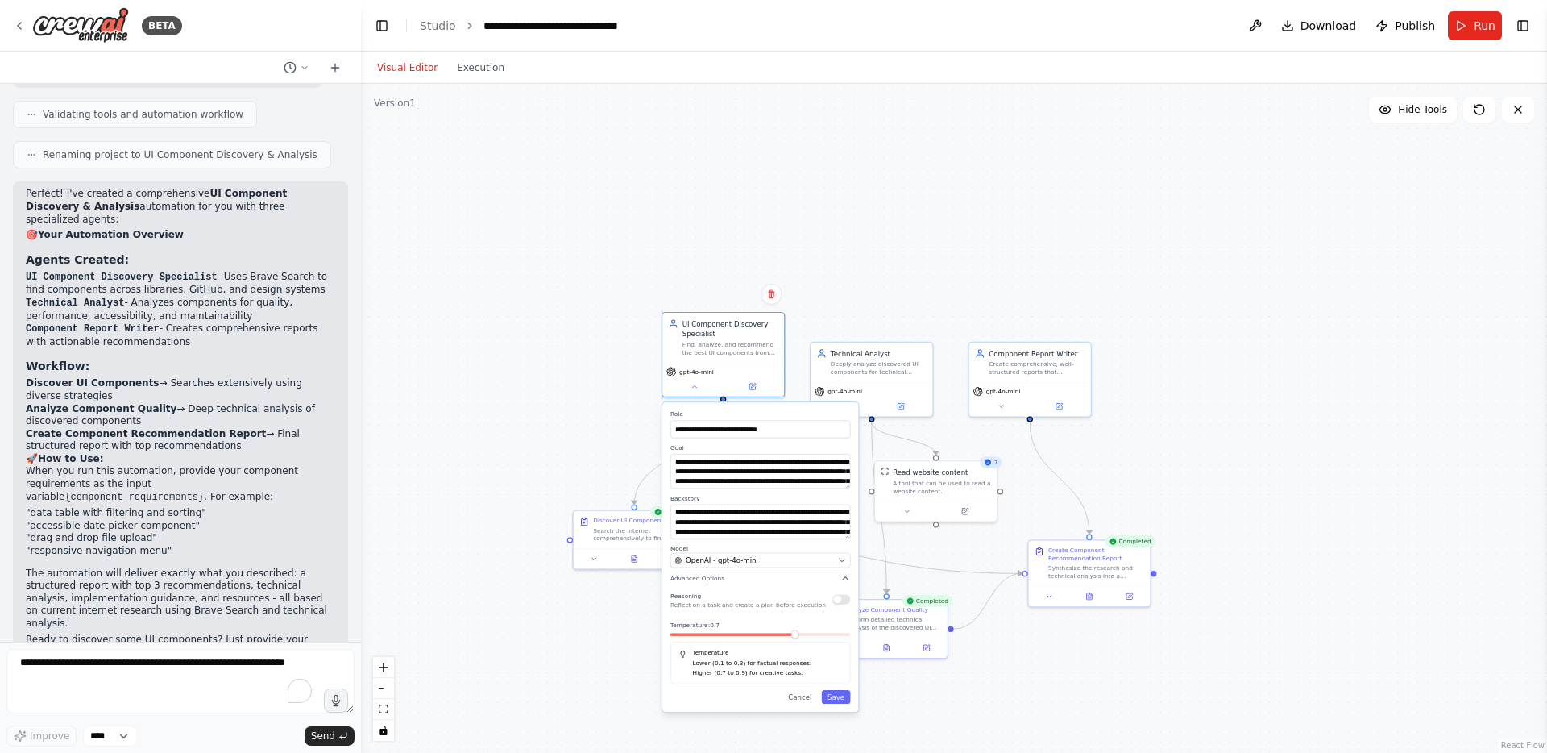
click at [846, 603] on button "button" at bounding box center [841, 599] width 18 height 10
click at [772, 561] on div "OpenAI - gpt-4o-mini" at bounding box center [755, 560] width 160 height 10
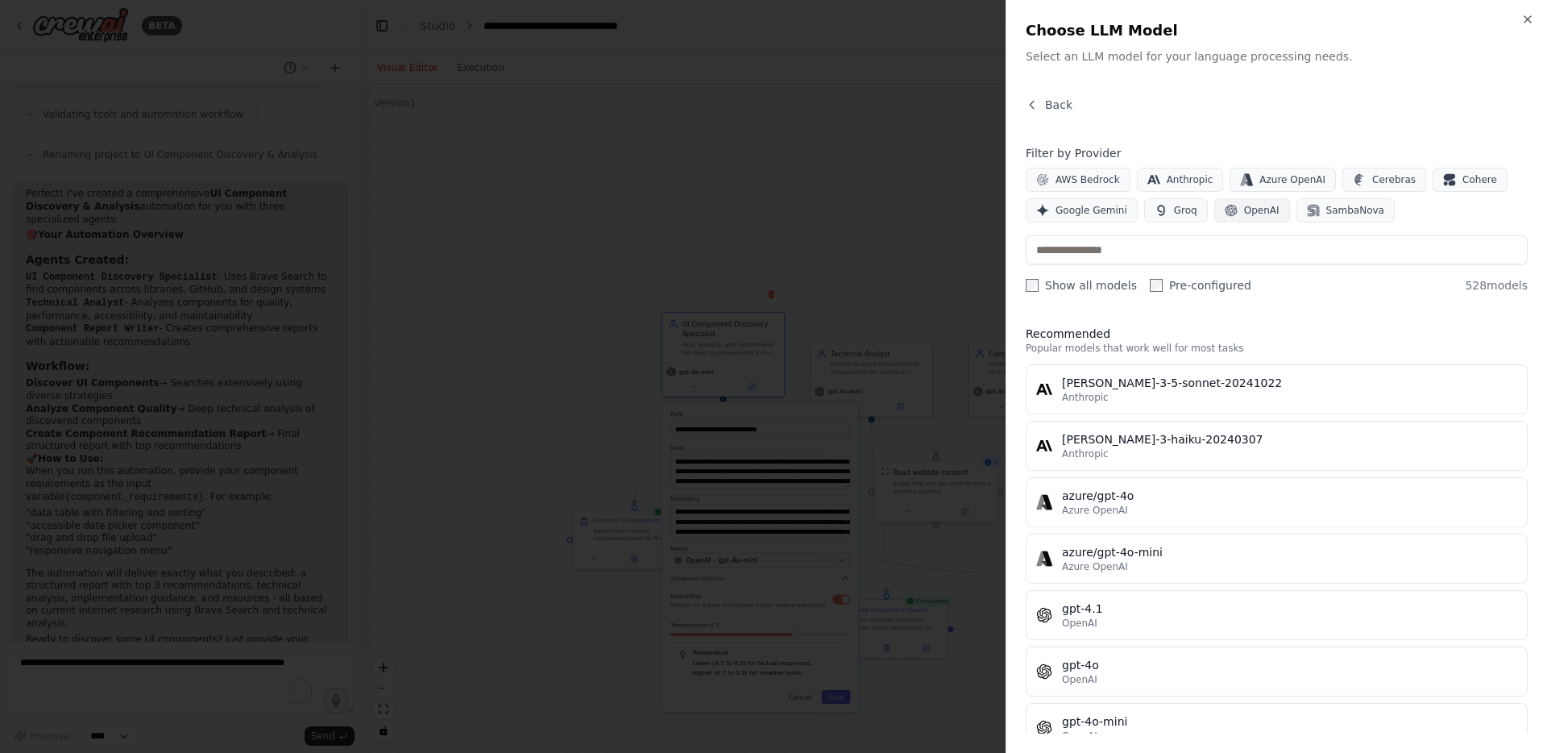
click at [1255, 215] on span "OpenAI" at bounding box center [1261, 210] width 35 height 13
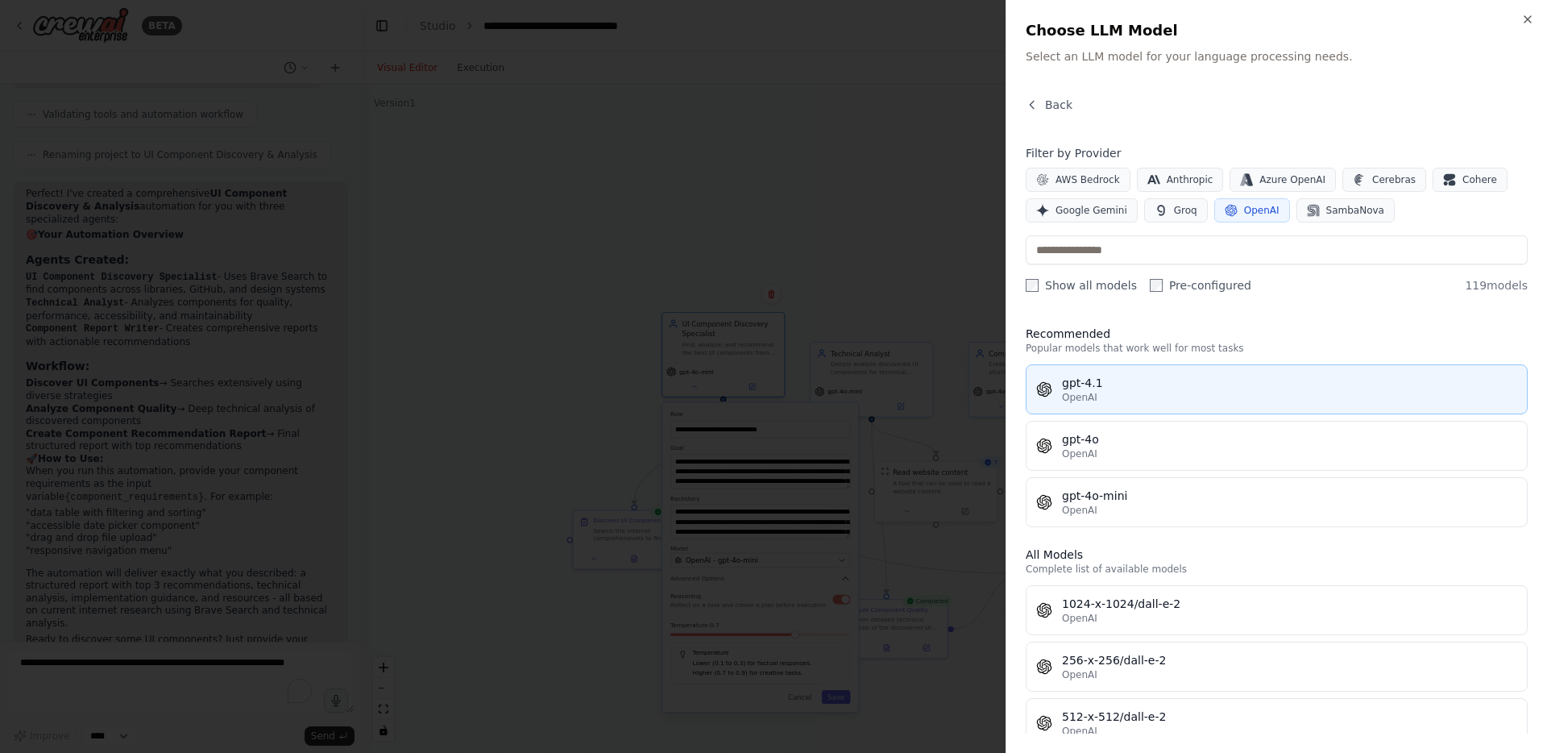
click at [1116, 384] on div "gpt-4.1" at bounding box center [1289, 383] width 455 height 16
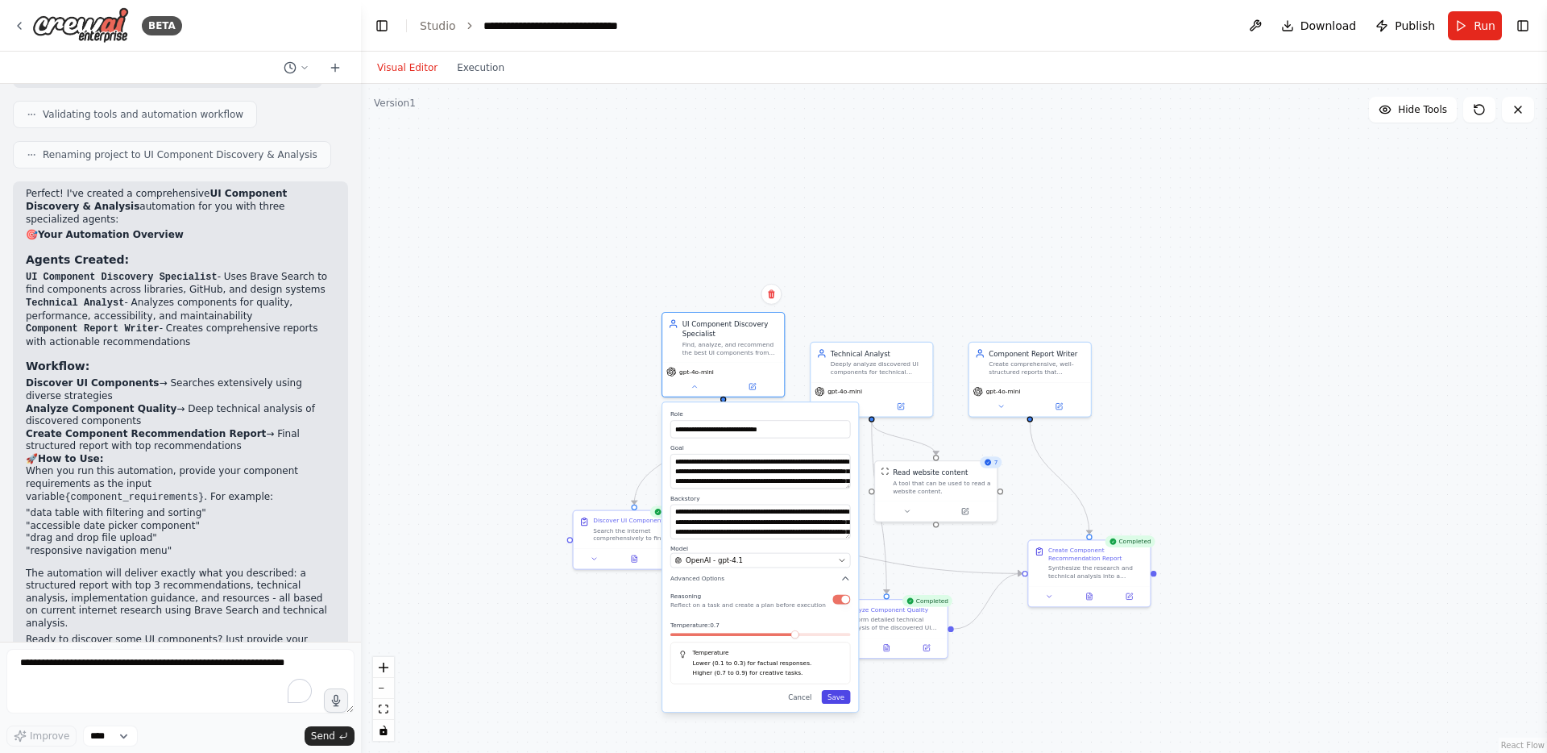
click at [836, 695] on button "Save" at bounding box center [836, 697] width 29 height 14
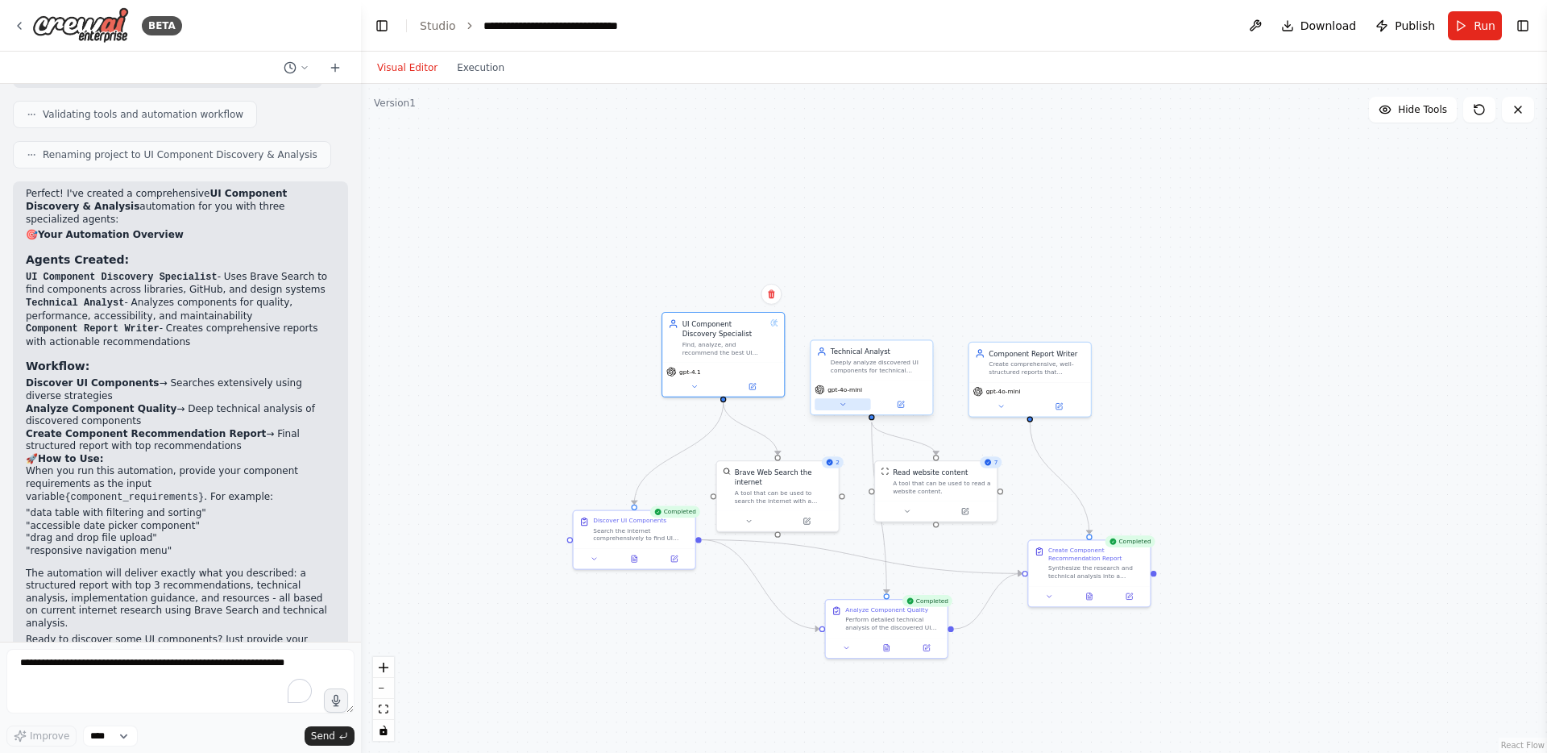
click at [841, 401] on icon at bounding box center [843, 404] width 8 height 8
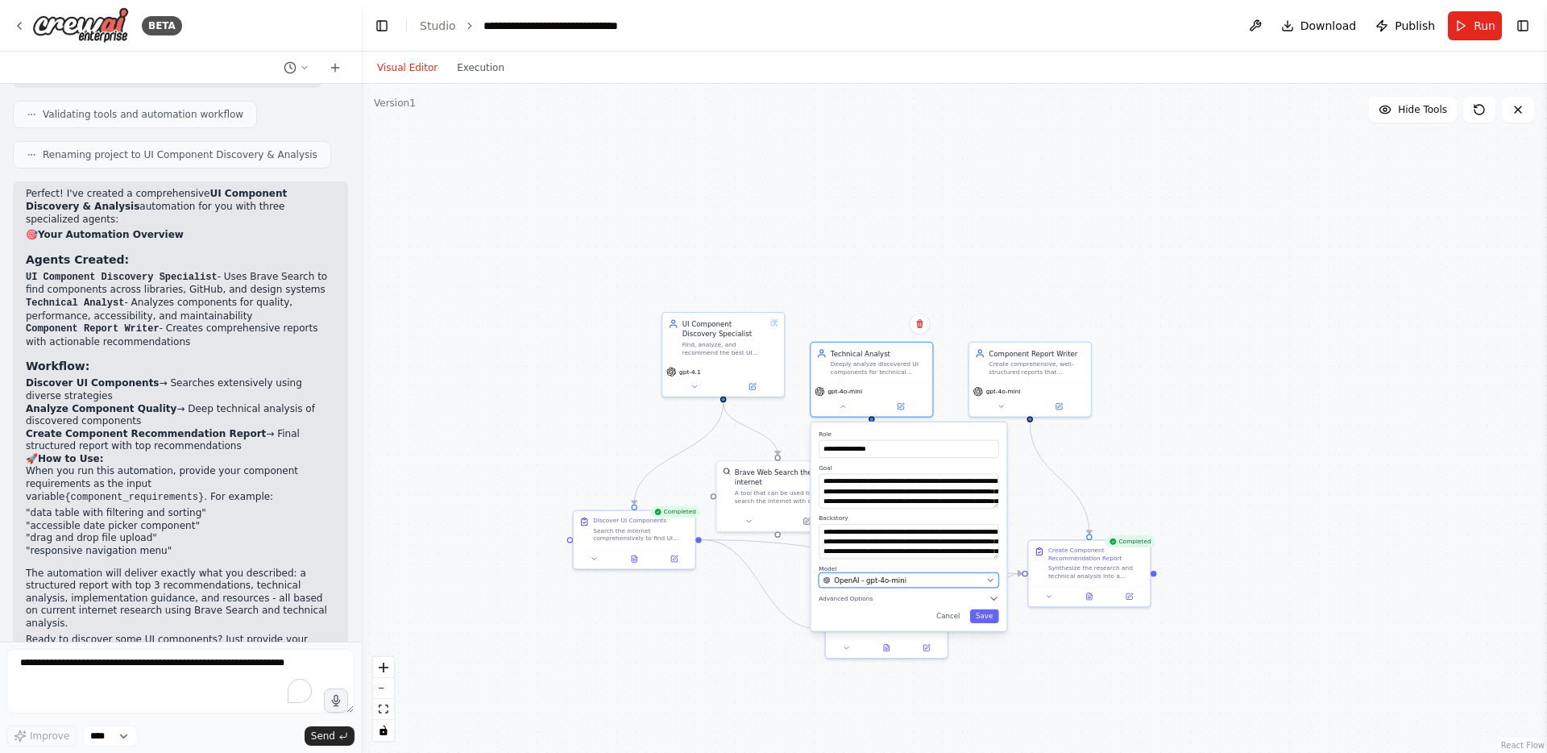
click at [956, 578] on div "OpenAI - gpt-4o-mini" at bounding box center [904, 580] width 160 height 10
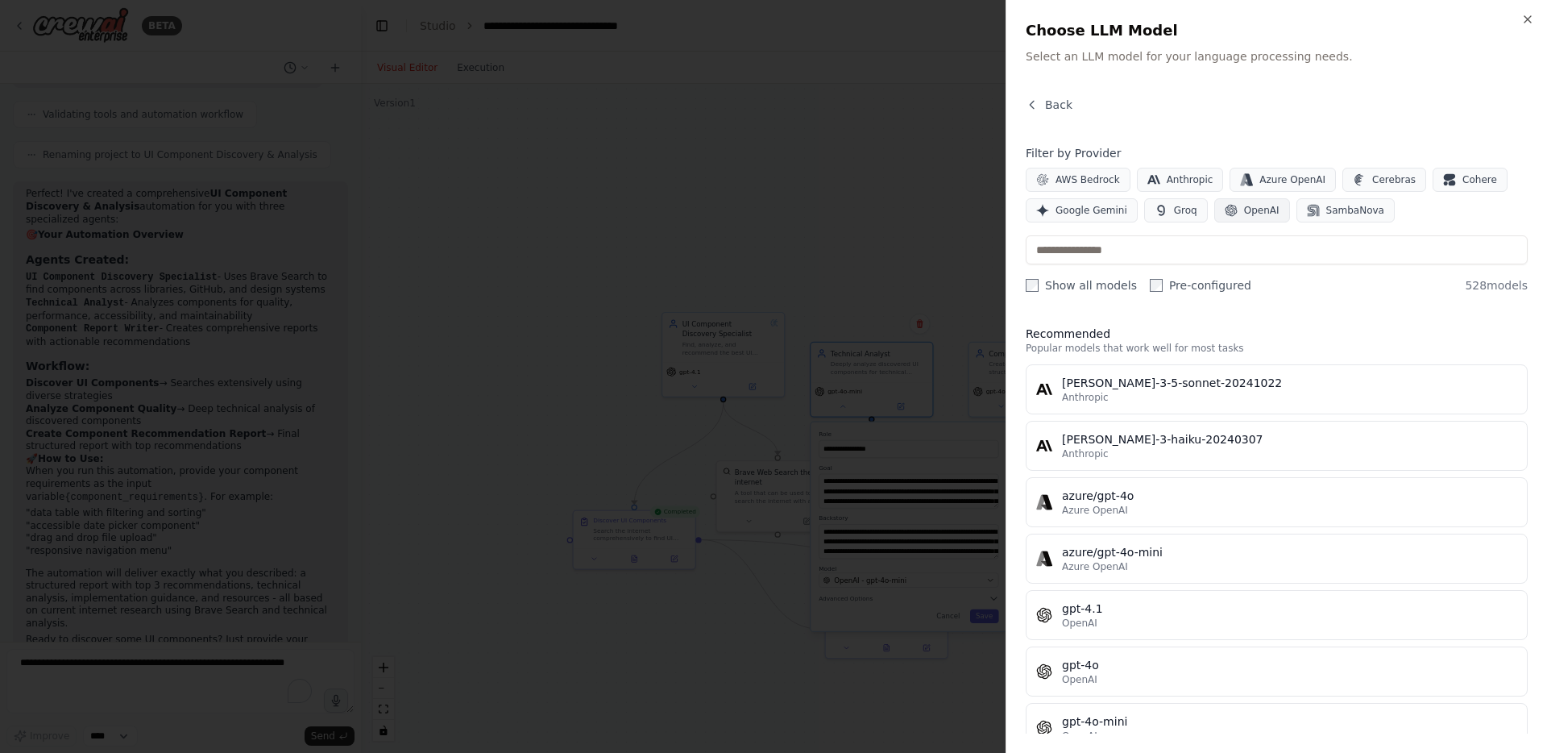
click at [1251, 205] on span "OpenAI" at bounding box center [1261, 210] width 35 height 13
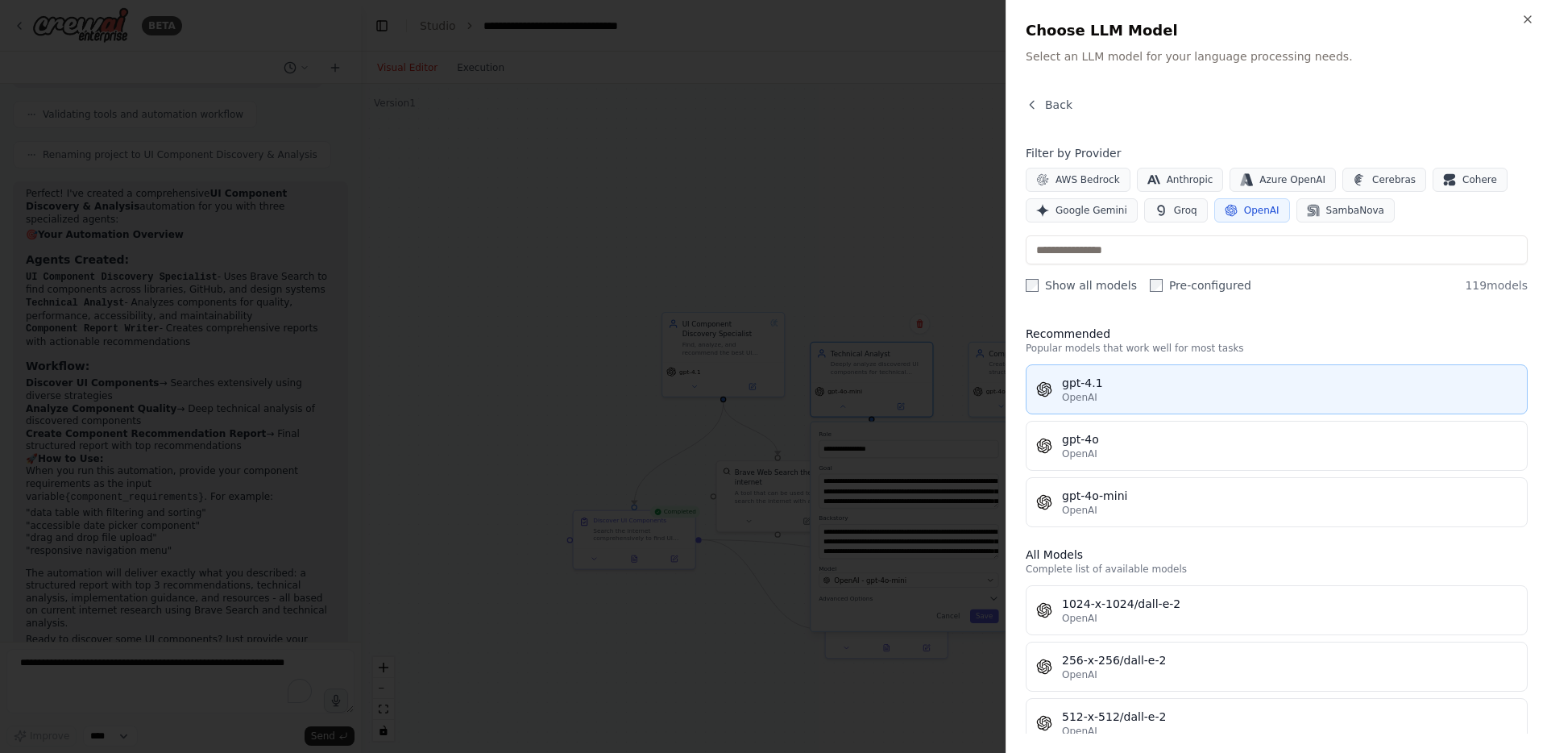
click at [1147, 392] on div "OpenAI" at bounding box center [1289, 397] width 455 height 13
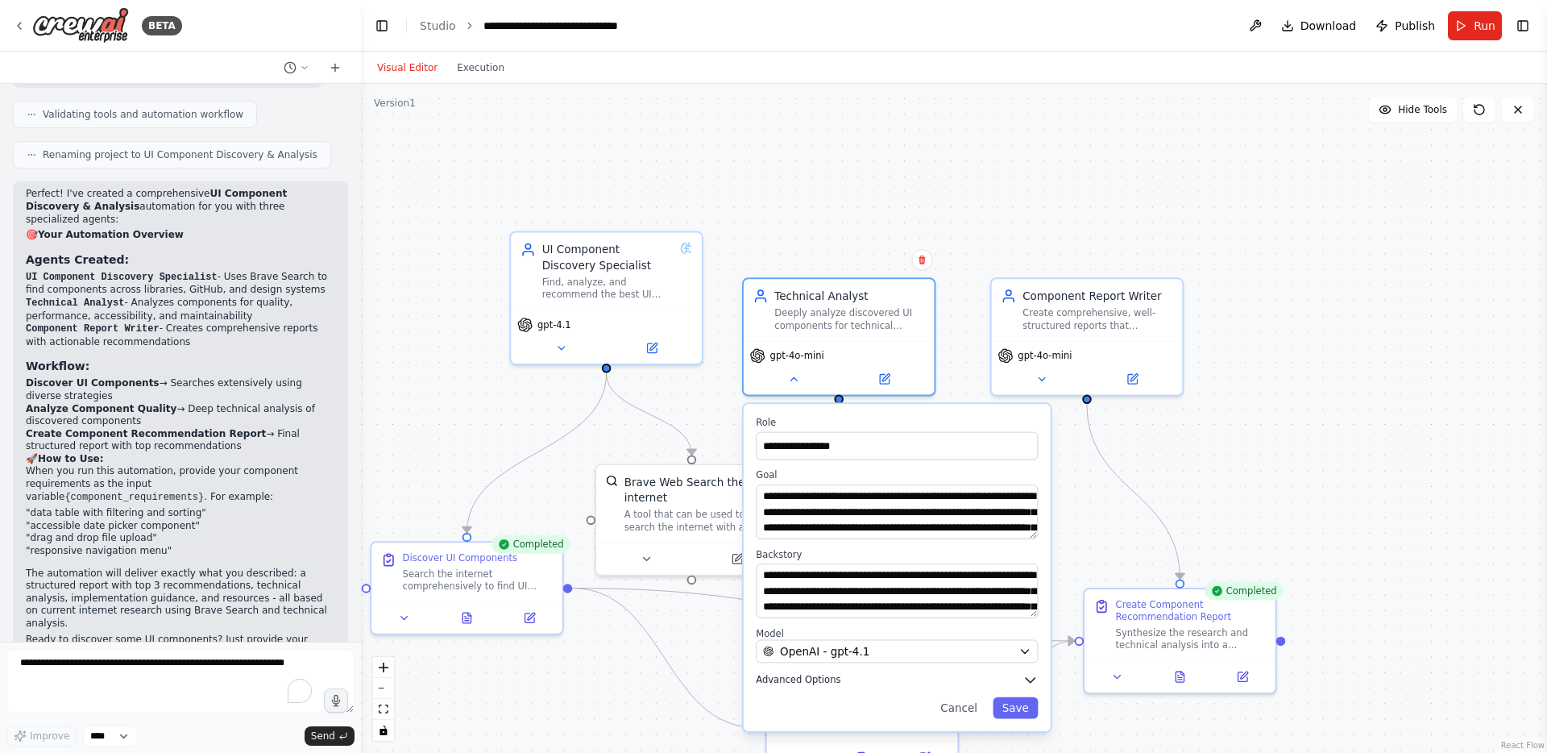
click at [840, 679] on button "Advanced Options" at bounding box center [897, 679] width 282 height 15
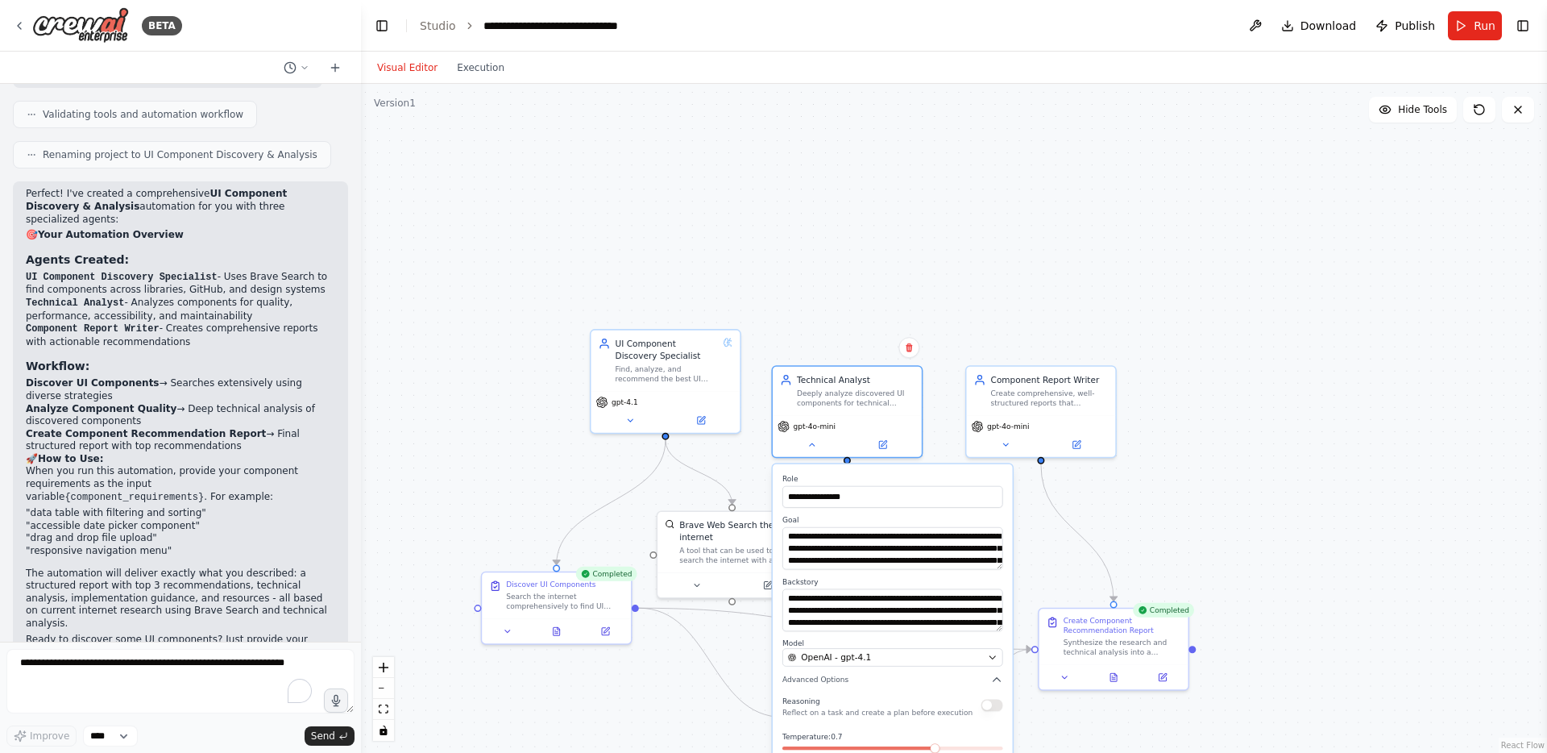
click at [995, 710] on div "Reasoning Reflect on a task and create a plan before execution" at bounding box center [892, 705] width 221 height 24
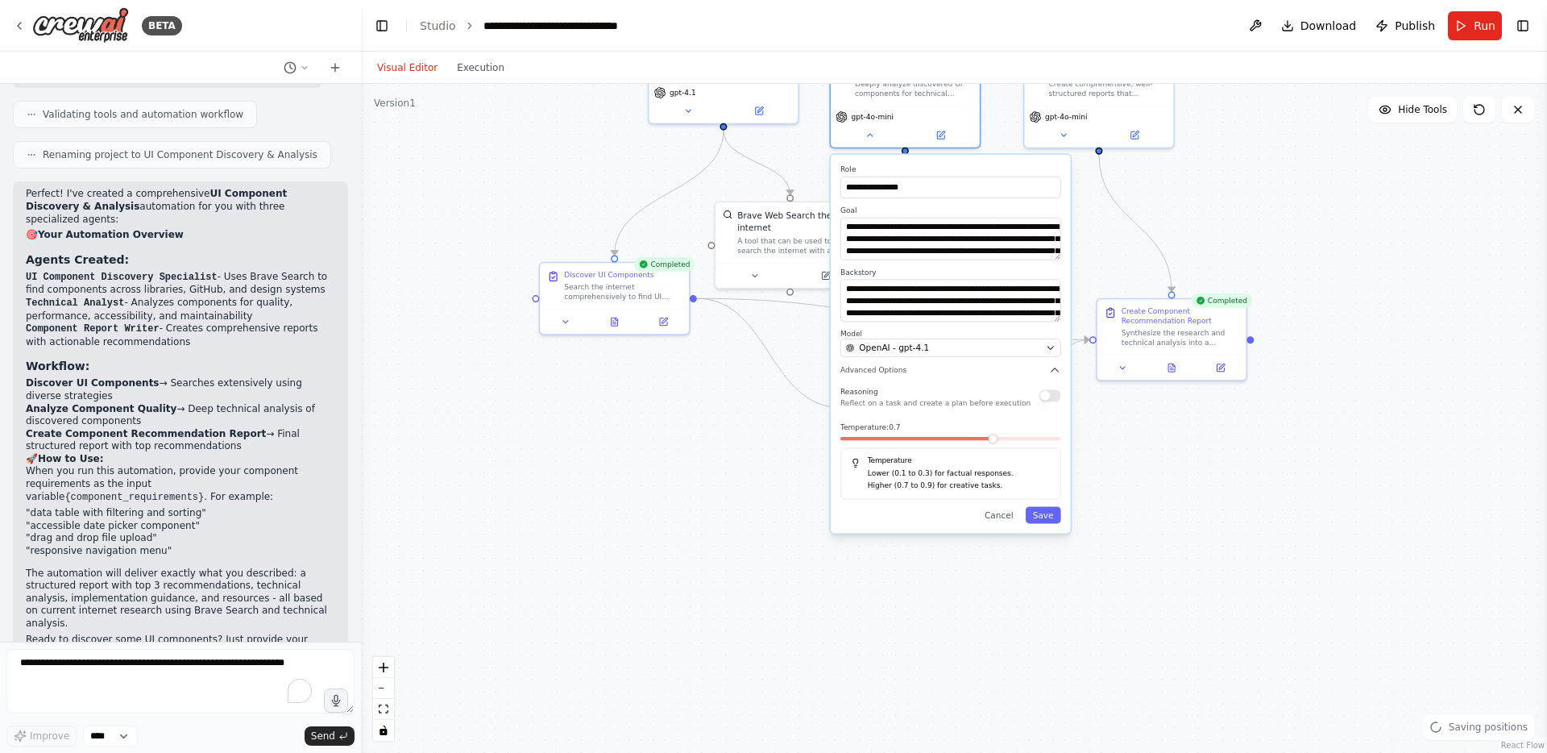
drag, startPoint x: 1143, startPoint y: 539, endPoint x: 1201, endPoint y: 230, distance: 314.8
click at [1201, 230] on div ".deletable-edge-delete-btn { width: 20px; height: 20px; border: 0px solid #ffff…" at bounding box center [954, 418] width 1186 height 669
click at [1050, 401] on button "button" at bounding box center [1050, 395] width 22 height 12
click at [903, 443] on span at bounding box center [908, 439] width 10 height 10
click at [1048, 515] on button "Save" at bounding box center [1043, 514] width 35 height 17
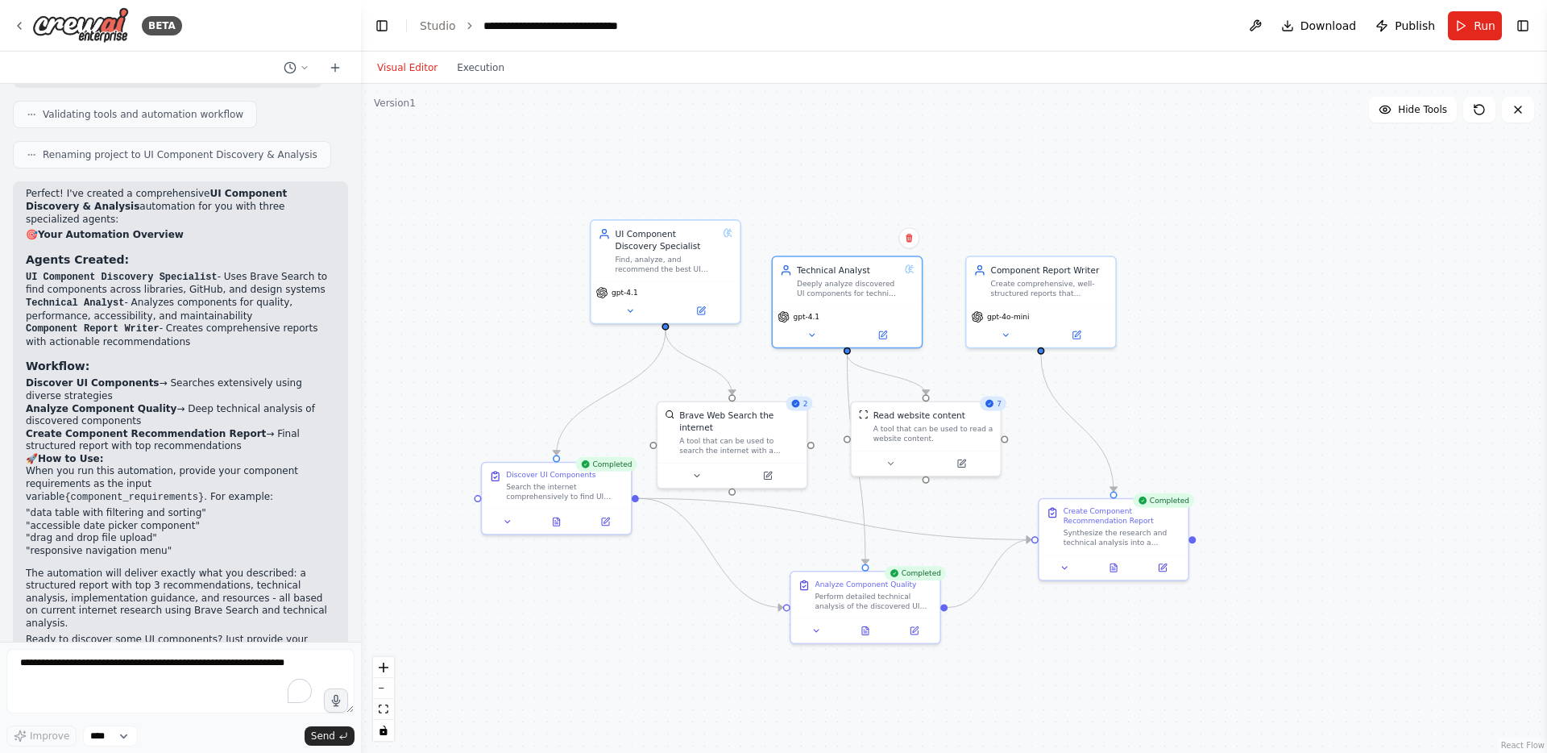
drag, startPoint x: 1224, startPoint y: 123, endPoint x: 1164, endPoint y: 311, distance: 197.0
click at [1164, 311] on div ".deletable-edge-delete-btn { width: 20px; height: 20px; border: 0px solid #ffff…" at bounding box center [954, 418] width 1186 height 669
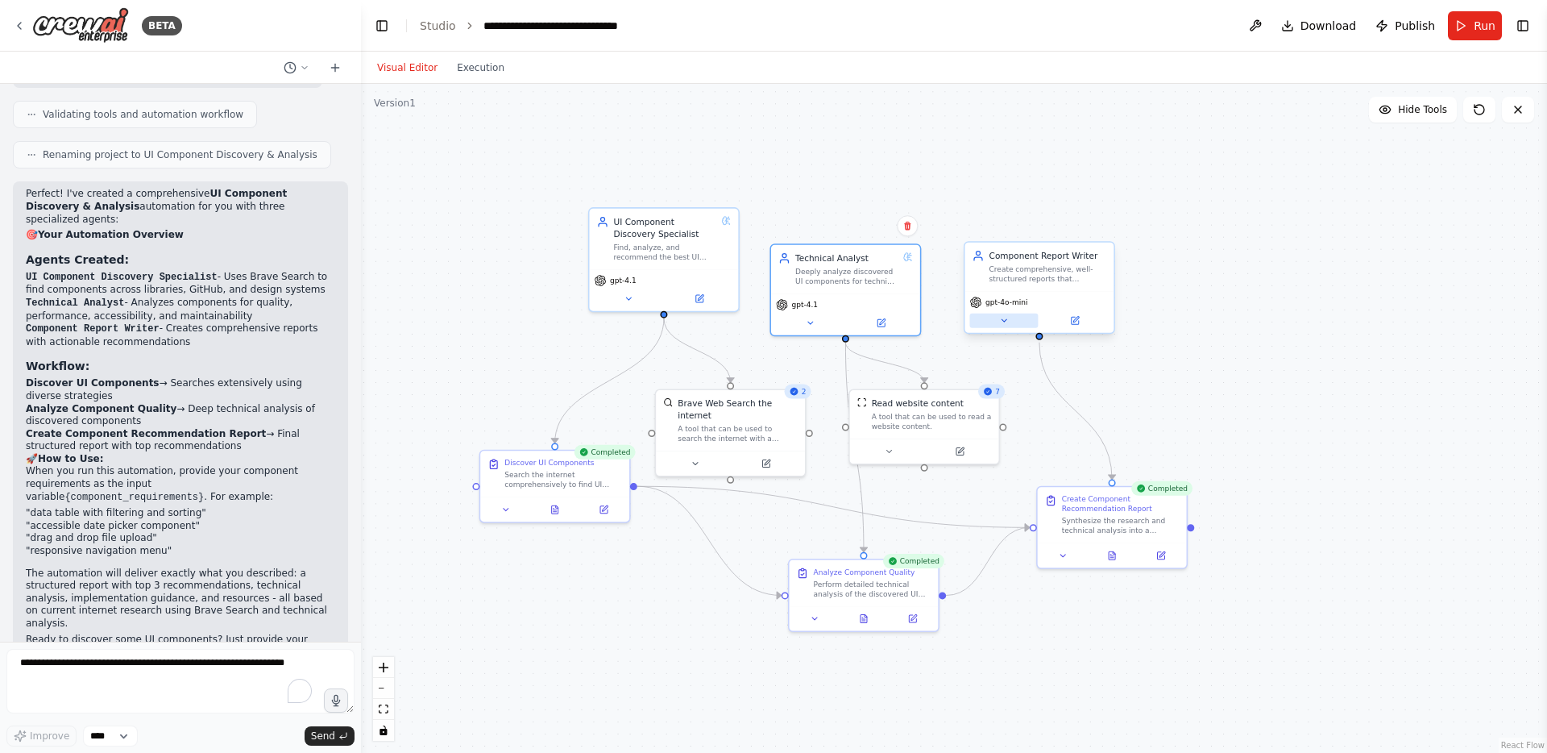
click at [1010, 317] on button at bounding box center [1003, 320] width 68 height 15
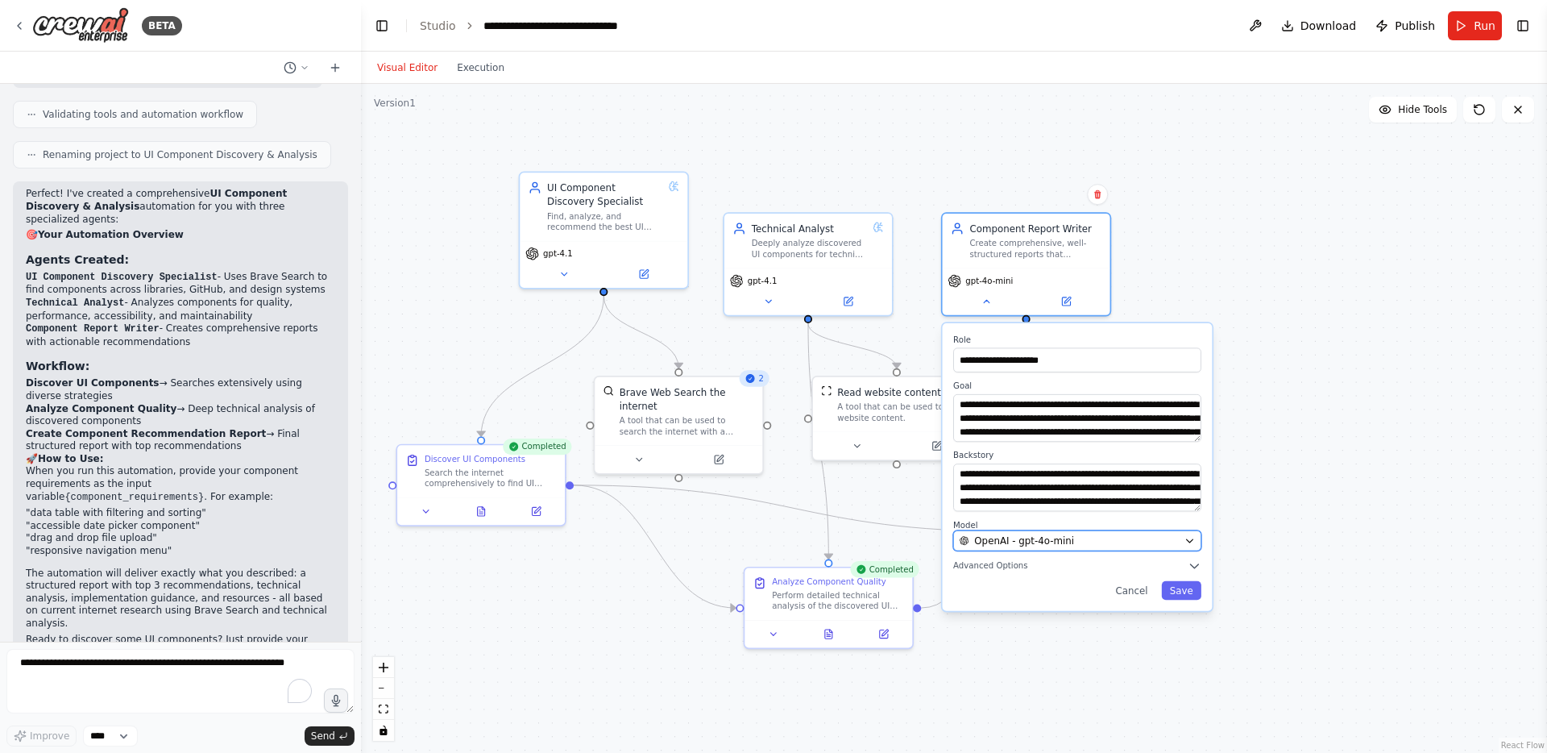
click at [1072, 535] on div "OpenAI - gpt-4o-mini" at bounding box center [1069, 540] width 219 height 14
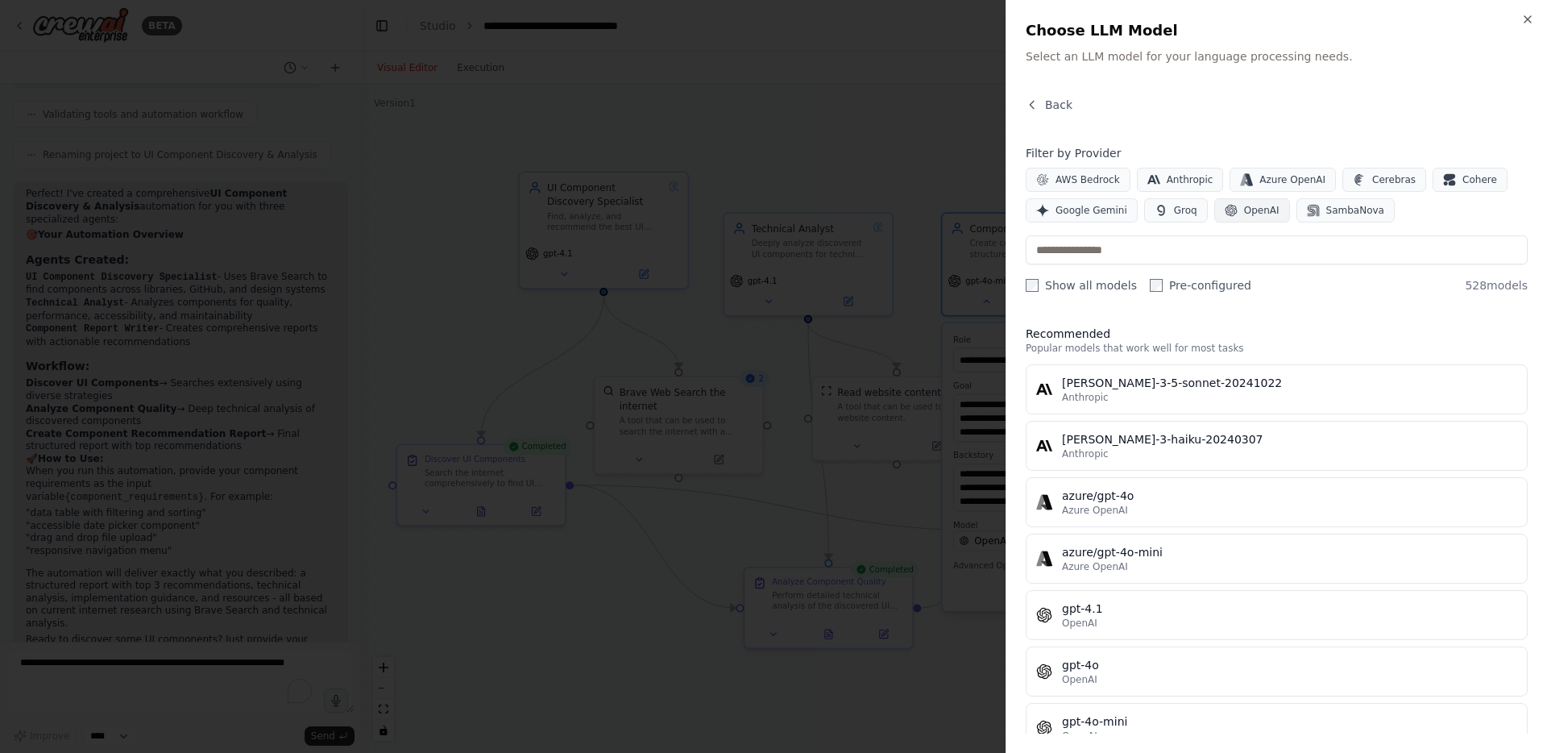
click at [1251, 206] on span "OpenAI" at bounding box center [1261, 210] width 35 height 13
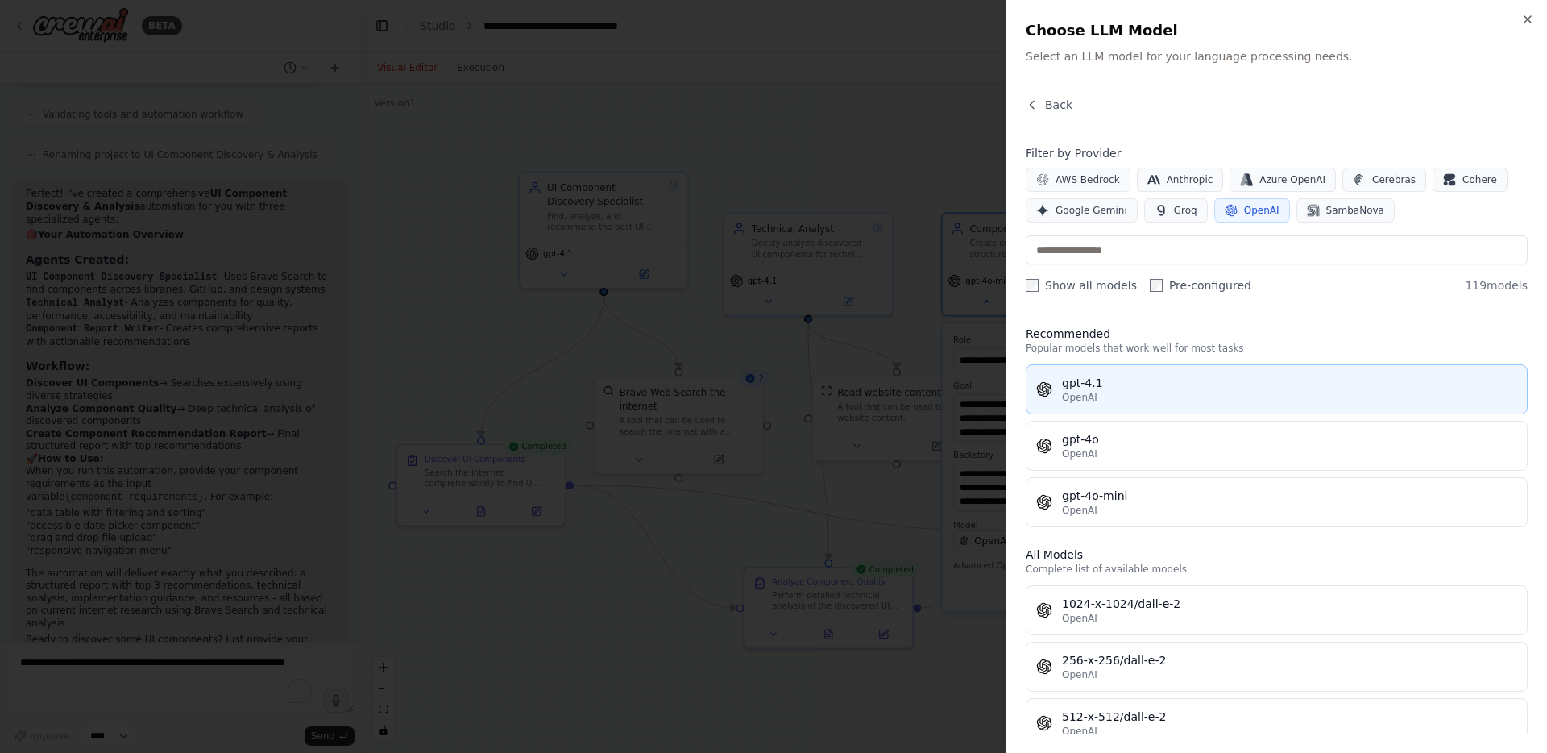
click at [1101, 397] on div "OpenAI" at bounding box center [1289, 397] width 455 height 13
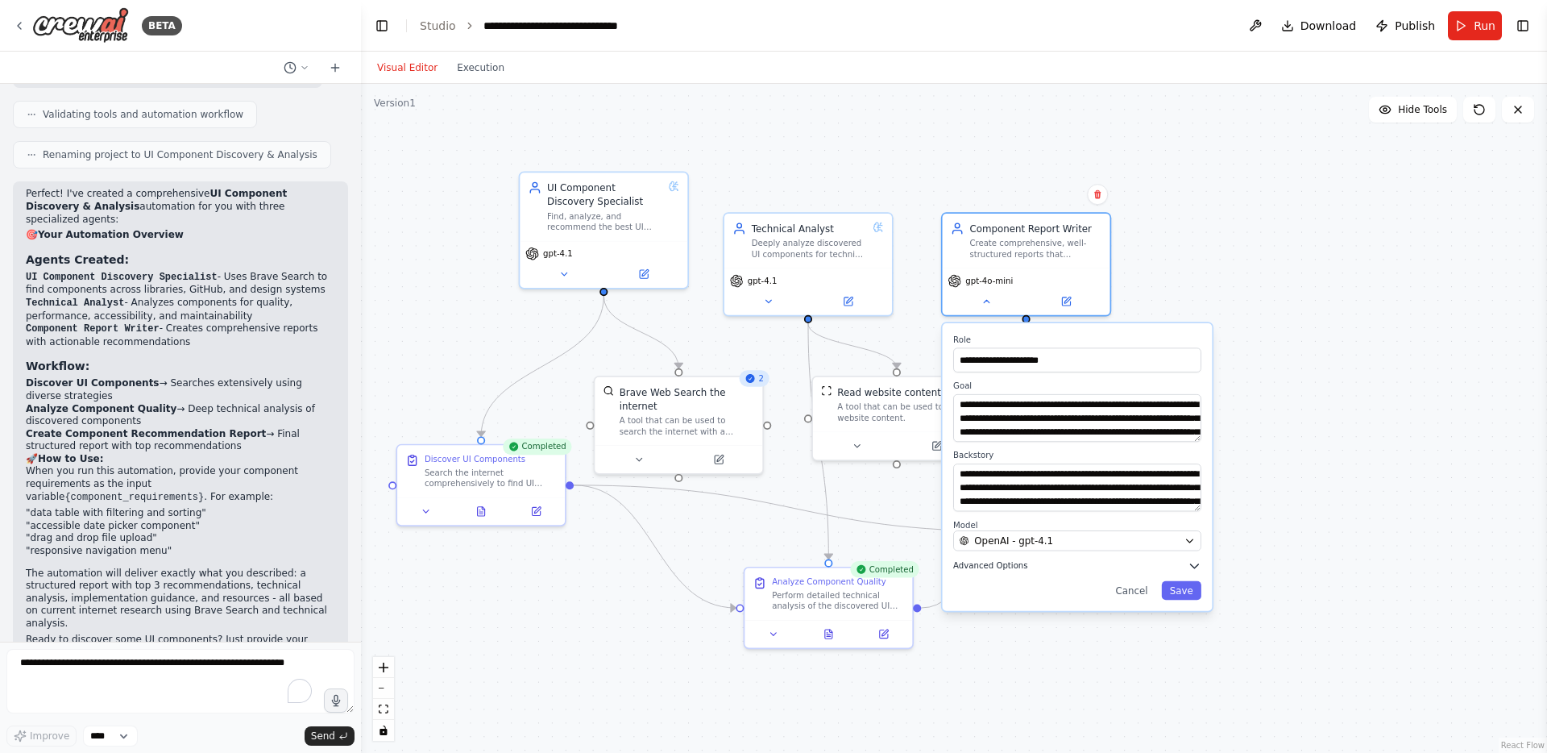
click at [1048, 564] on button "Advanced Options" at bounding box center [1077, 566] width 248 height 14
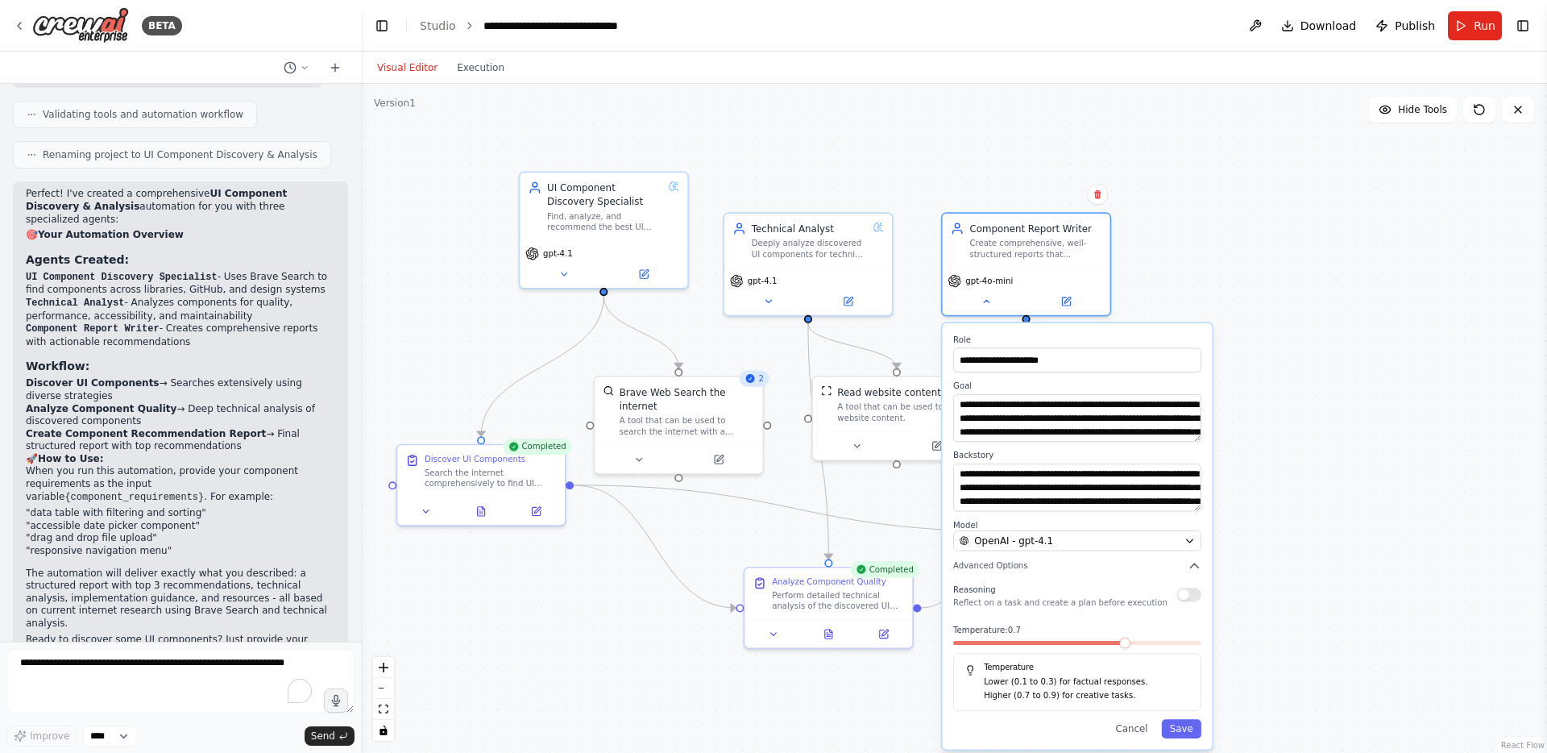
click at [1193, 597] on button "button" at bounding box center [1188, 594] width 24 height 14
click at [1124, 647] on div at bounding box center [1077, 646] width 248 height 10
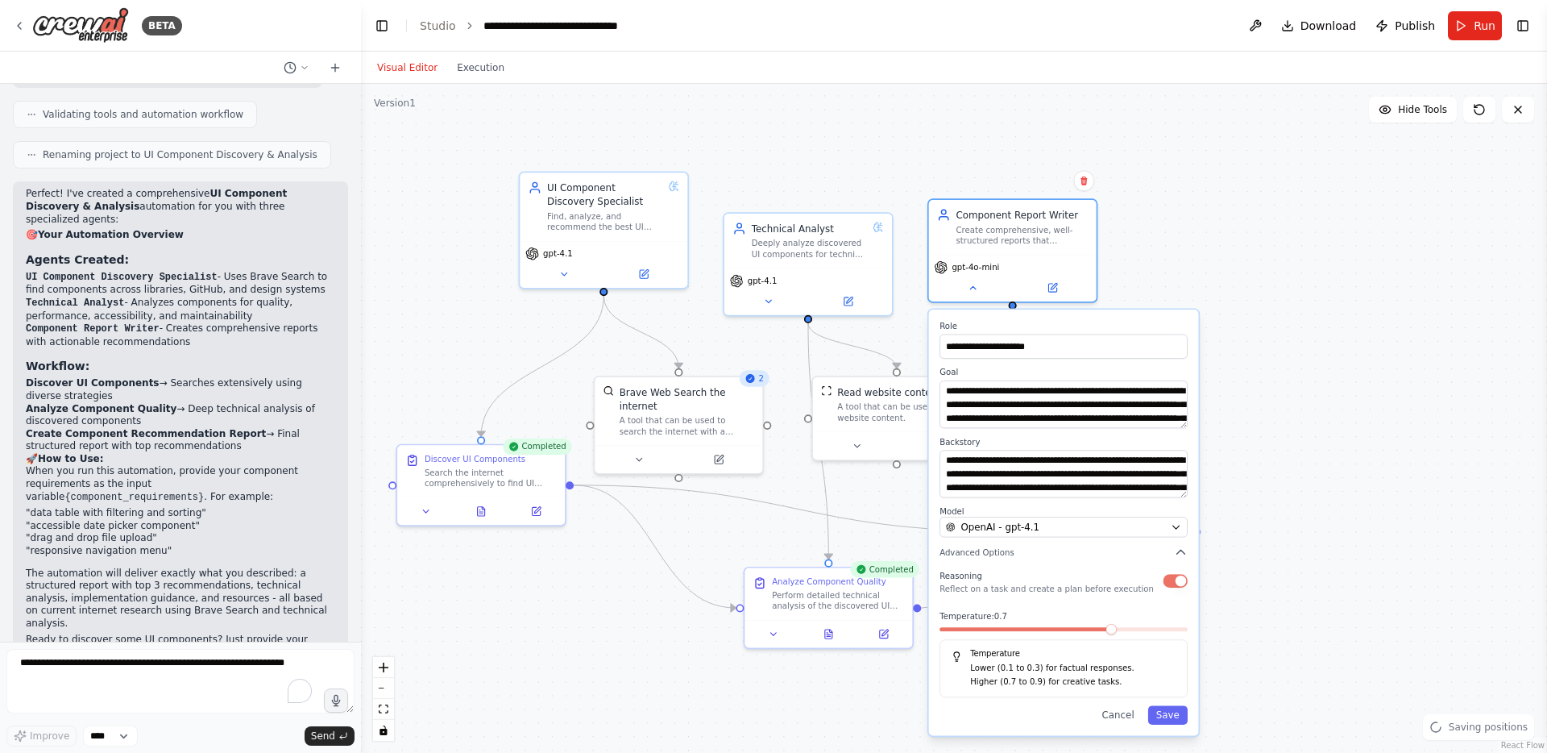
drag, startPoint x: 1130, startPoint y: 647, endPoint x: 1116, endPoint y: 637, distance: 16.8
click at [1116, 637] on div "Temperature: 0.7 Temperature Lower (0.1 to 0.3) for factual responses. Higher (…" at bounding box center [1064, 654] width 248 height 86
click at [1188, 635] on span at bounding box center [1181, 629] width 11 height 11
click at [1163, 714] on button "Save" at bounding box center [1167, 714] width 39 height 19
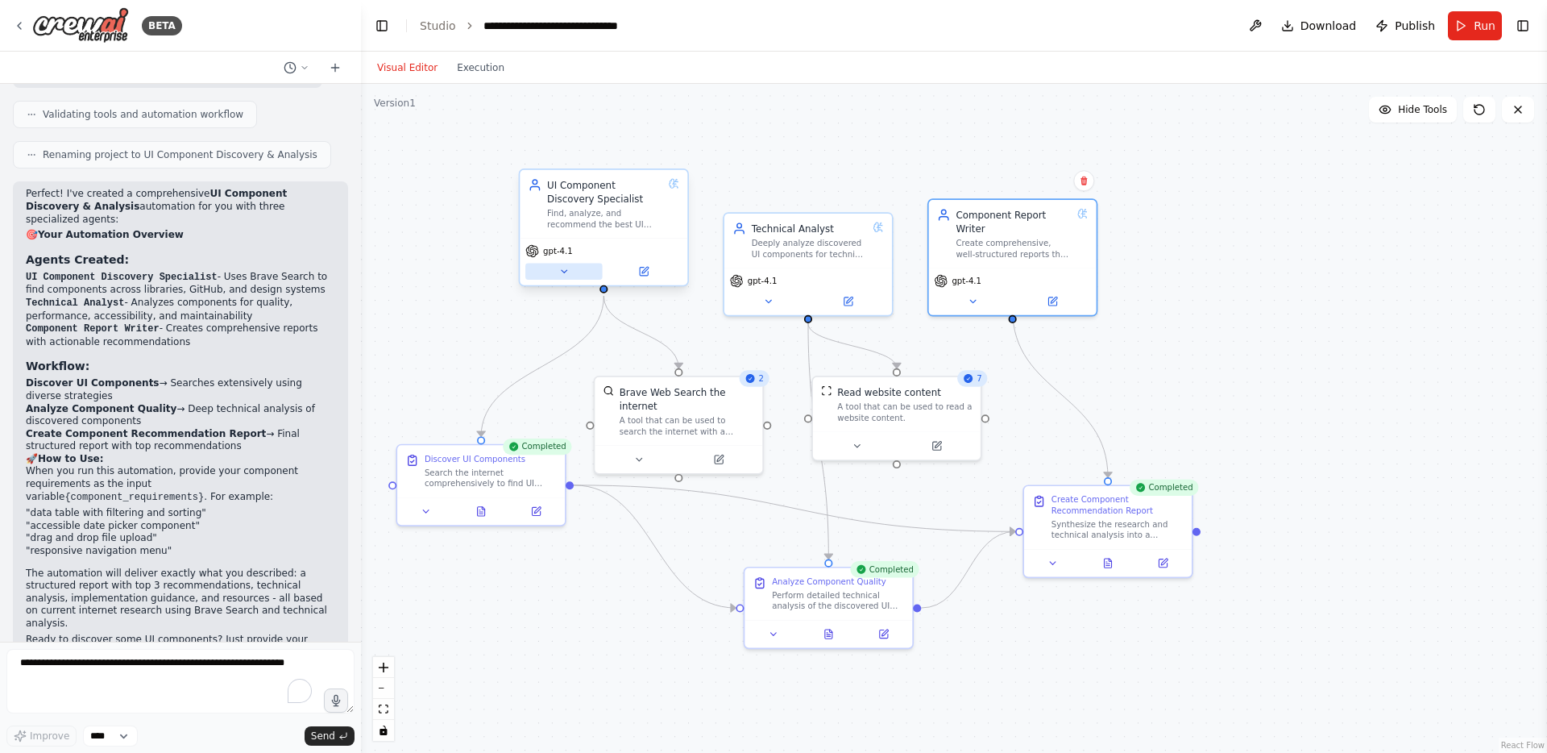
click at [564, 264] on button at bounding box center [563, 271] width 77 height 16
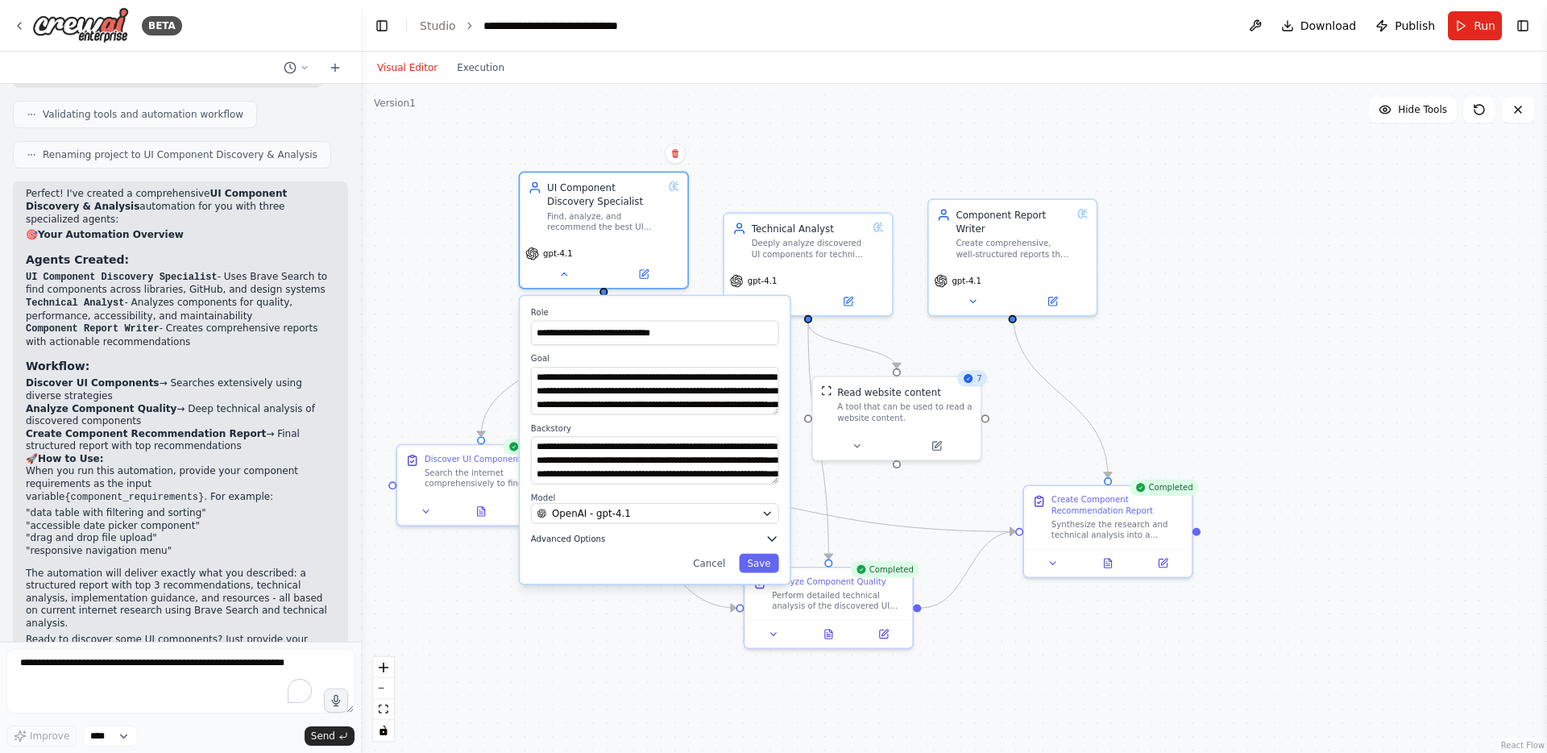
click at [582, 539] on span "Advanced Options" at bounding box center [568, 538] width 74 height 11
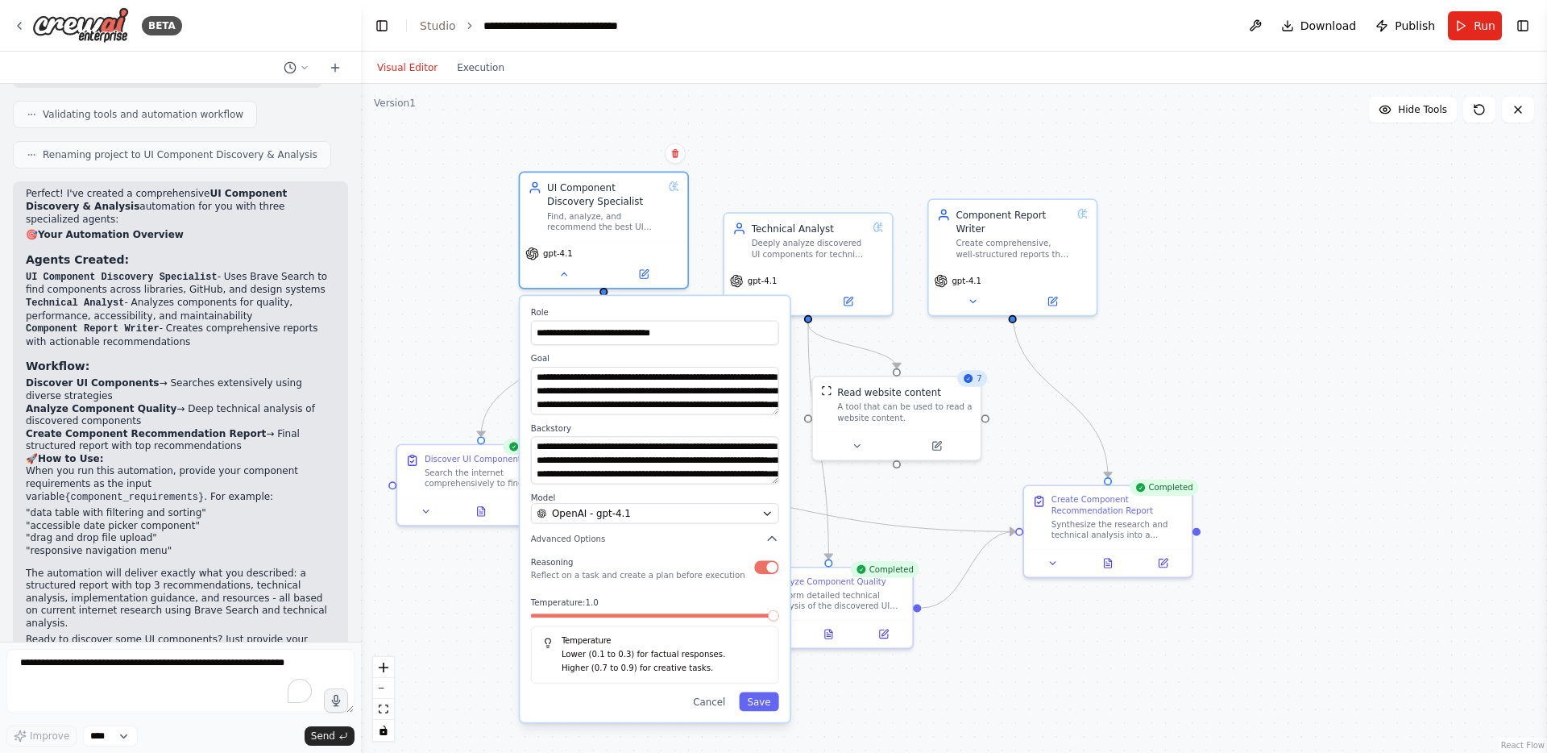
click at [779, 621] on span at bounding box center [773, 615] width 11 height 11
click at [764, 700] on button "Save" at bounding box center [758, 700] width 39 height 19
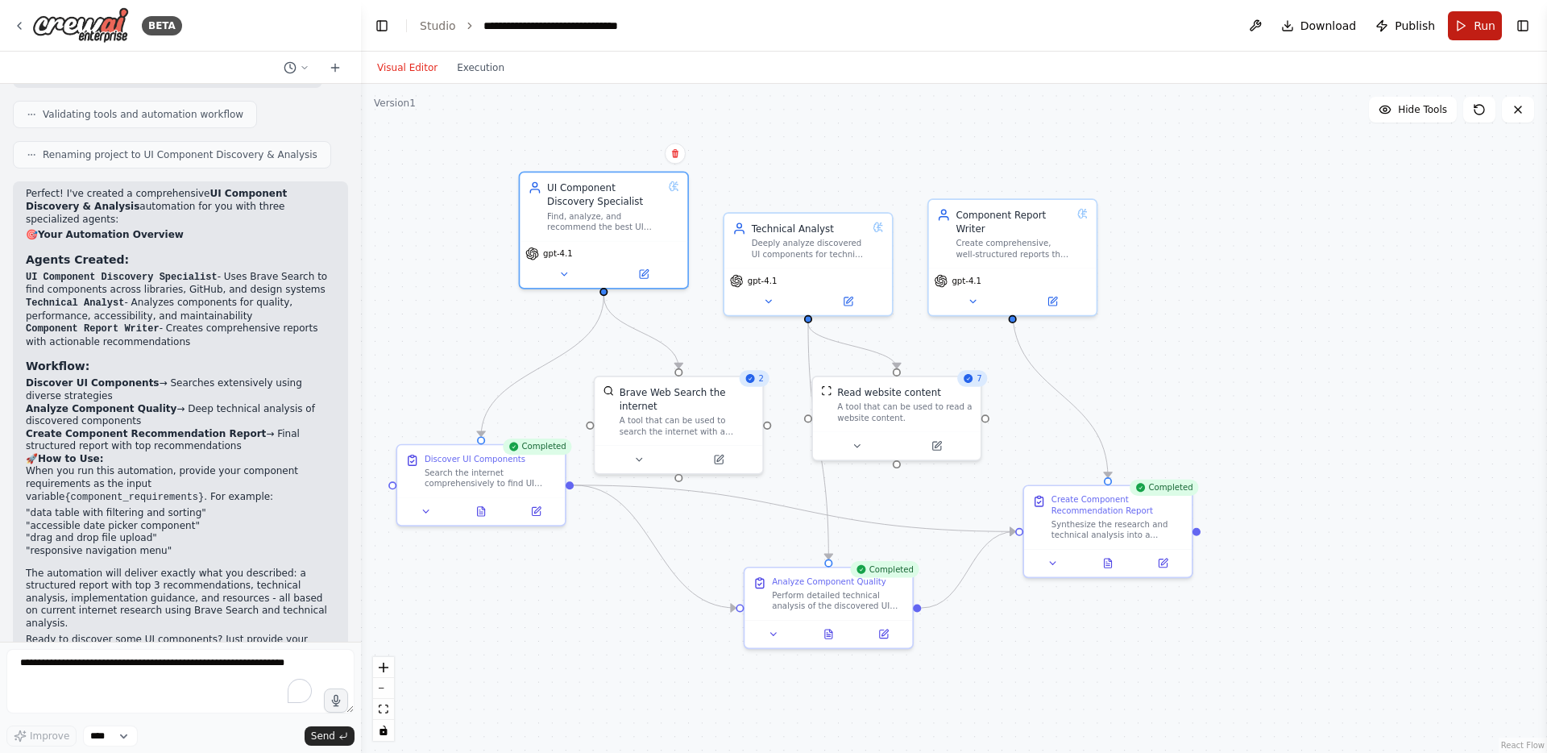
click at [1471, 22] on button "Run" at bounding box center [1475, 25] width 54 height 29
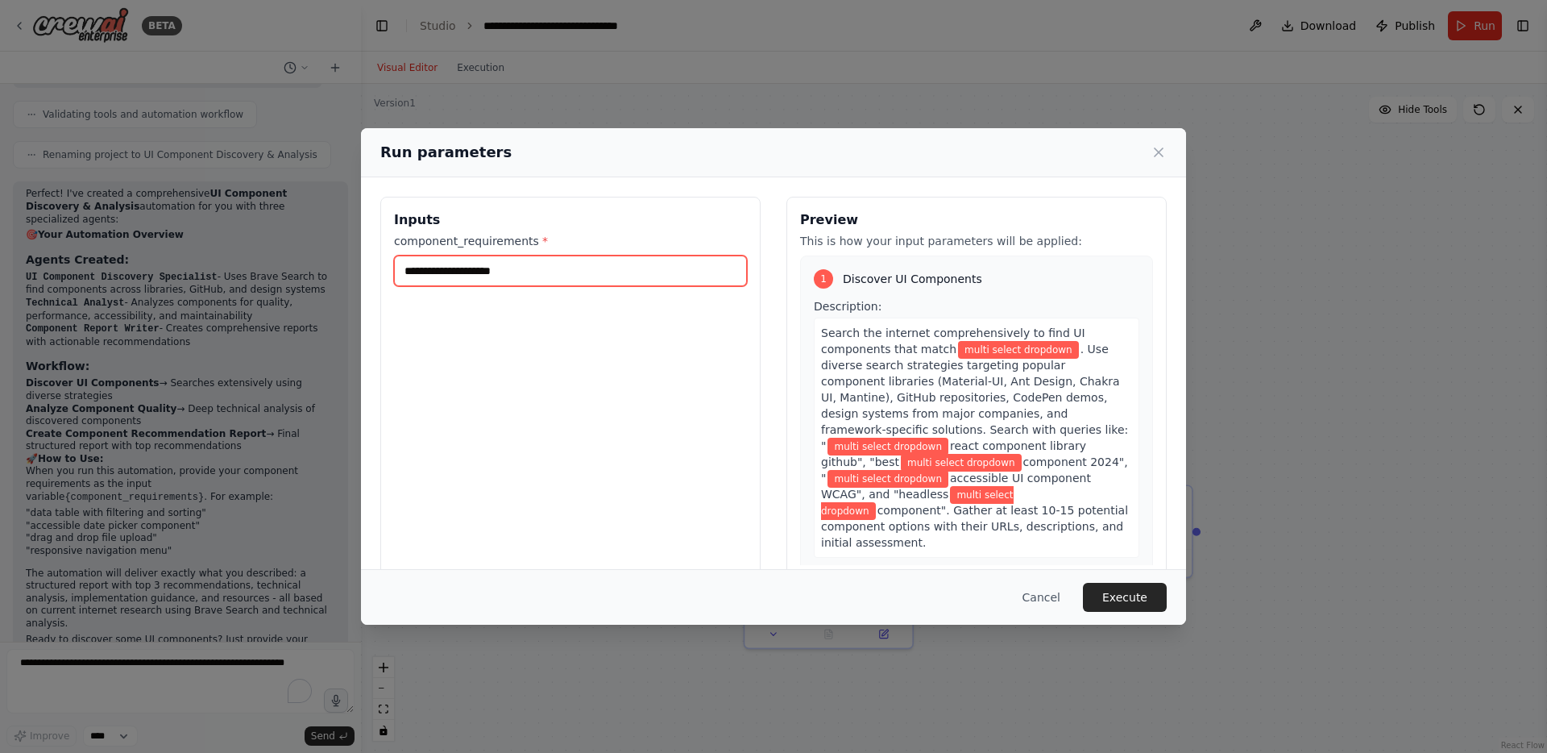
click at [528, 274] on input "**********" at bounding box center [570, 270] width 353 height 31
drag, startPoint x: 609, startPoint y: 265, endPoint x: 466, endPoint y: 240, distance: 145.6
click at [466, 240] on div "**********" at bounding box center [570, 259] width 353 height 53
click at [656, 277] on input "**********" at bounding box center [570, 270] width 353 height 31
click at [1035, 596] on button "Cancel" at bounding box center [1042, 597] width 64 height 29
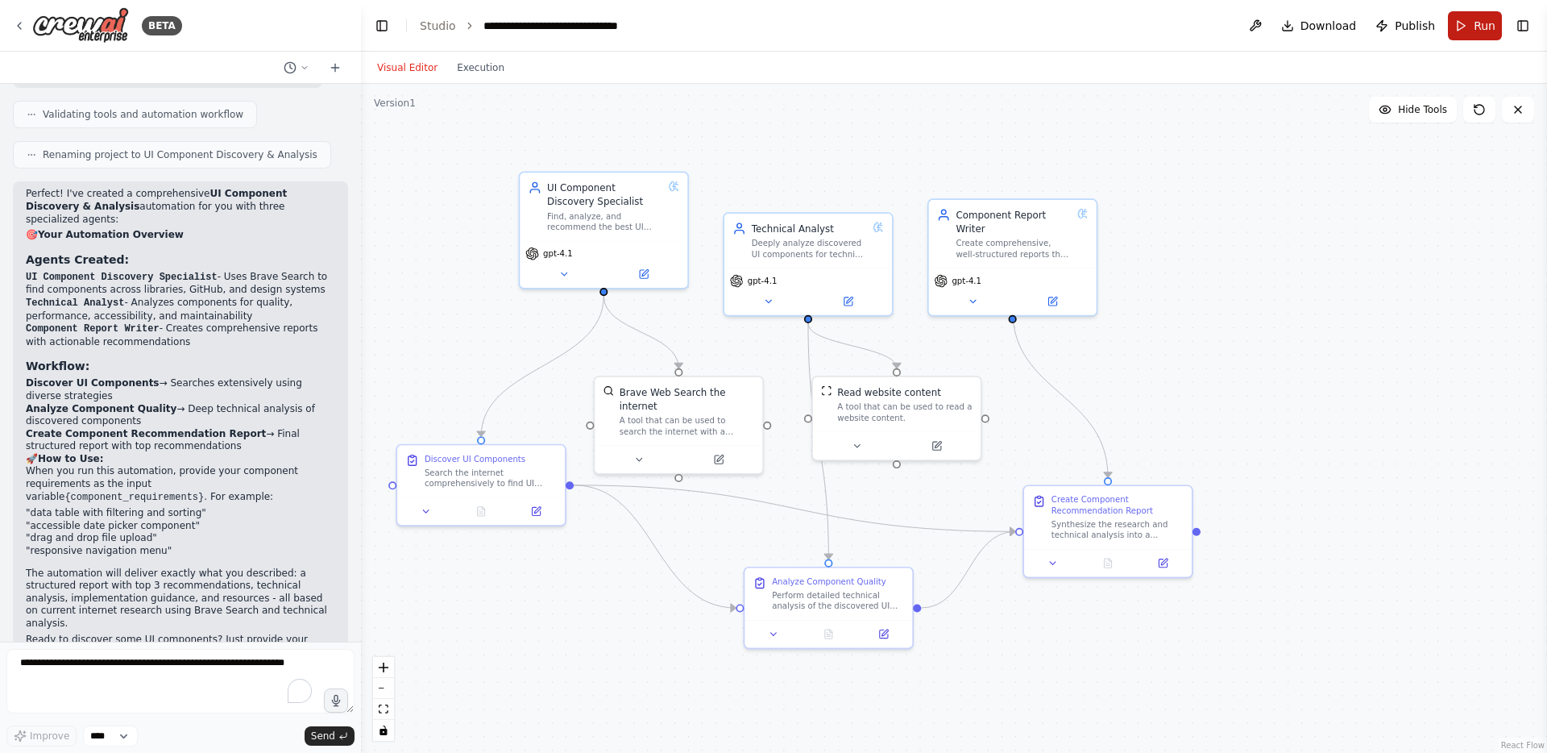
click at [1467, 26] on button "Run" at bounding box center [1475, 25] width 54 height 29
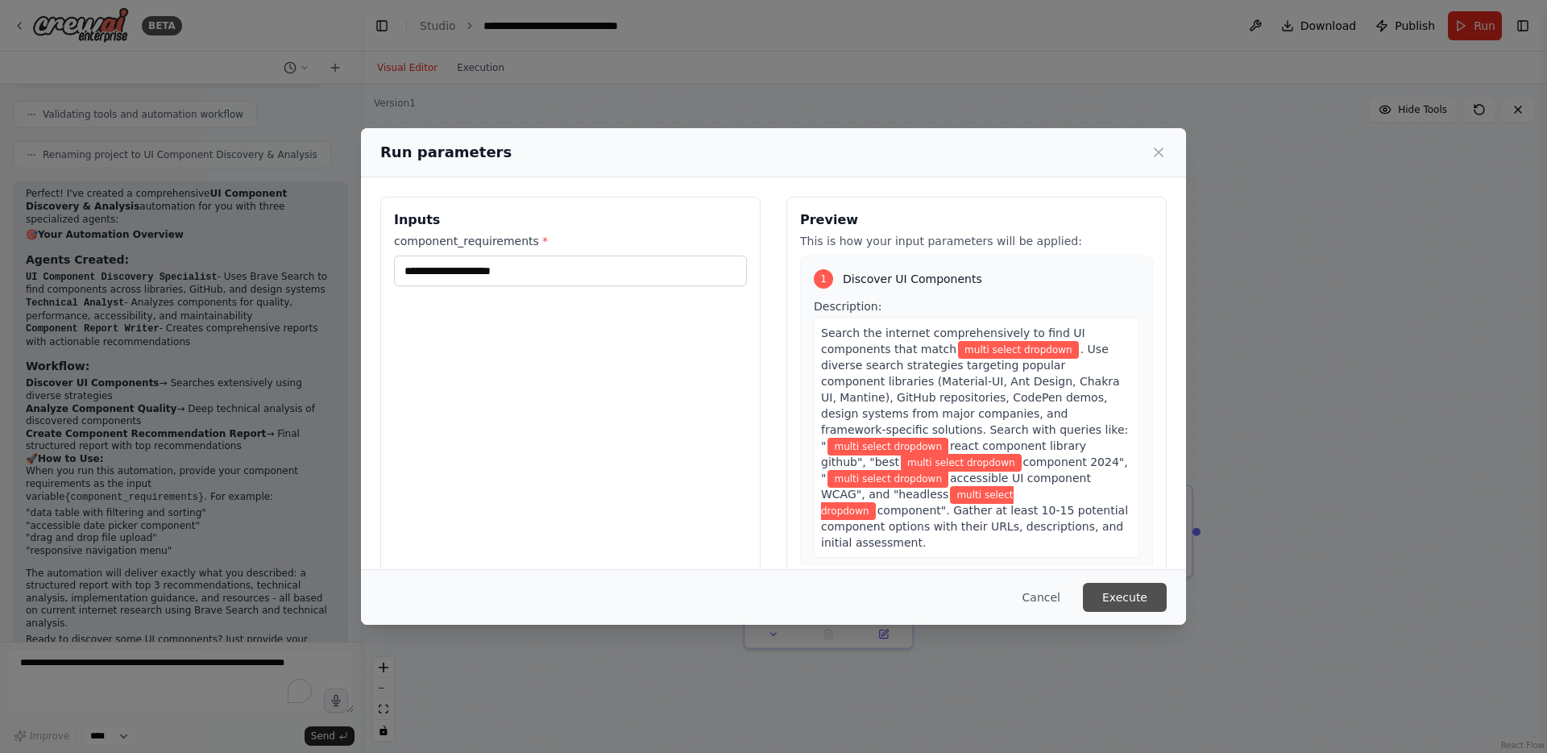
click at [1135, 595] on button "Execute" at bounding box center [1125, 597] width 84 height 29
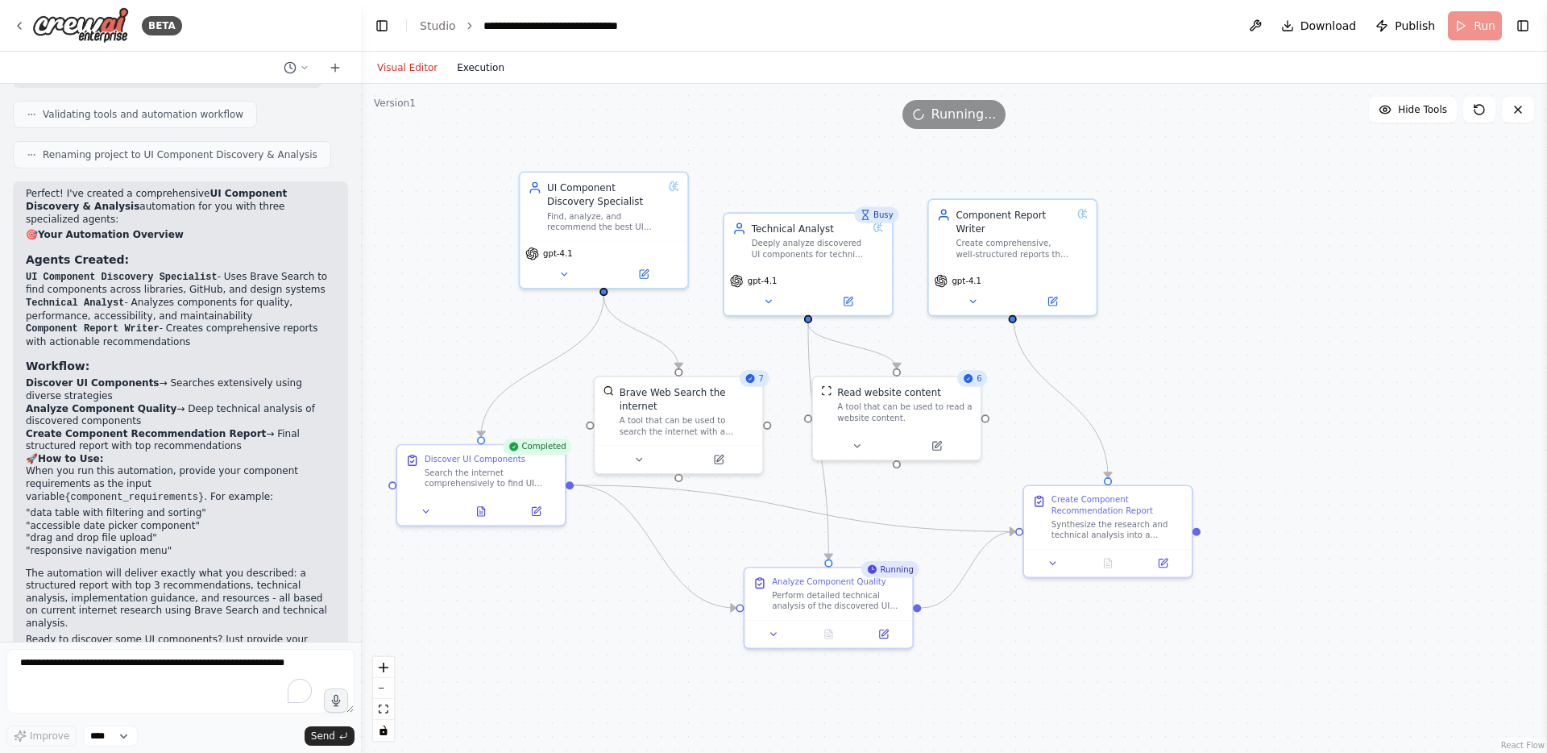
click at [492, 65] on button "Execution" at bounding box center [480, 67] width 67 height 19
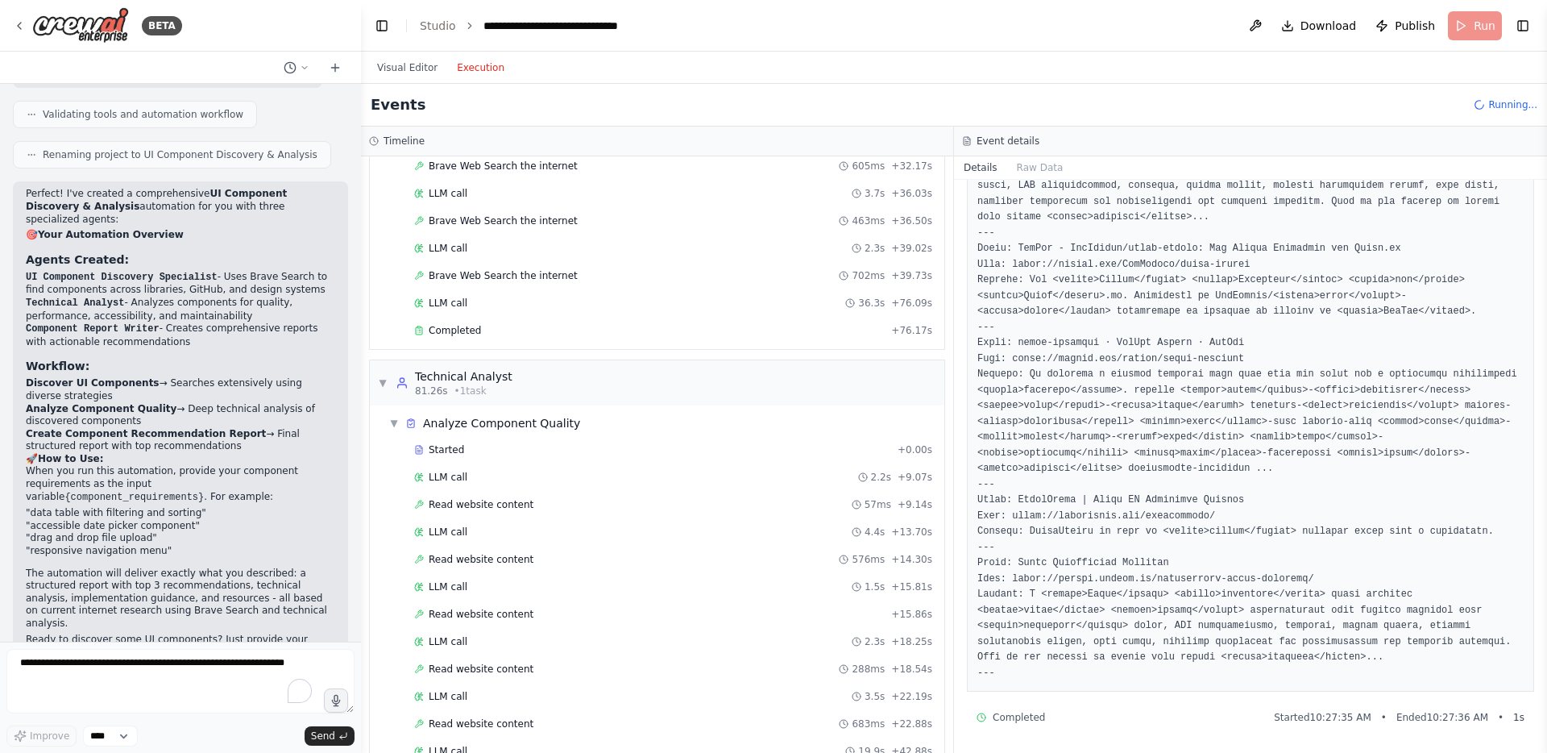
scroll to position [496, 0]
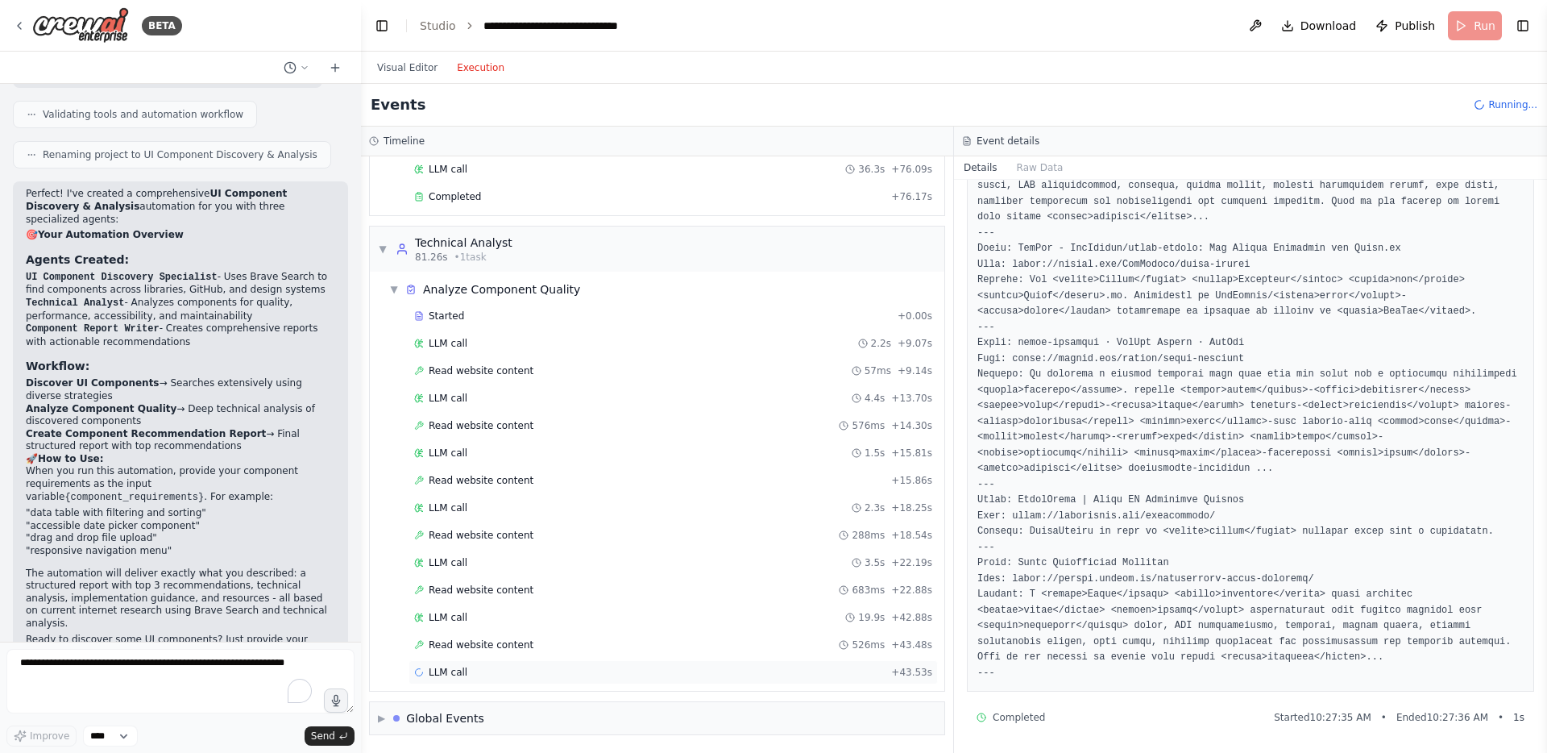
click at [699, 671] on div "LLM call + 43.53s" at bounding box center [673, 672] width 518 height 13
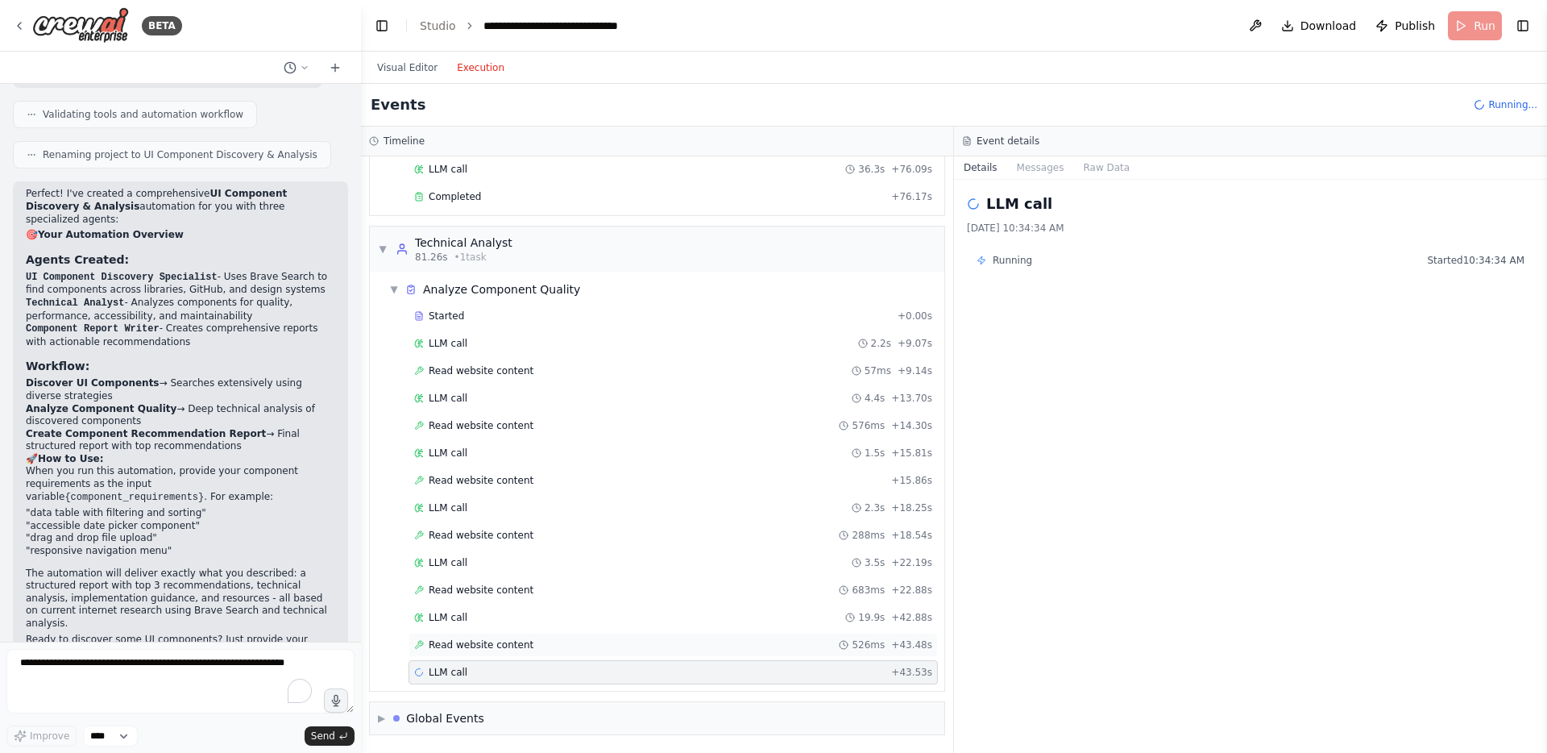
click at [690, 645] on div "Read website content 526ms + 43.48s" at bounding box center [673, 644] width 518 height 13
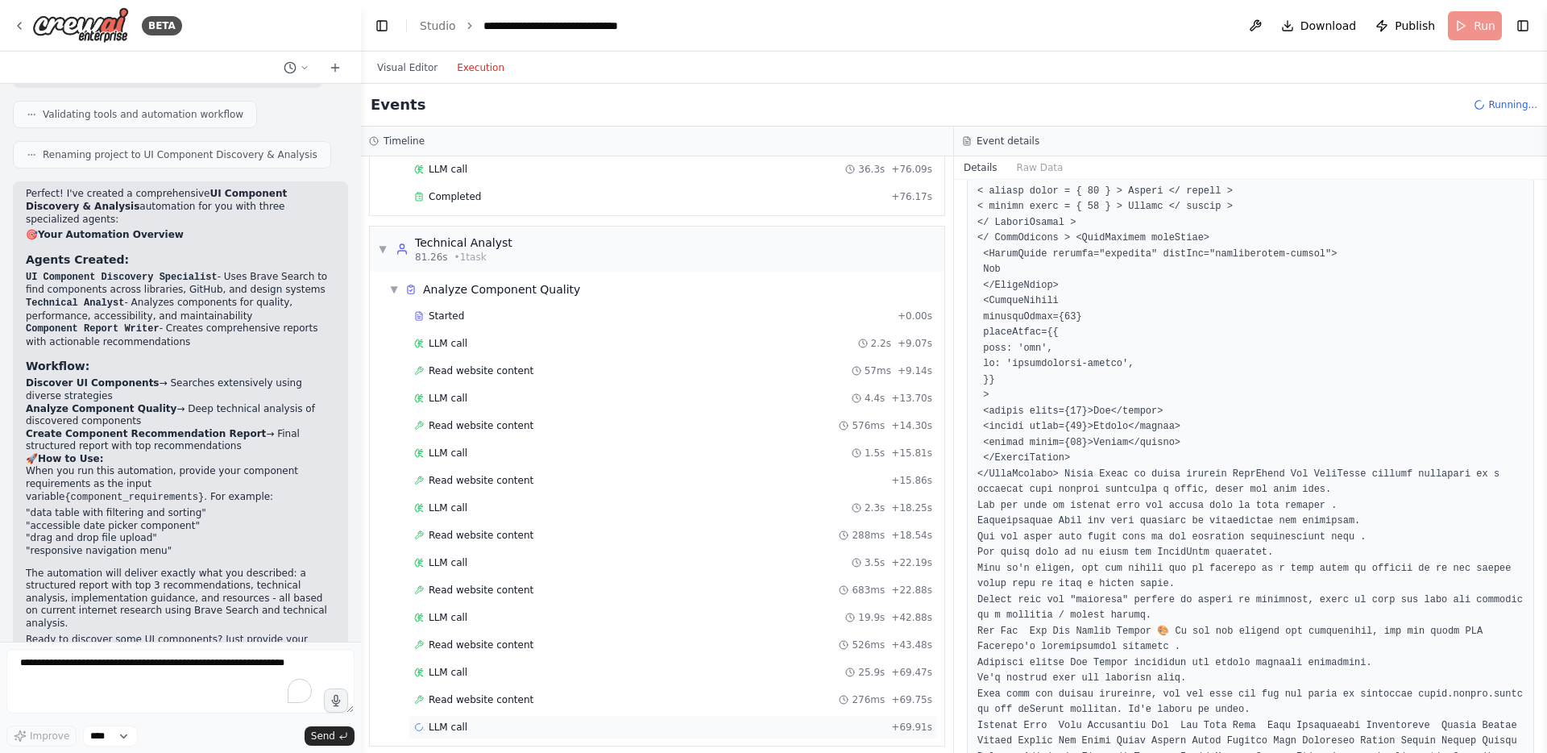
scroll to position [551, 0]
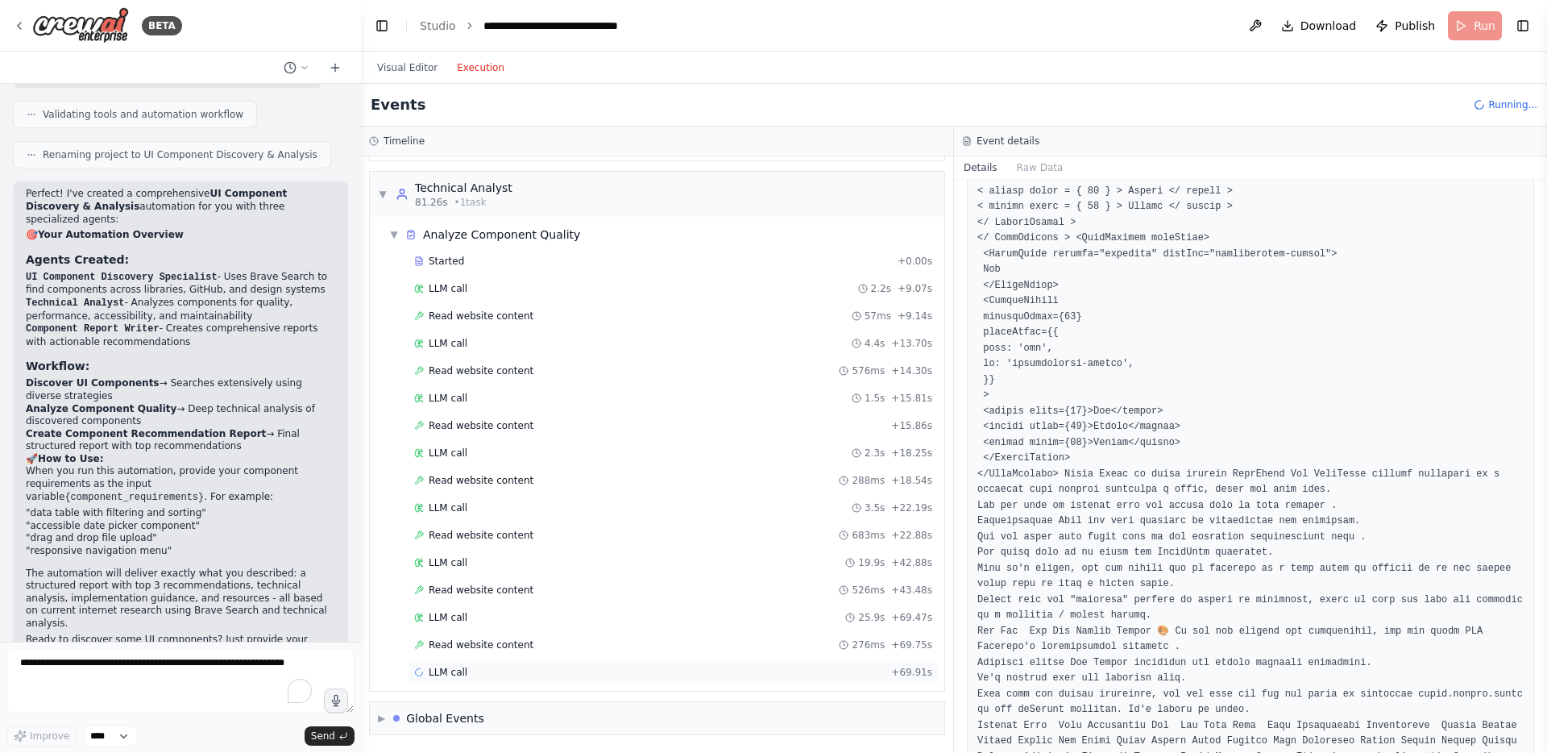
click at [519, 670] on div "LLM call + 69.91s" at bounding box center [673, 672] width 518 height 13
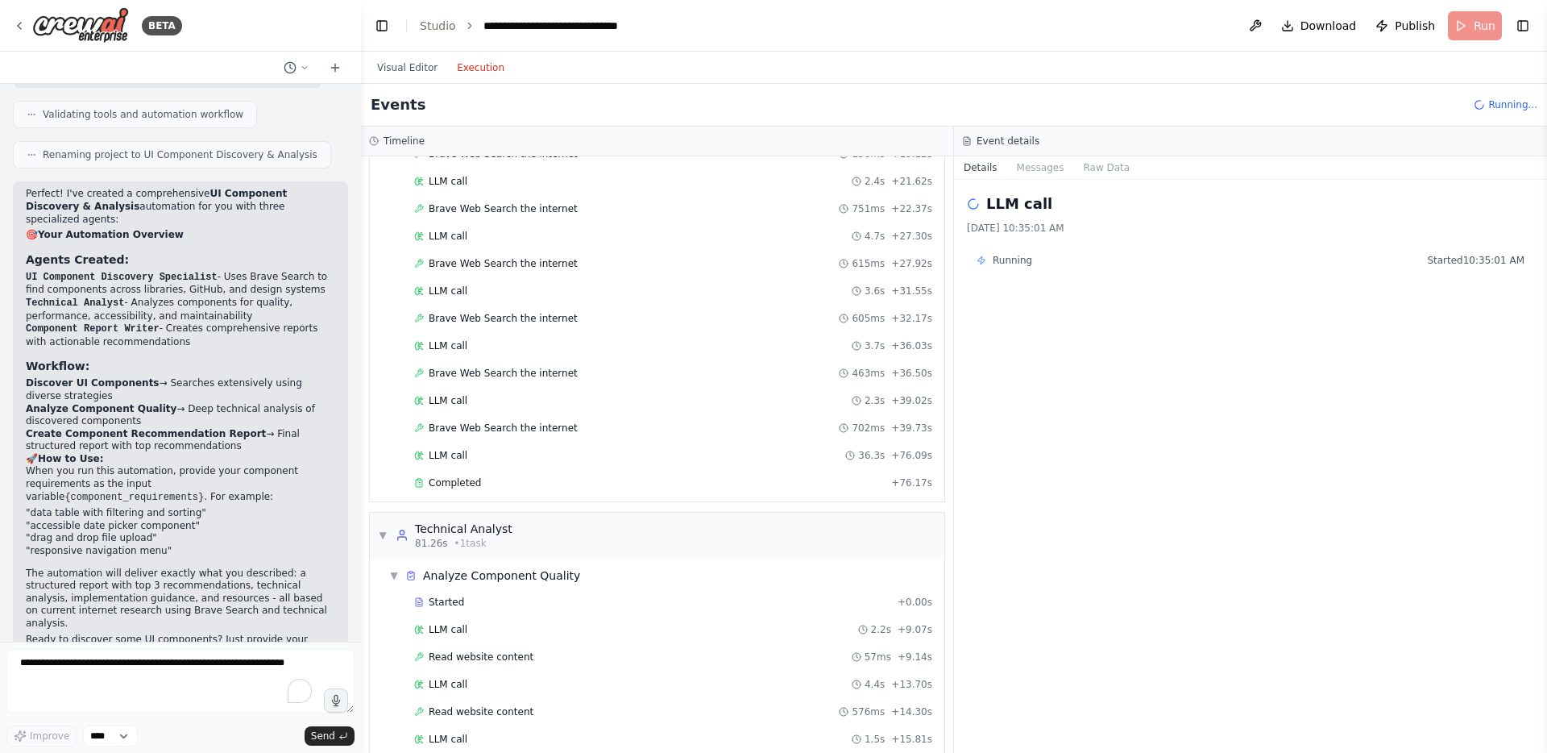
scroll to position [0, 0]
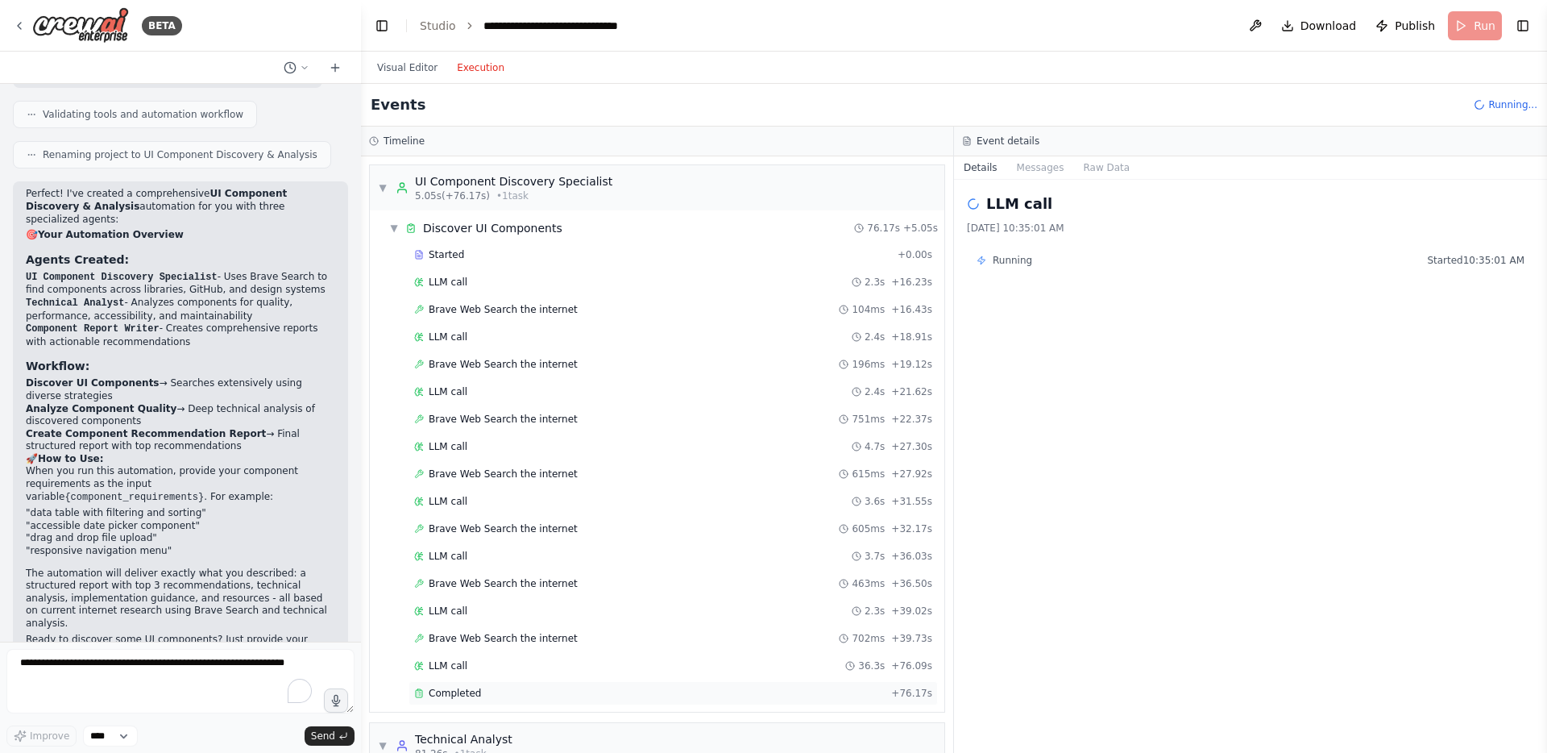
click at [484, 683] on div "Completed + 76.17s" at bounding box center [673, 693] width 529 height 24
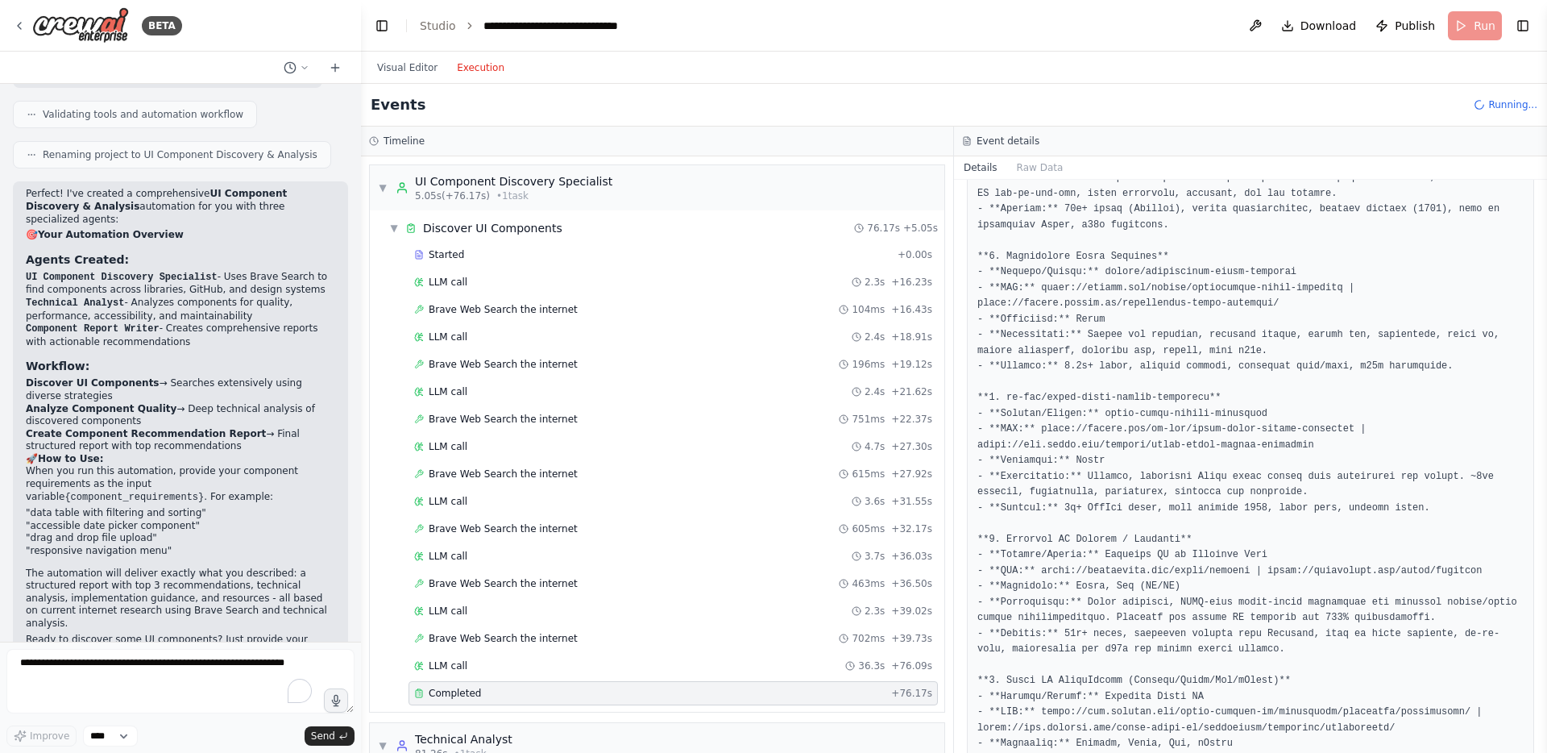
scroll to position [1215, 0]
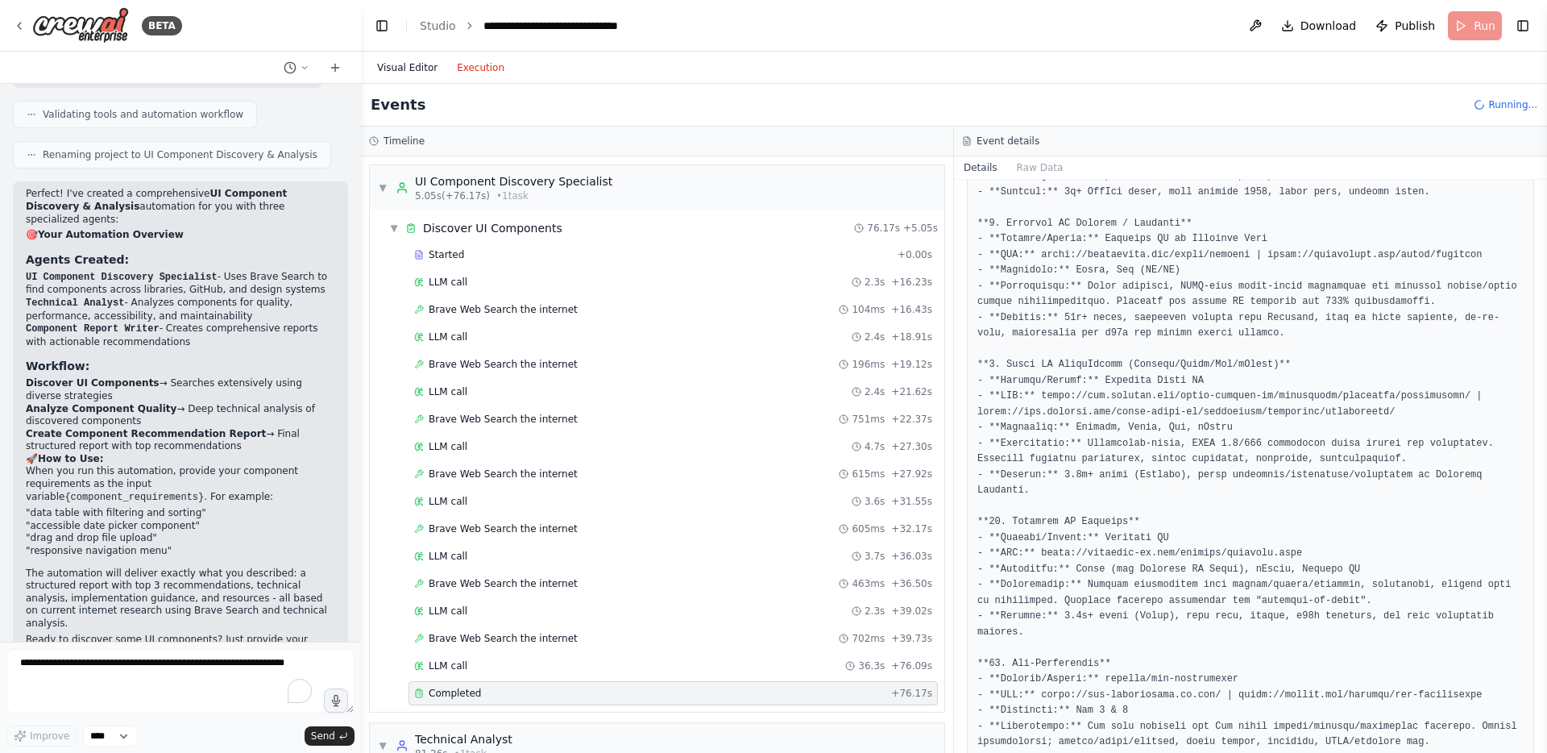
click at [419, 68] on button "Visual Editor" at bounding box center [407, 67] width 80 height 19
